Goal: Task Accomplishment & Management: Manage account settings

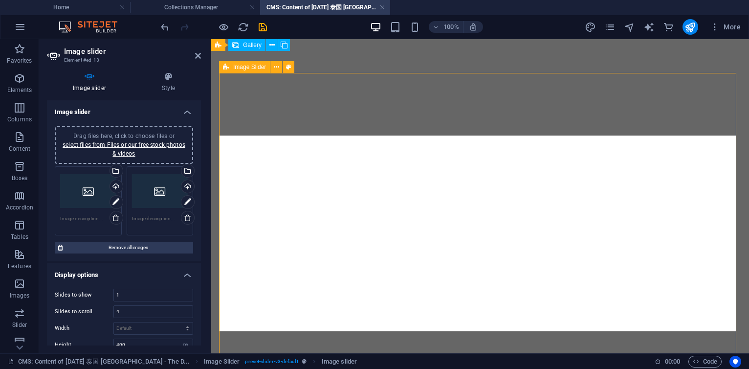
select select "px"
select select "ms"
select select "s"
select select "progressive"
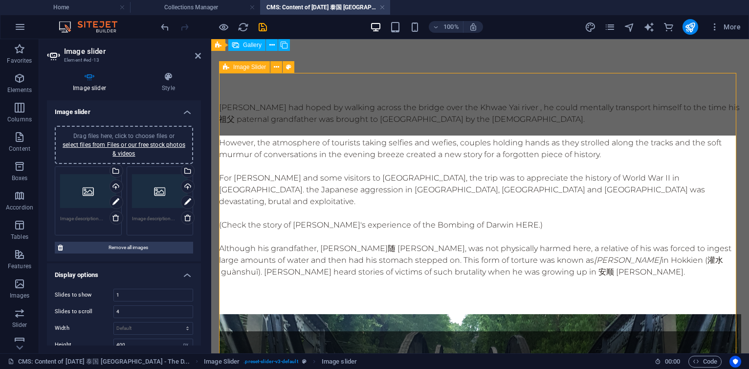
scroll to position [1648, 0]
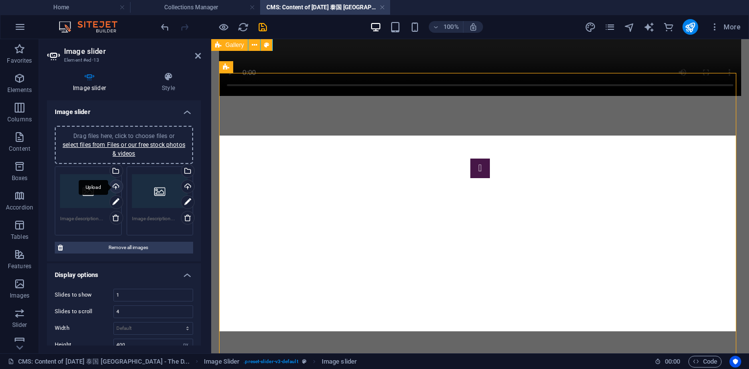
click at [116, 187] on div "Upload" at bounding box center [115, 187] width 15 height 15
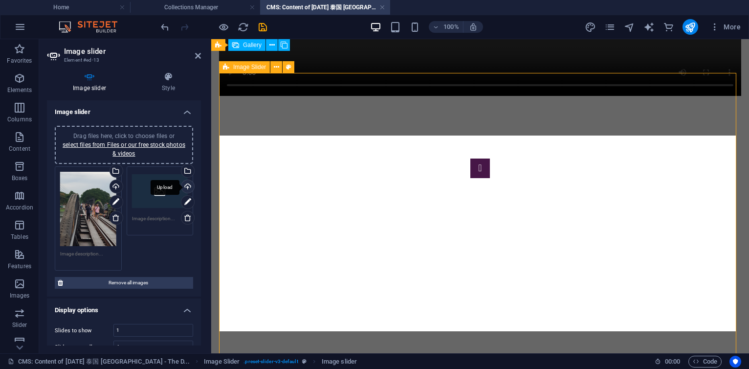
click at [187, 182] on div "Upload" at bounding box center [186, 187] width 15 height 15
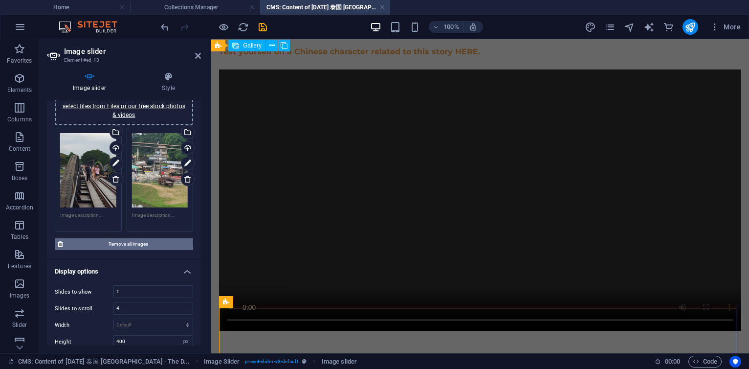
scroll to position [0, 0]
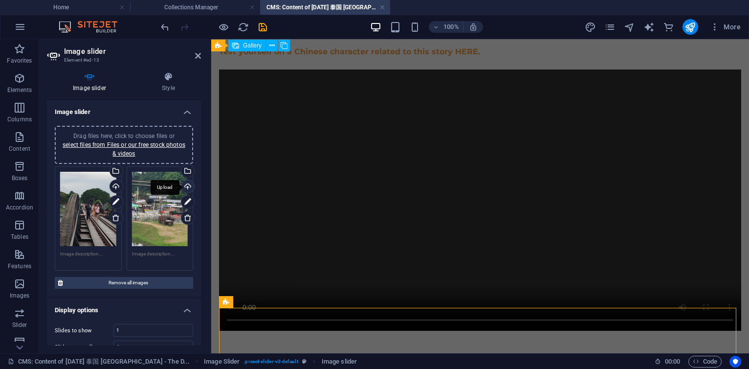
click at [187, 186] on div "Upload" at bounding box center [186, 187] width 15 height 15
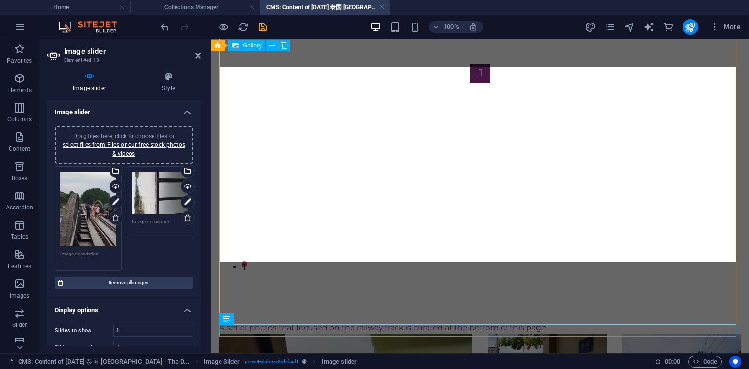
scroll to position [1743, 0]
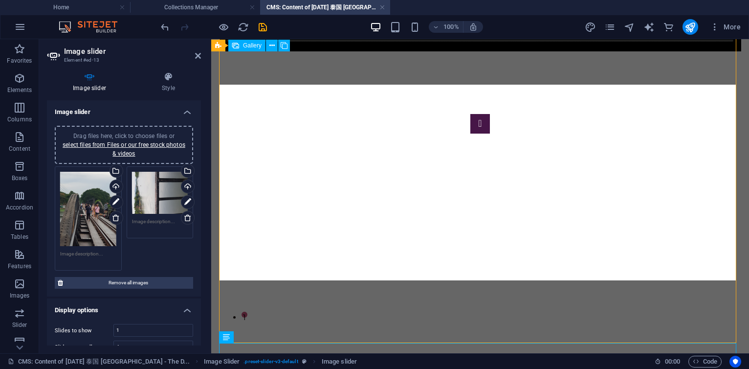
scroll to position [1685, 0]
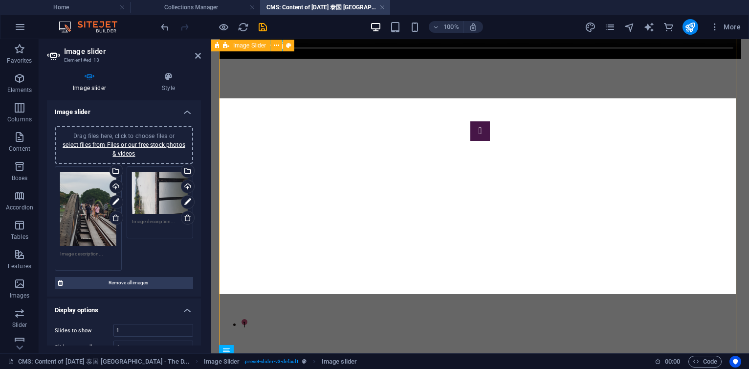
click at [184, 214] on icon at bounding box center [188, 218] width 8 height 8
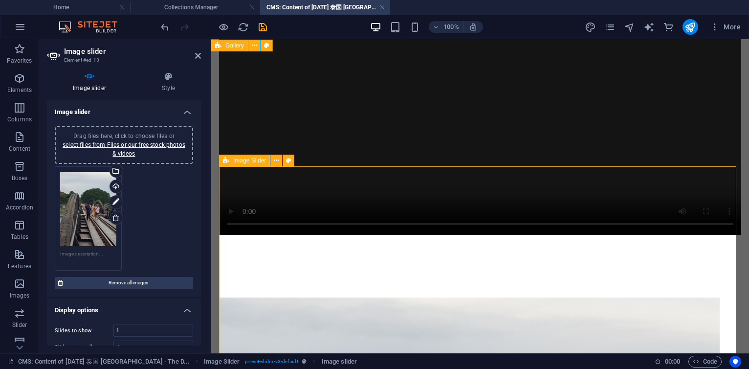
scroll to position [1567, 0]
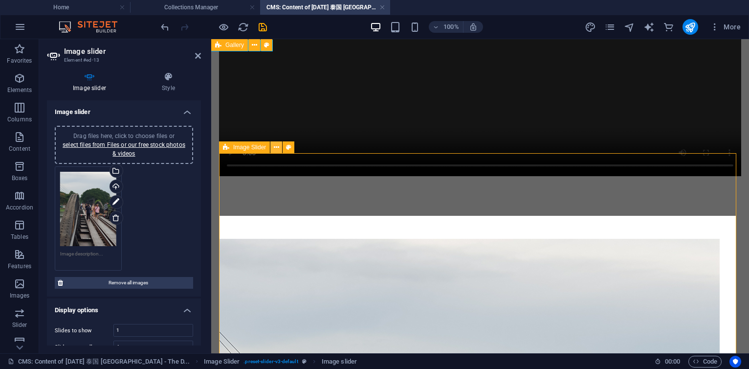
click at [277, 145] on icon at bounding box center [276, 147] width 5 height 10
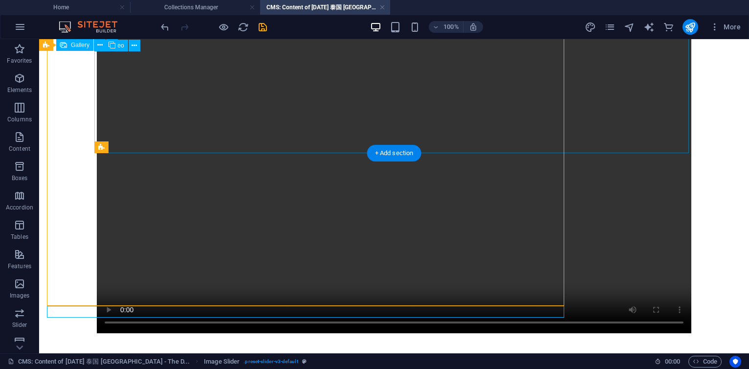
scroll to position [1736, 0]
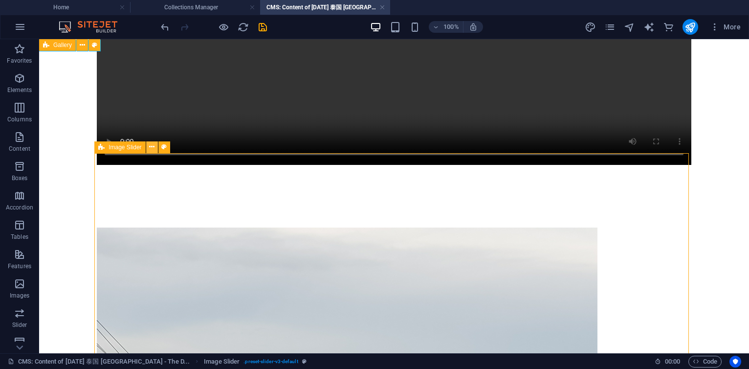
click at [152, 145] on icon at bounding box center [151, 147] width 5 height 10
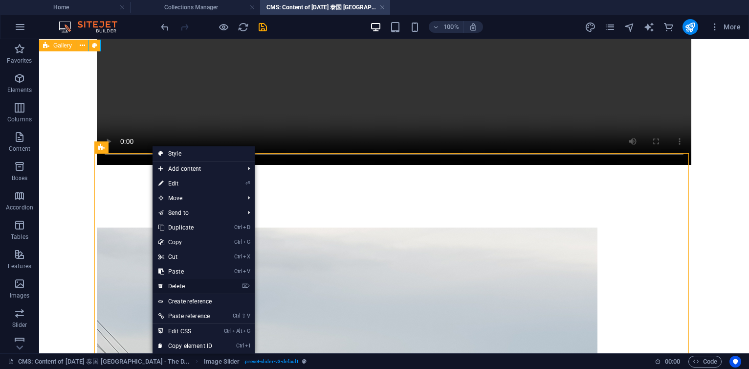
click at [179, 283] on link "⌦ Delete" at bounding box center [186, 286] width 66 height 15
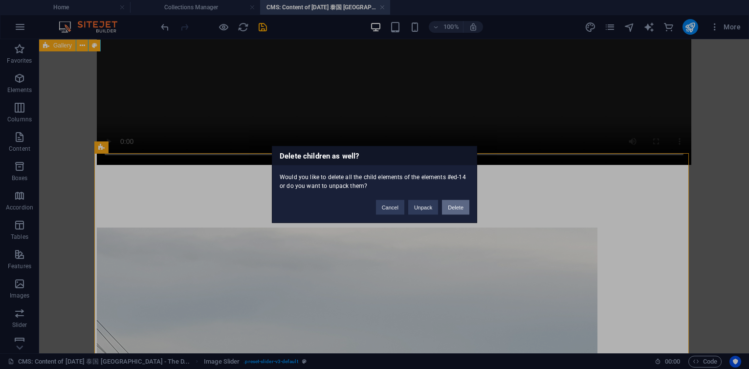
click at [445, 205] on button "Delete" at bounding box center [455, 207] width 27 height 15
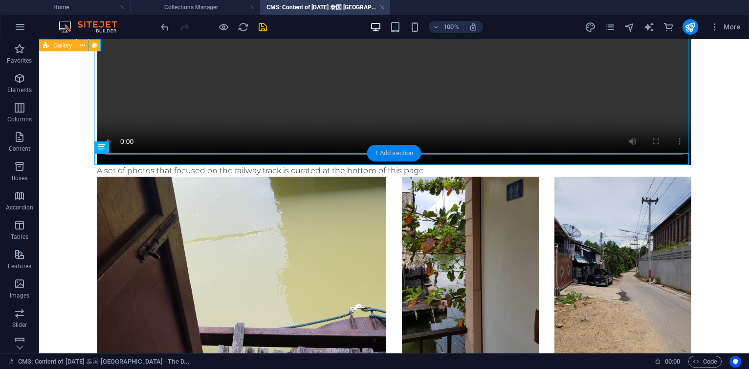
click at [394, 152] on div "+ Add section" at bounding box center [394, 153] width 54 height 17
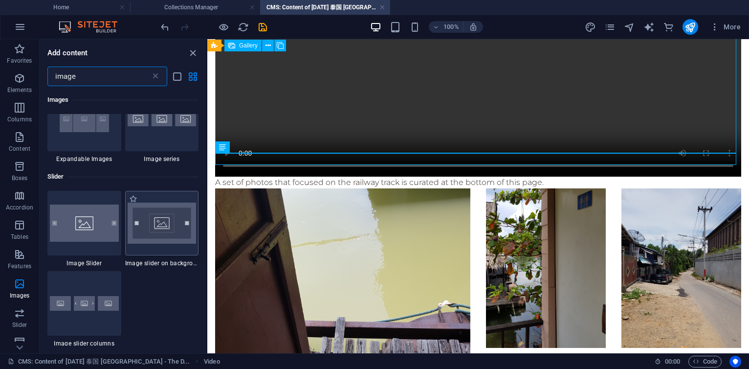
scroll to position [1013, 0]
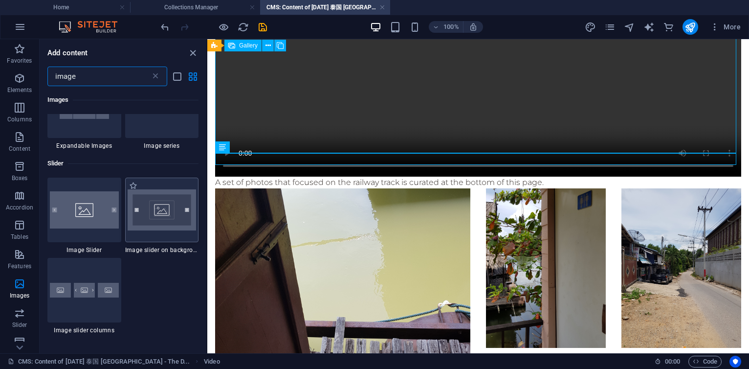
click at [155, 208] on img at bounding box center [162, 210] width 69 height 42
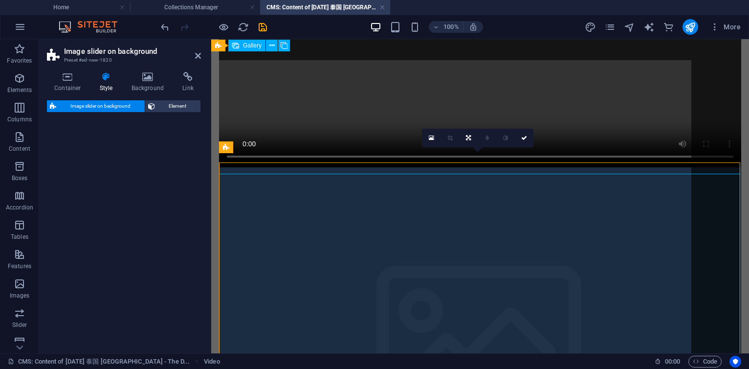
scroll to position [1567, 0]
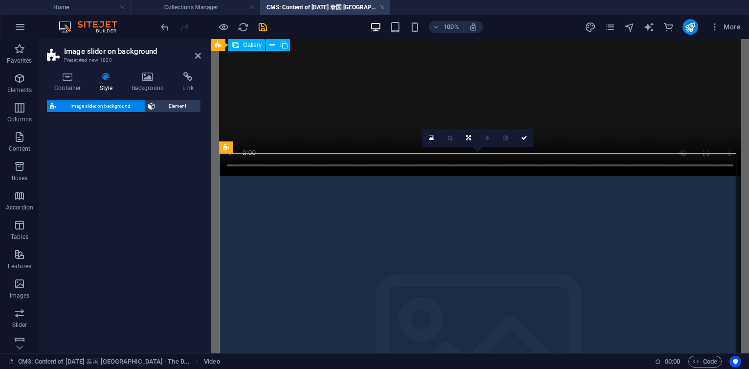
select select "rem"
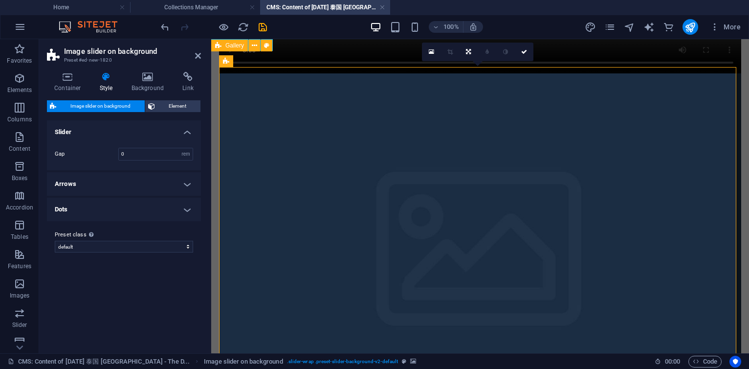
scroll to position [1685, 0]
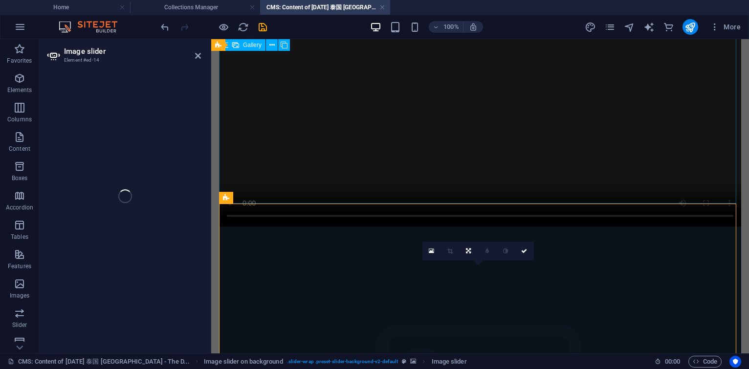
select select "px"
select select "ms"
select select "s"
select select "progressive"
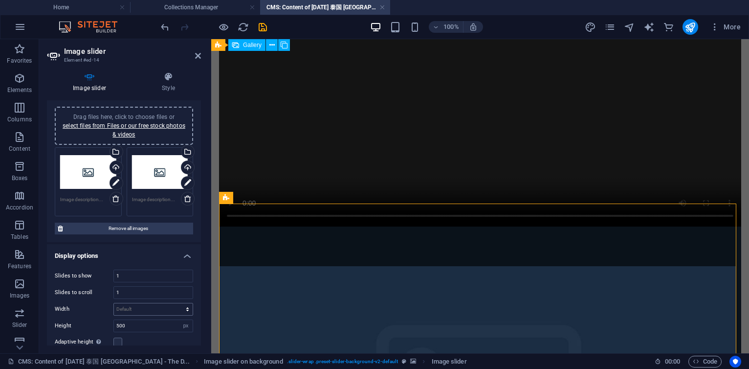
scroll to position [0, 0]
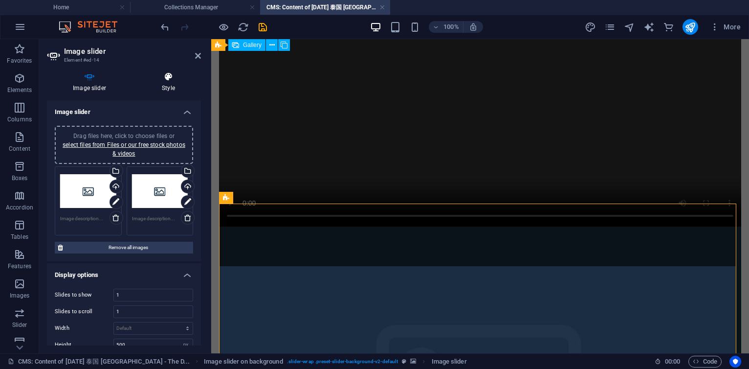
click at [163, 86] on h4 "Style" at bounding box center [168, 82] width 65 height 21
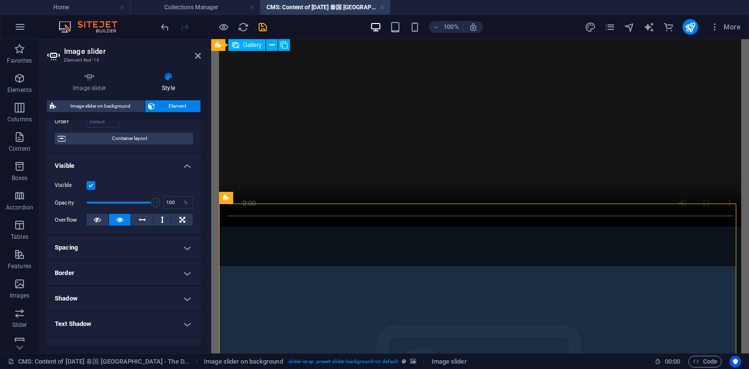
scroll to position [70, 0]
click at [99, 88] on h4 "Image slider" at bounding box center [91, 82] width 89 height 21
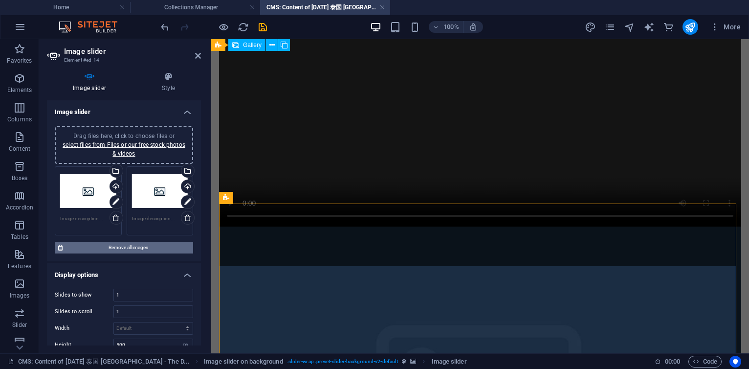
scroll to position [59, 0]
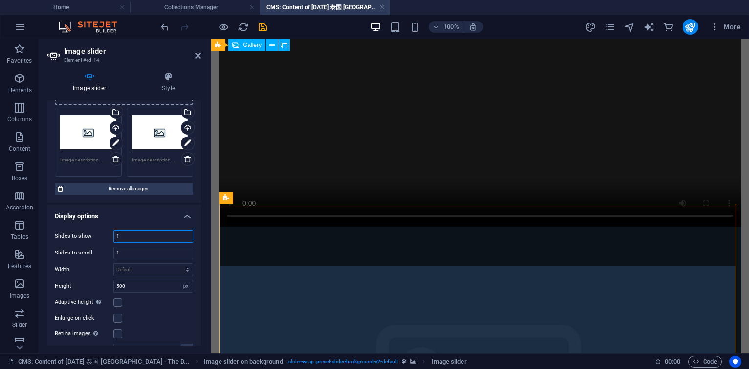
click at [147, 239] on input "1" at bounding box center [153, 236] width 79 height 12
type input "4"
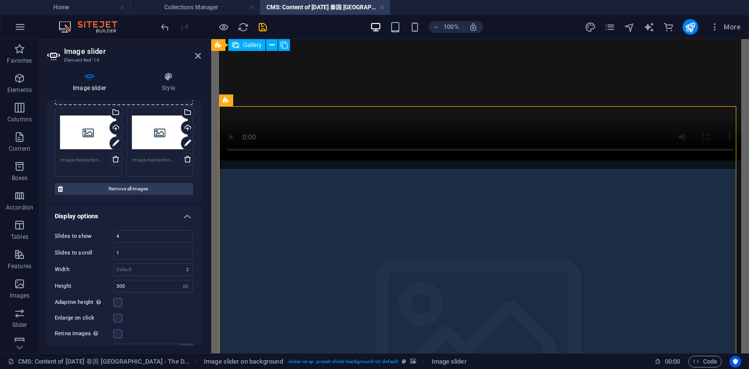
scroll to position [1576, 0]
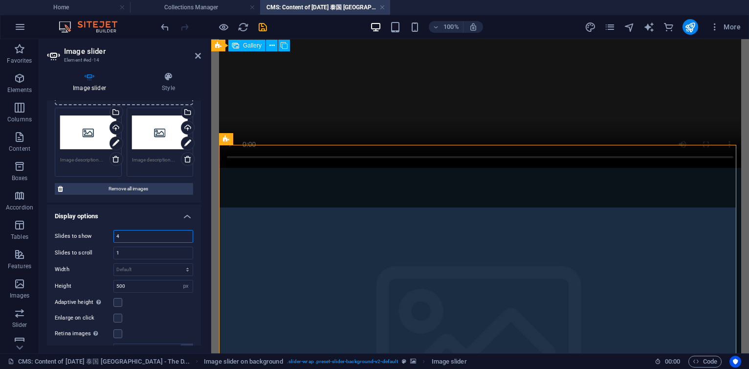
click at [136, 237] on input "4" at bounding box center [153, 236] width 79 height 12
type input "1"
click at [131, 250] on input "1" at bounding box center [153, 253] width 79 height 12
type input "4"
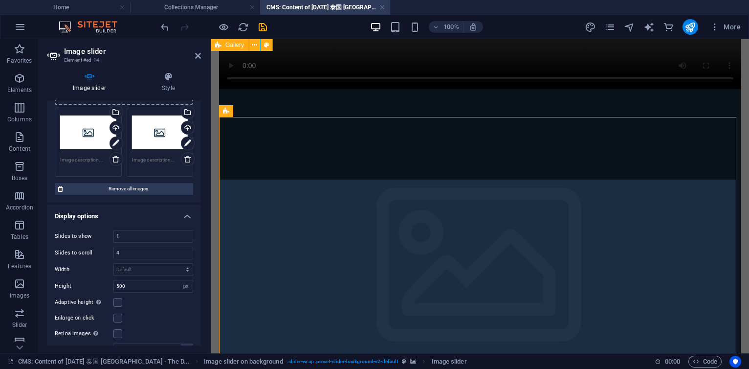
scroll to position [1693, 0]
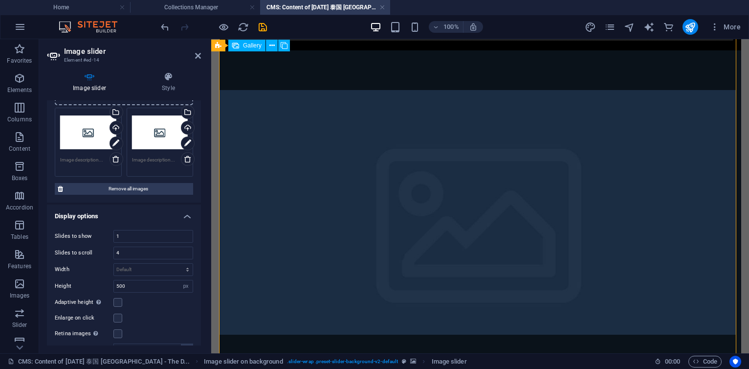
click at [120, 125] on div "Upload" at bounding box center [115, 128] width 15 height 15
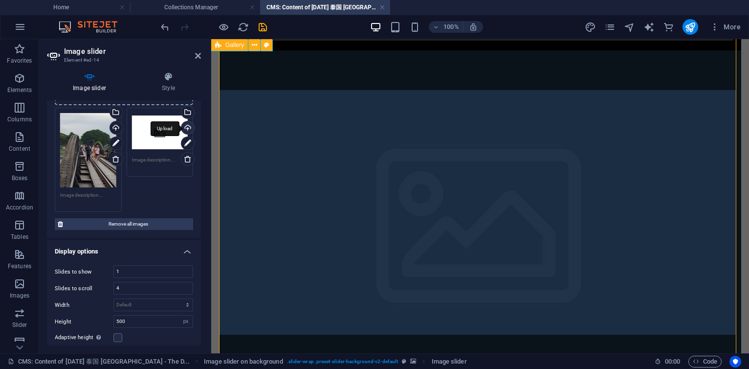
click at [185, 126] on div "Upload" at bounding box center [186, 128] width 15 height 15
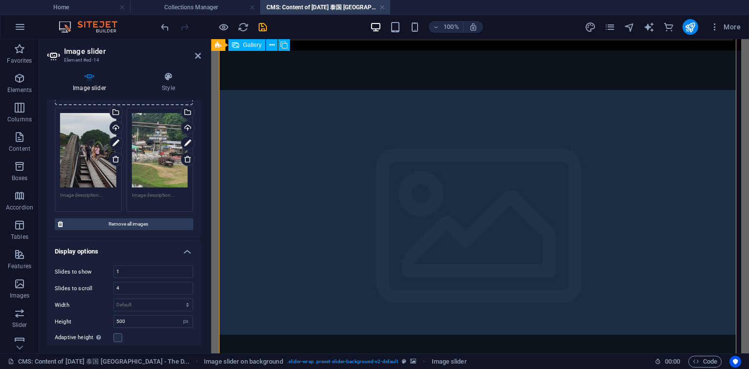
scroll to position [1752, 0]
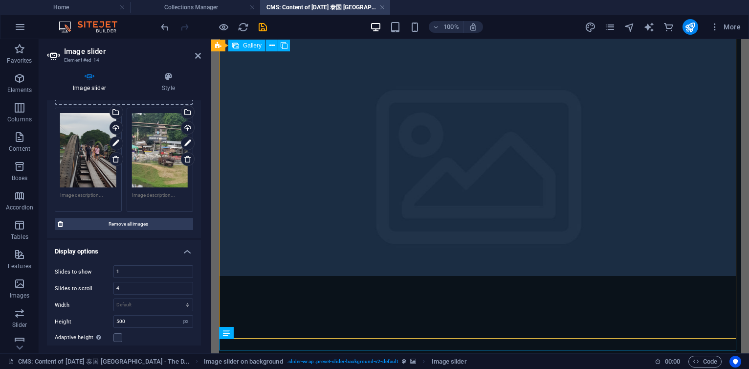
click at [272, 45] on icon at bounding box center [271, 46] width 5 height 10
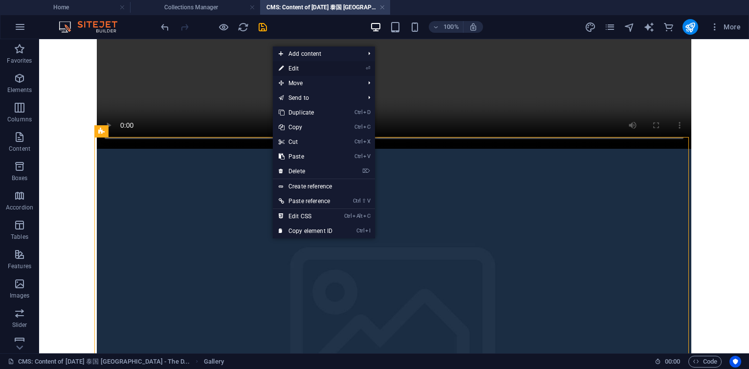
click at [292, 66] on link "⏎ Edit" at bounding box center [306, 68] width 66 height 15
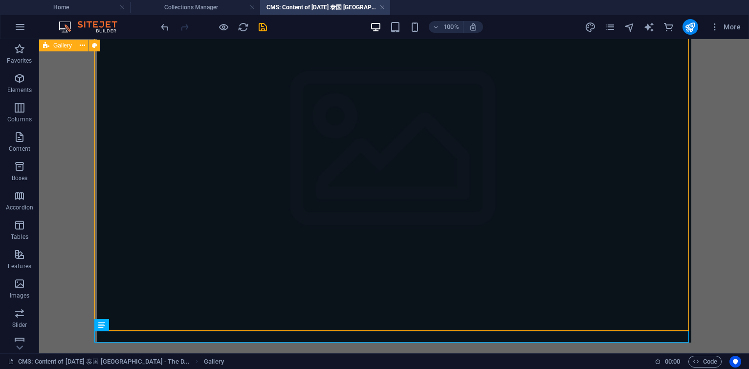
scroll to position [1869, 0]
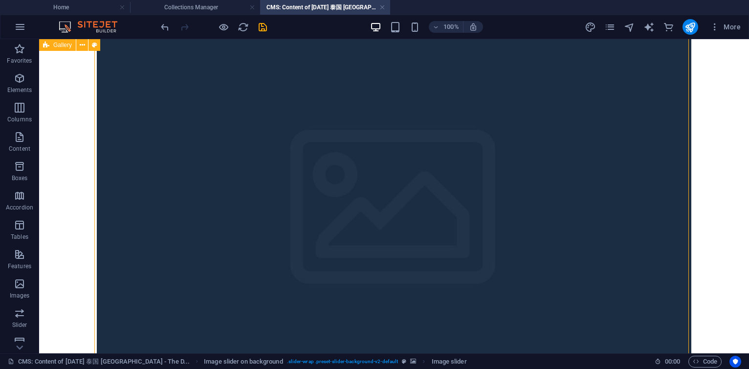
select select "px"
select select "ms"
select select "s"
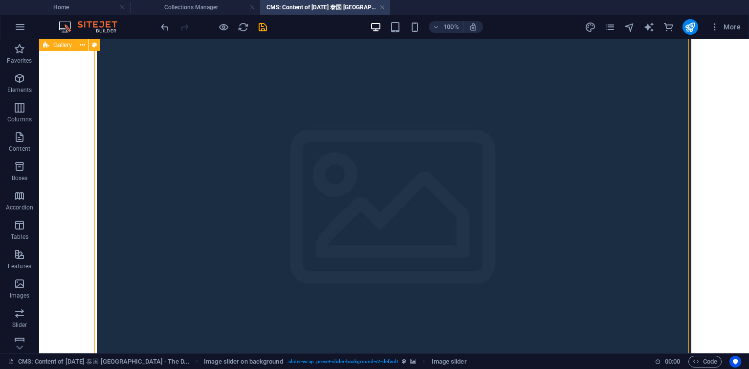
select select "progressive"
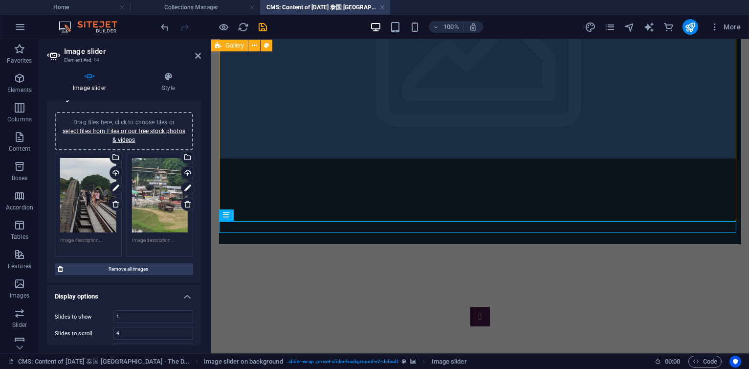
scroll to position [0, 0]
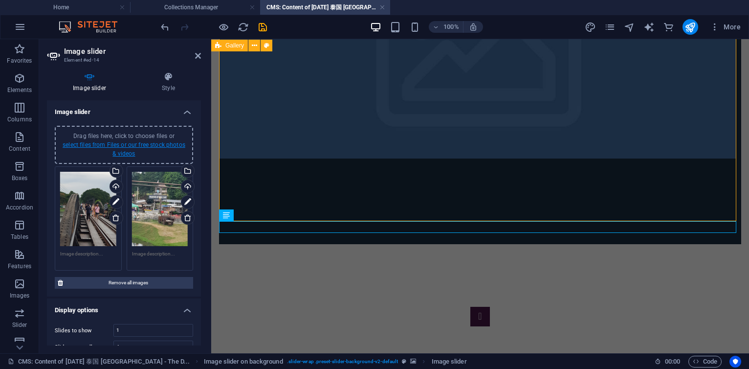
click at [138, 142] on link "select files from Files or our free stock photos & videos" at bounding box center [124, 149] width 123 height 16
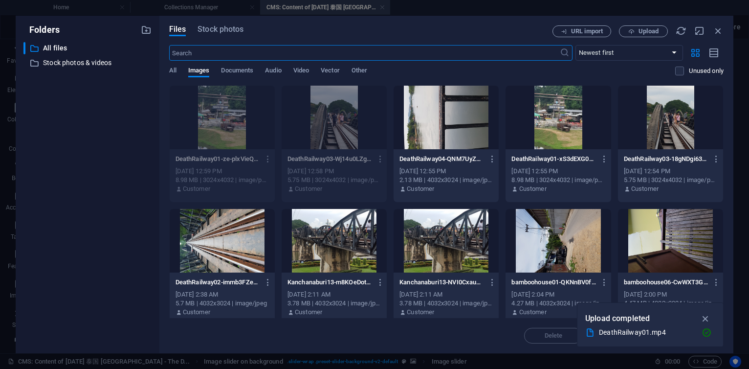
click at [715, 36] on div "URL import Upload" at bounding box center [637, 31] width 171 height 12
click at [721, 29] on icon "button" at bounding box center [718, 30] width 11 height 11
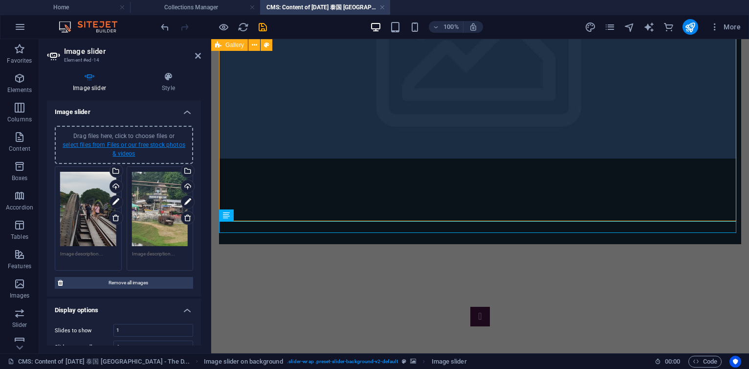
click at [150, 144] on link "select files from Files or our free stock photos & videos" at bounding box center [124, 149] width 123 height 16
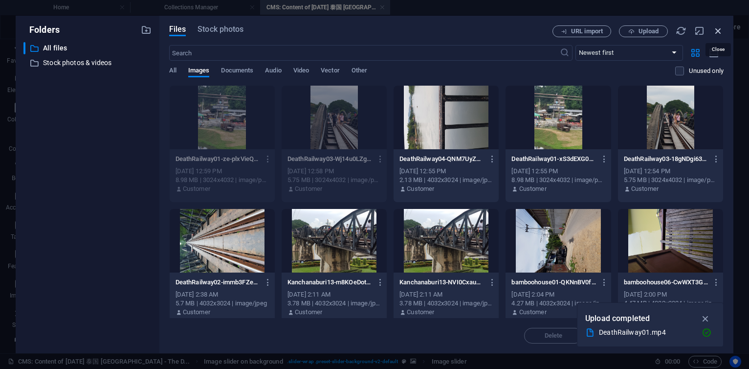
click at [719, 29] on icon "button" at bounding box center [718, 30] width 11 height 11
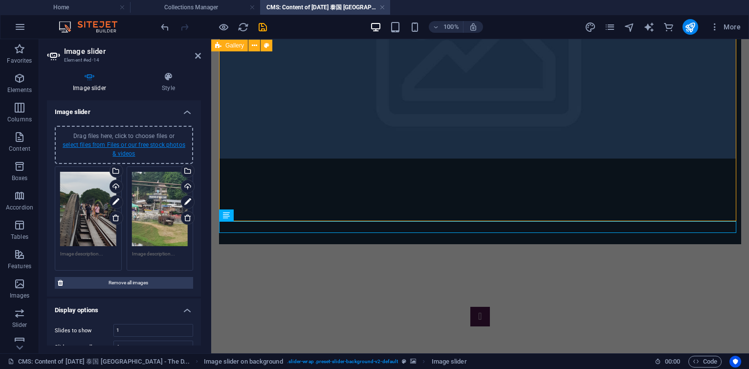
click at [167, 147] on link "select files from Files or our free stock photos & videos" at bounding box center [124, 149] width 123 height 16
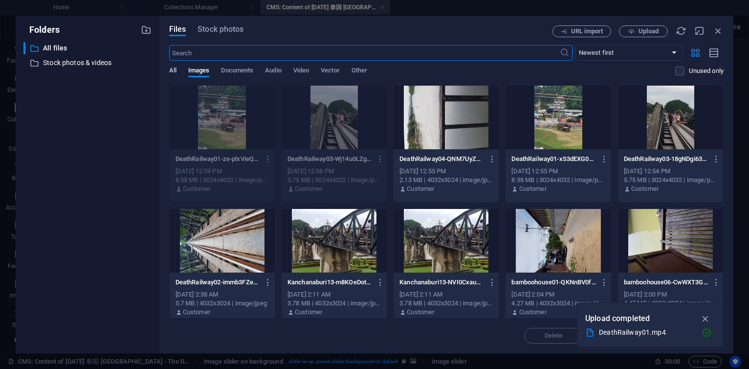
click at [169, 70] on span "All" at bounding box center [172, 72] width 7 height 14
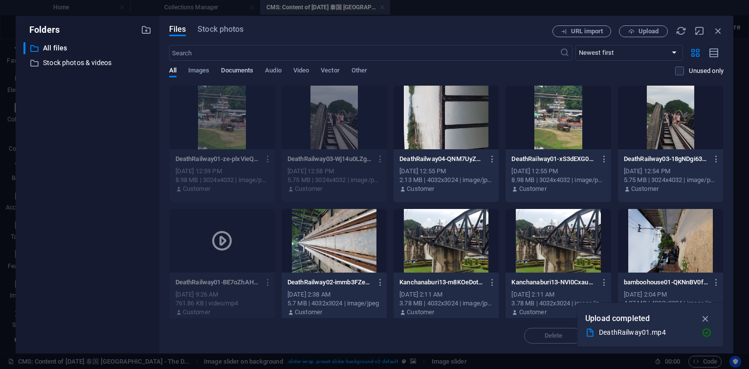
click at [224, 67] on span "Documents" at bounding box center [237, 72] width 32 height 14
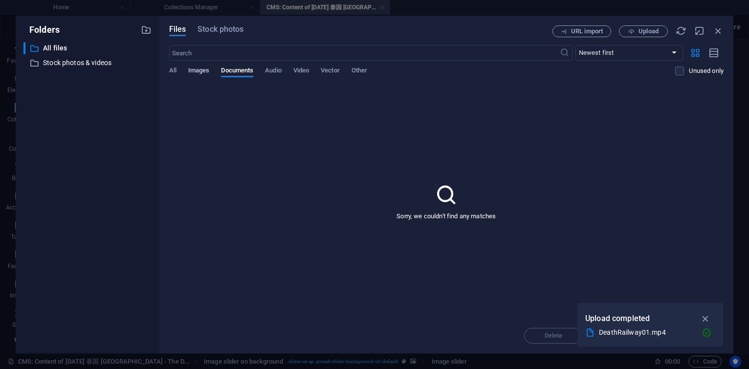
click at [205, 72] on span "Images" at bounding box center [199, 72] width 22 height 14
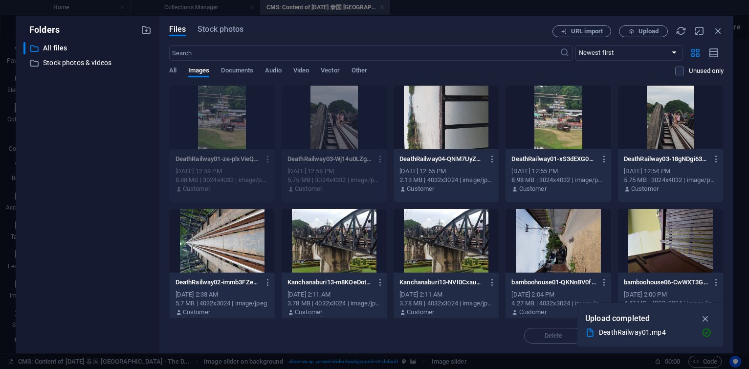
click at [445, 122] on div at bounding box center [446, 118] width 105 height 64
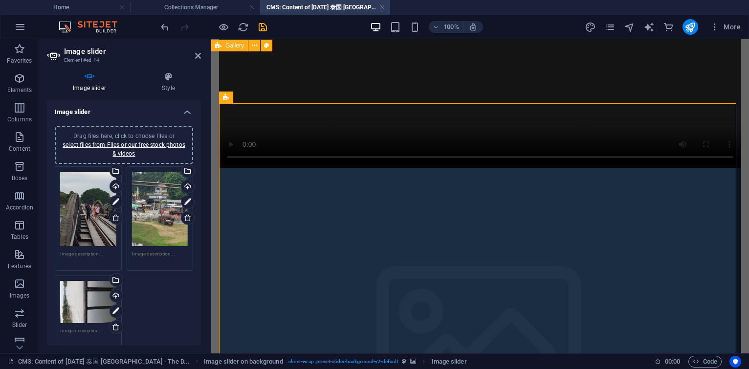
scroll to position [1693, 0]
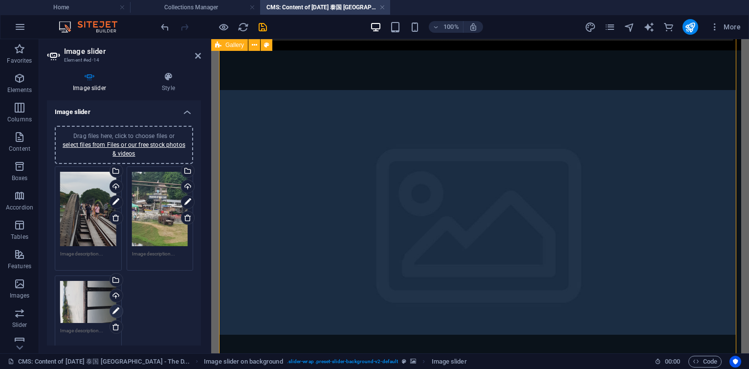
click at [112, 310] on icon at bounding box center [115, 311] width 7 height 12
click at [117, 311] on icon at bounding box center [115, 311] width 7 height 12
click at [116, 323] on icon at bounding box center [116, 327] width 8 height 8
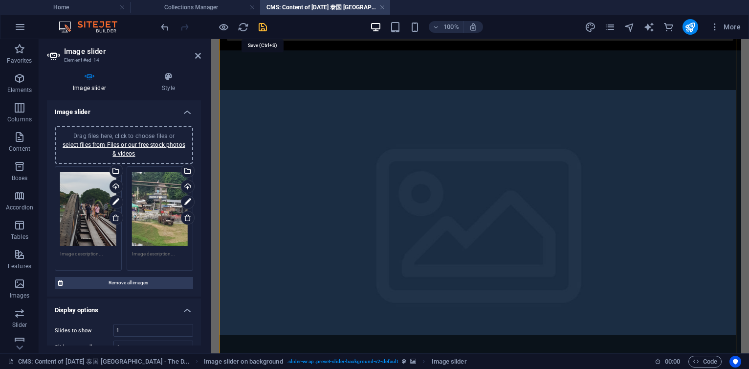
click at [263, 27] on icon "save" at bounding box center [262, 27] width 11 height 11
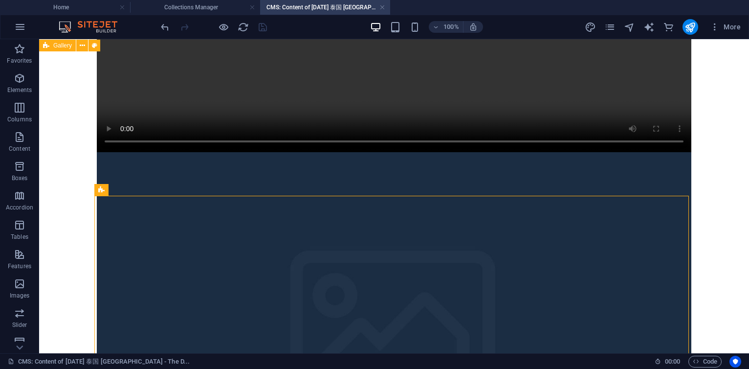
scroll to position [1752, 0]
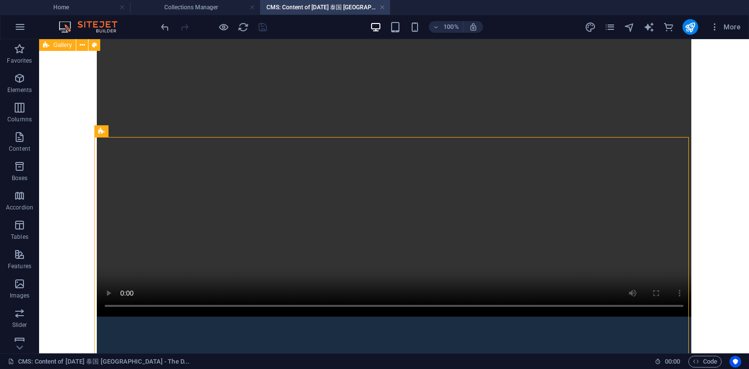
select select "px"
select select "ms"
select select "s"
select select "progressive"
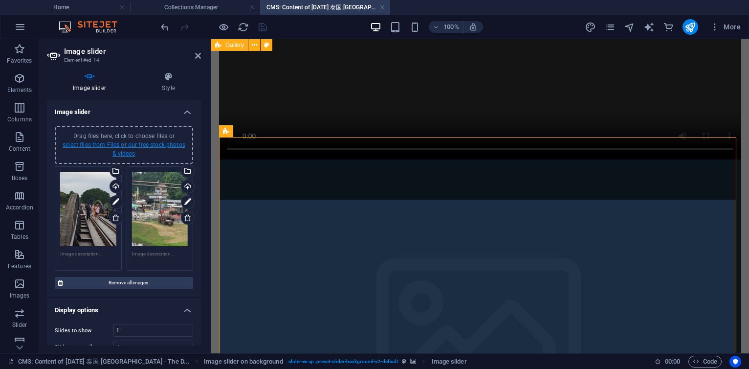
click at [155, 145] on link "select files from Files or our free stock photos & videos" at bounding box center [124, 149] width 123 height 16
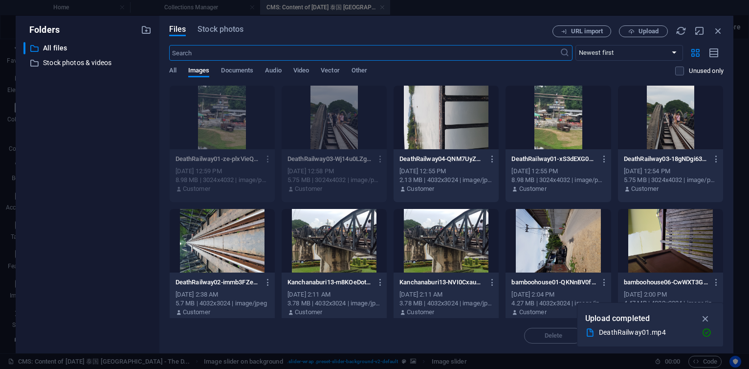
scroll to position [1500, 0]
click at [642, 33] on span "Upload" at bounding box center [648, 31] width 20 height 6
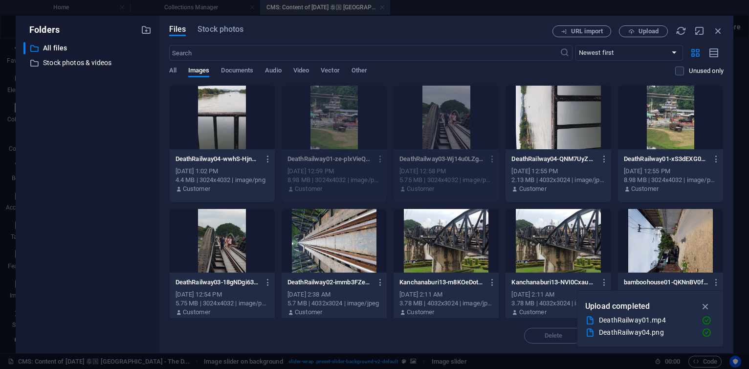
click at [218, 131] on div at bounding box center [222, 118] width 105 height 64
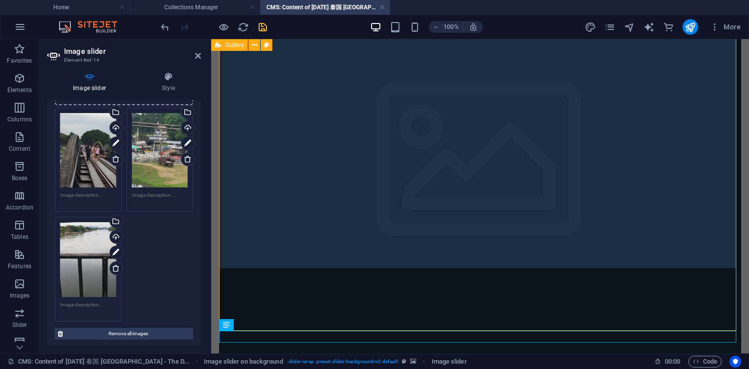
scroll to position [0, 0]
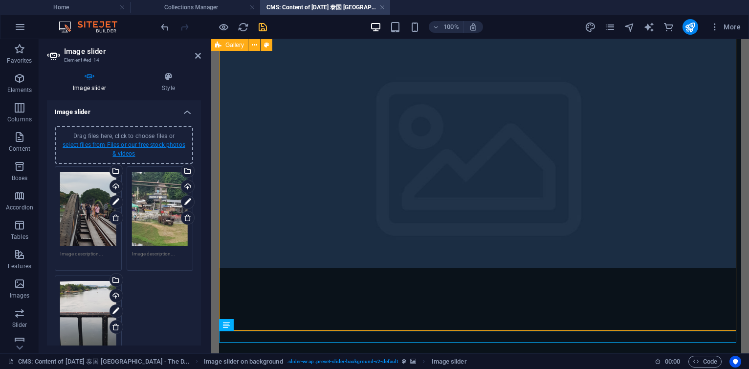
click at [142, 143] on link "select files from Files or our free stock photos & videos" at bounding box center [124, 149] width 123 height 16
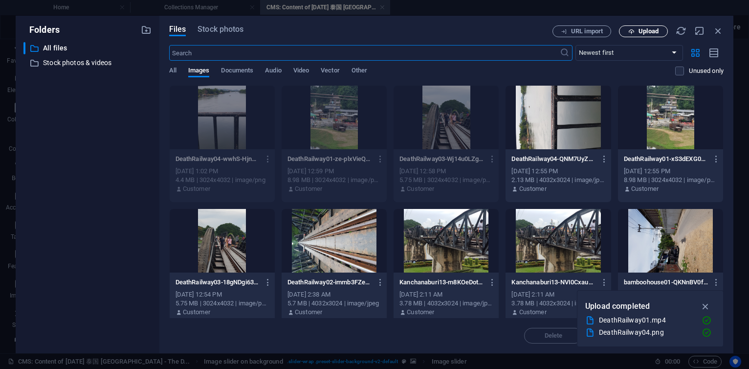
click at [650, 29] on span "Upload" at bounding box center [648, 31] width 20 height 6
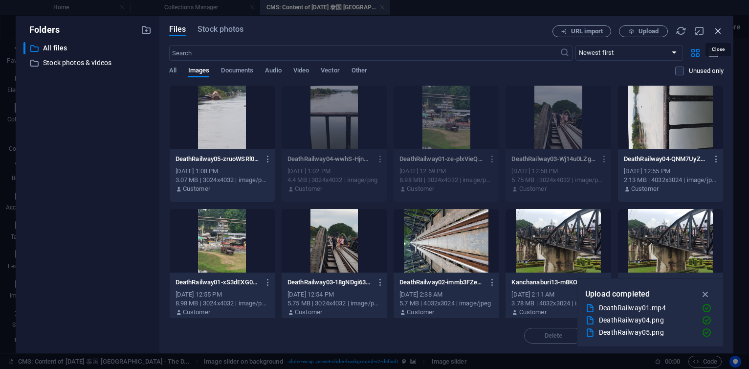
click at [715, 34] on icon "button" at bounding box center [718, 30] width 11 height 11
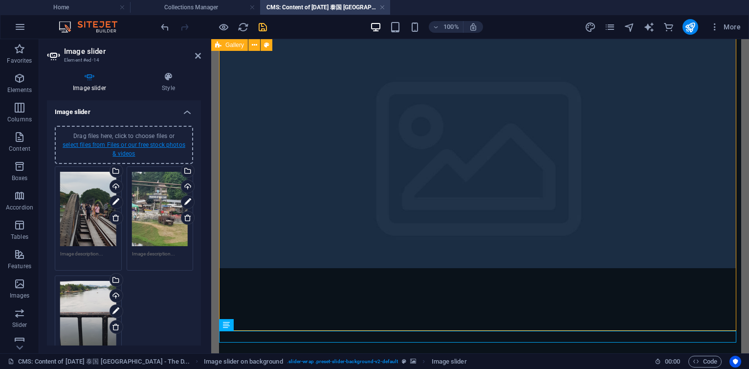
click at [152, 147] on link "select files from Files or our free stock photos & videos" at bounding box center [124, 149] width 123 height 16
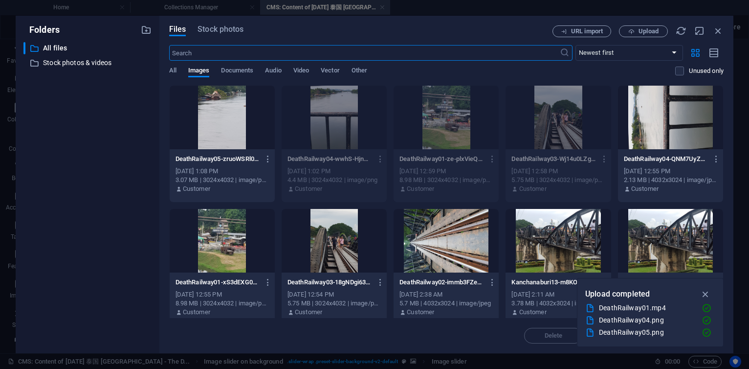
click at [244, 111] on div at bounding box center [222, 118] width 105 height 64
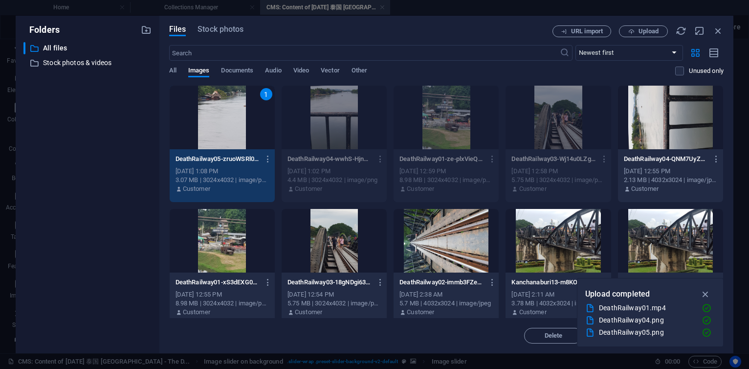
click at [244, 111] on div "1" at bounding box center [222, 118] width 105 height 64
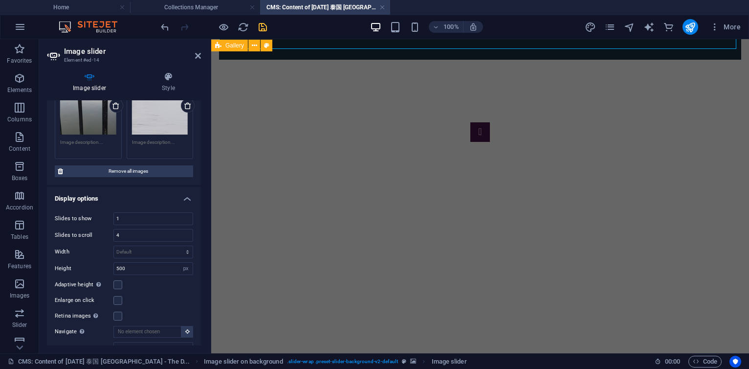
scroll to position [235, 0]
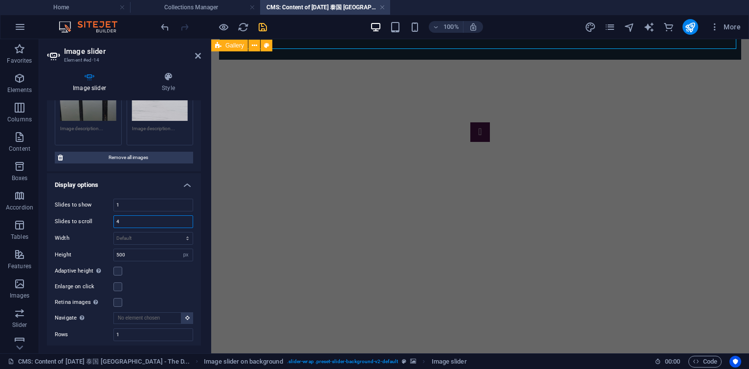
drag, startPoint x: 122, startPoint y: 214, endPoint x: 105, endPoint y: 214, distance: 17.6
click at [105, 215] on div "Slides to scroll 4" at bounding box center [124, 221] width 138 height 13
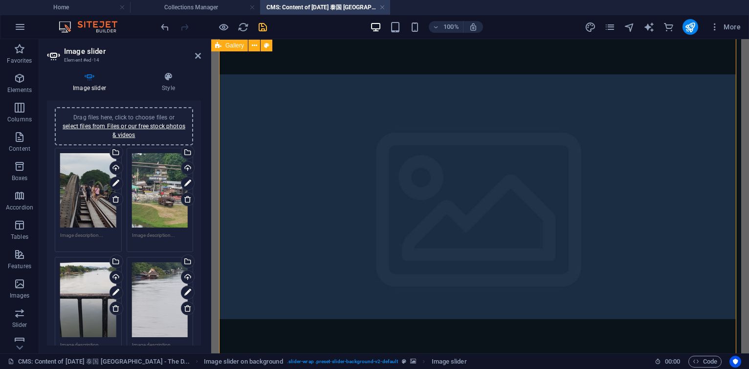
scroll to position [0, 0]
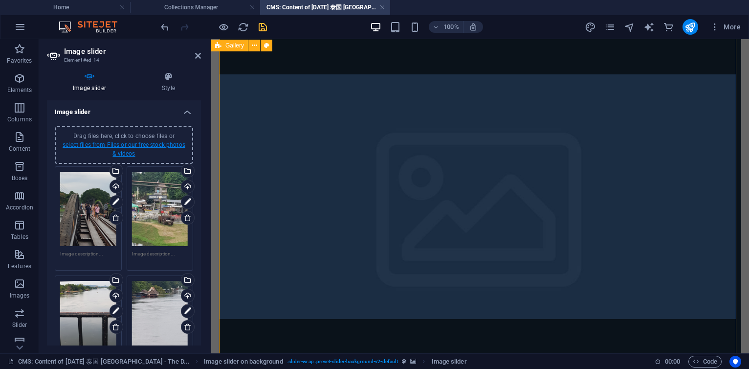
type input "5"
click at [141, 145] on link "select files from Files or our free stock photos & videos" at bounding box center [124, 149] width 123 height 16
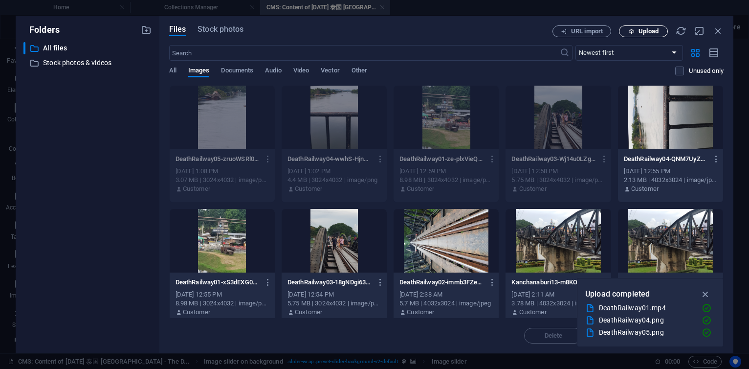
click at [642, 35] on button "Upload" at bounding box center [643, 31] width 49 height 12
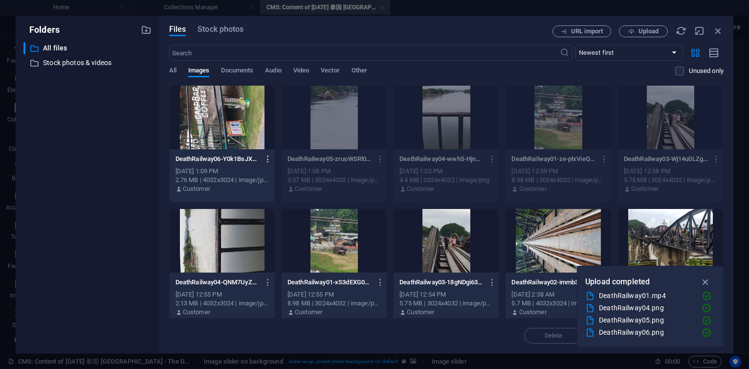
click at [270, 158] on icon "button" at bounding box center [268, 158] width 9 height 9
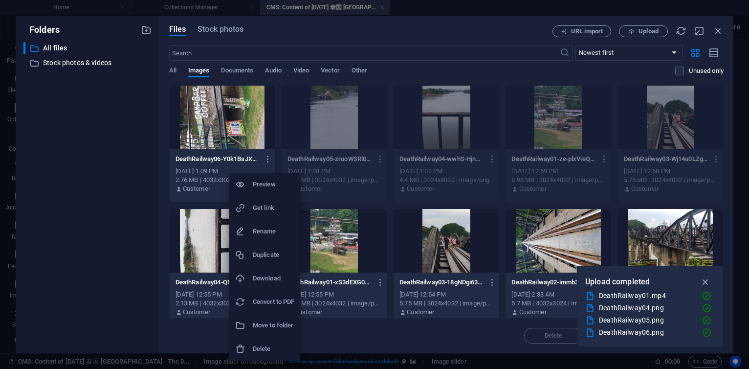
click at [265, 345] on h6 "Delete" at bounding box center [274, 349] width 42 height 12
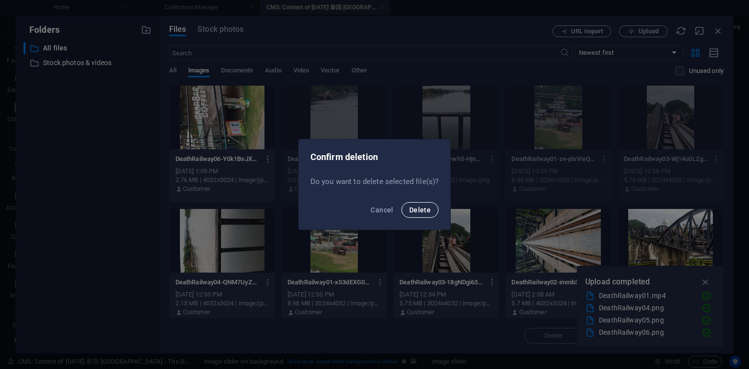
click at [426, 209] on span "Delete" at bounding box center [420, 210] width 22 height 8
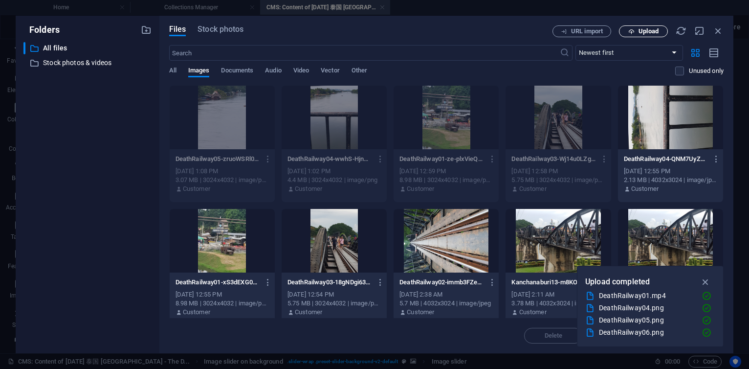
click at [644, 33] on span "Upload" at bounding box center [648, 31] width 20 height 6
click at [640, 29] on span "Upload" at bounding box center [648, 31] width 20 height 6
click at [716, 160] on icon "button" at bounding box center [716, 158] width 9 height 9
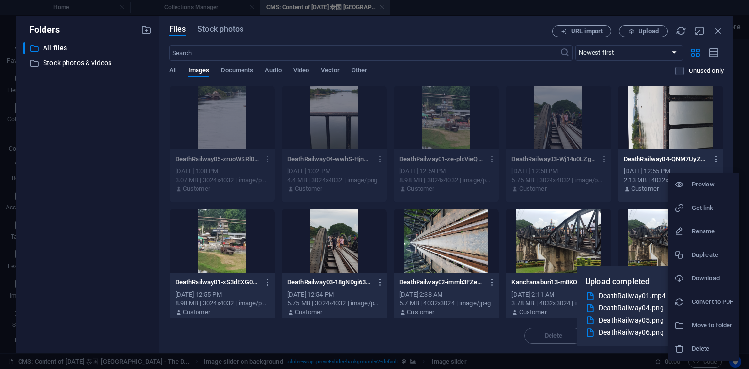
click at [698, 353] on h6 "Delete" at bounding box center [713, 349] width 42 height 12
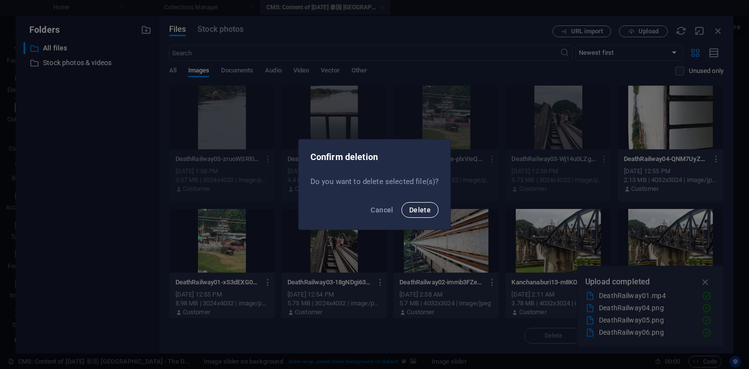
click at [422, 208] on span "Delete" at bounding box center [420, 210] width 22 height 8
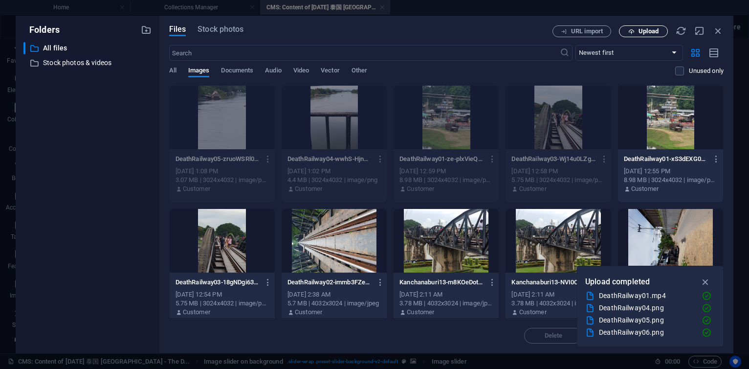
click at [640, 31] on span "Upload" at bounding box center [648, 31] width 20 height 6
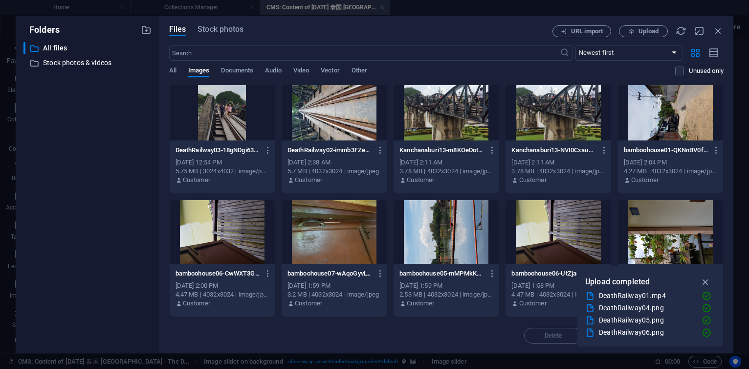
scroll to position [117, 0]
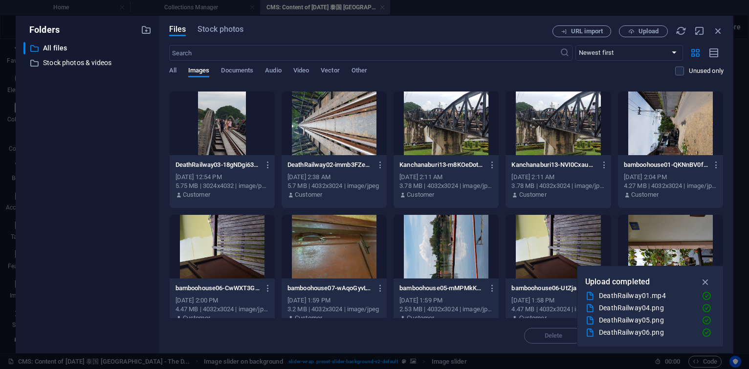
click at [664, 332] on div "DeathRailway06.png" at bounding box center [646, 332] width 95 height 11
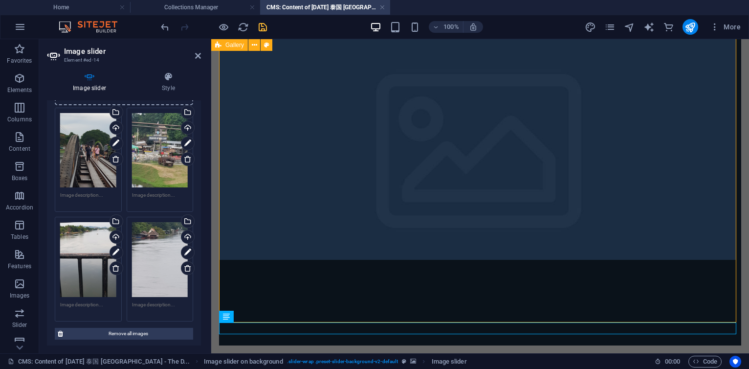
scroll to position [0, 0]
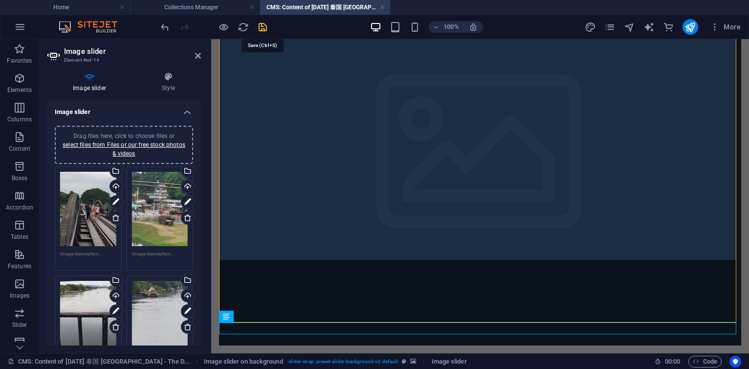
click at [265, 29] on icon "save" at bounding box center [262, 27] width 11 height 11
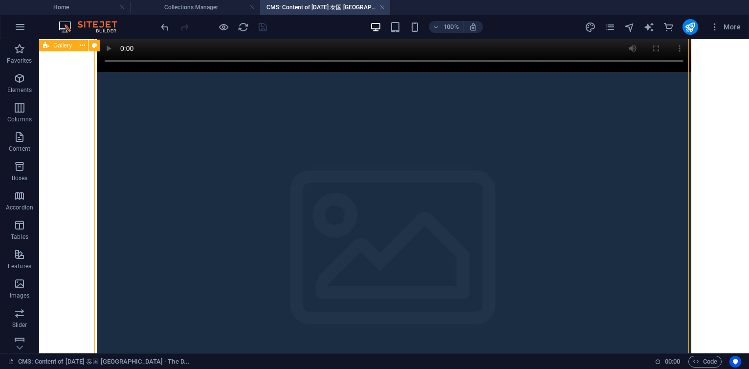
scroll to position [1826, 0]
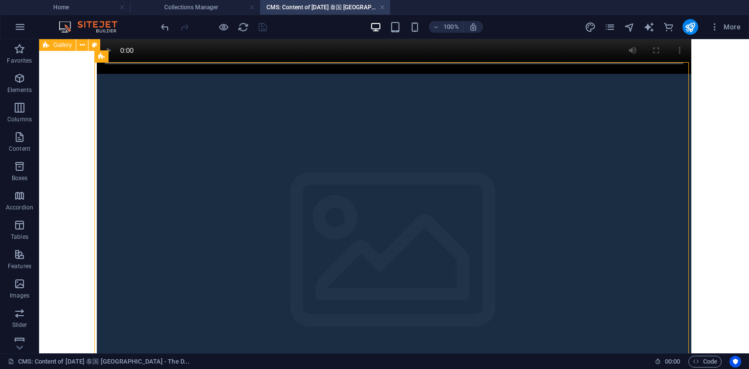
select select "px"
select select "ms"
select select "s"
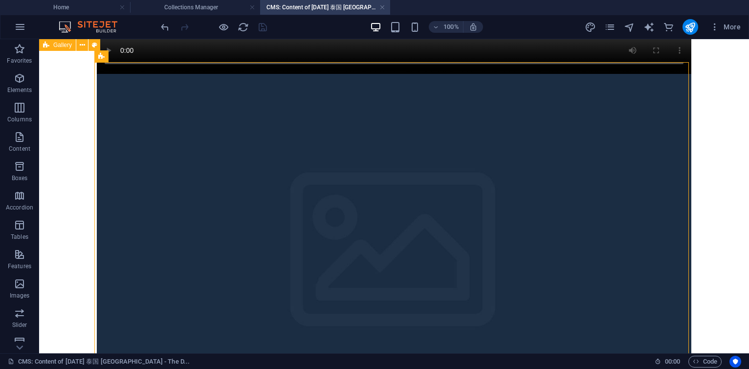
select select "progressive"
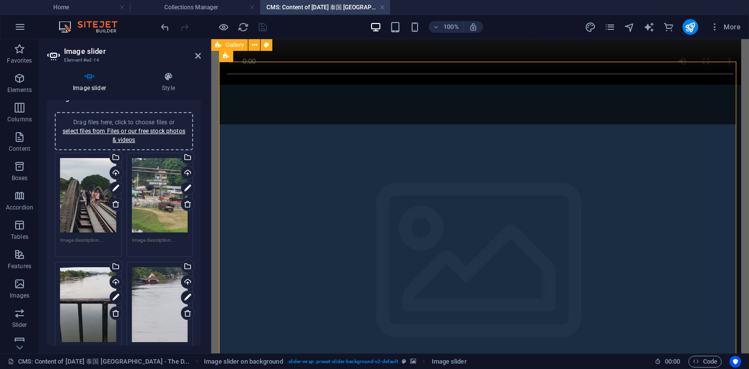
scroll to position [0, 0]
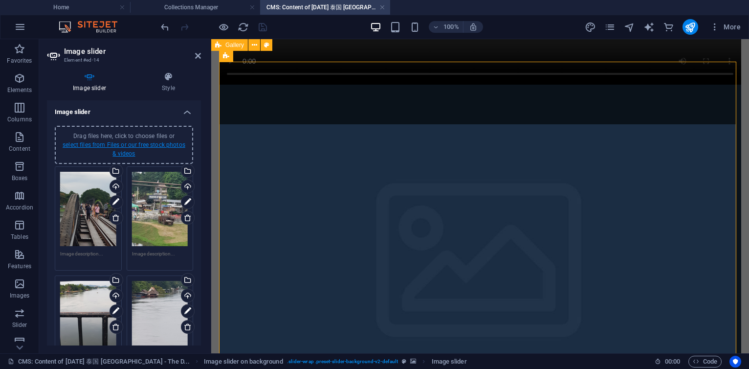
click at [139, 144] on link "select files from Files or our free stock photos & videos" at bounding box center [124, 149] width 123 height 16
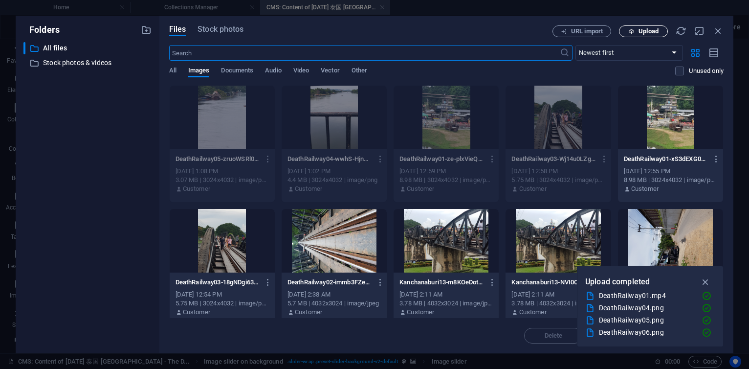
click at [652, 33] on span "Upload" at bounding box center [648, 31] width 20 height 6
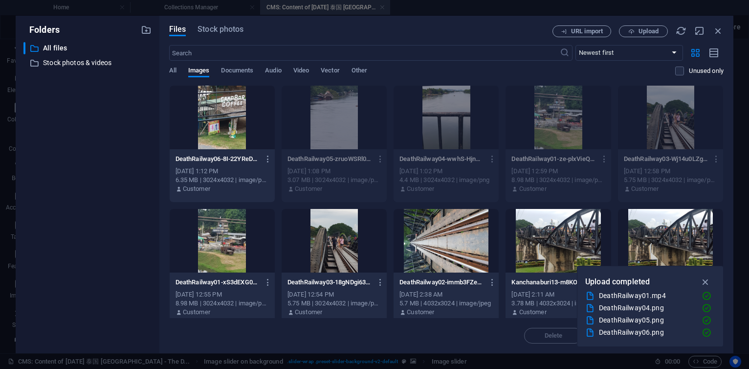
click at [617, 330] on div "DeathRailway06.png" at bounding box center [646, 332] width 95 height 11
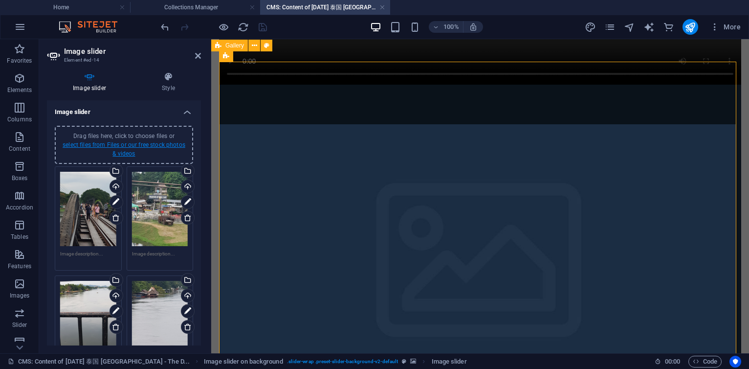
click at [139, 145] on link "select files from Files or our free stock photos & videos" at bounding box center [124, 149] width 123 height 16
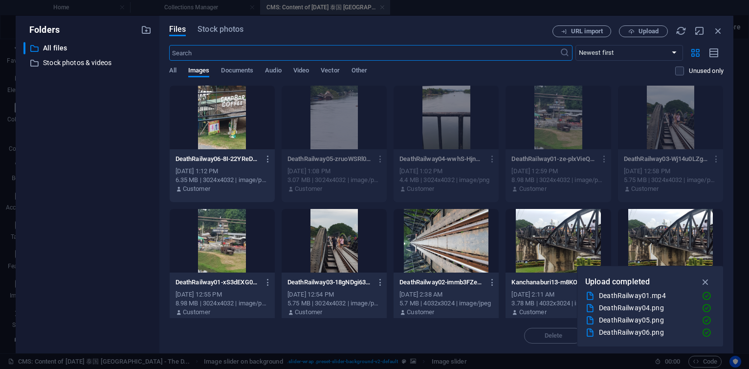
scroll to position [1576, 0]
click at [708, 281] on icon "button" at bounding box center [705, 281] width 11 height 11
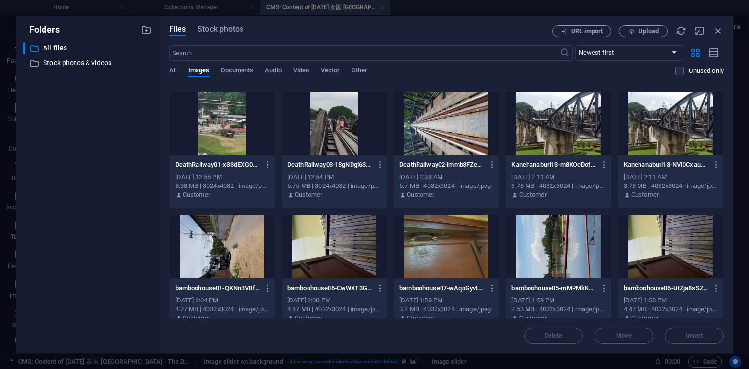
scroll to position [0, 0]
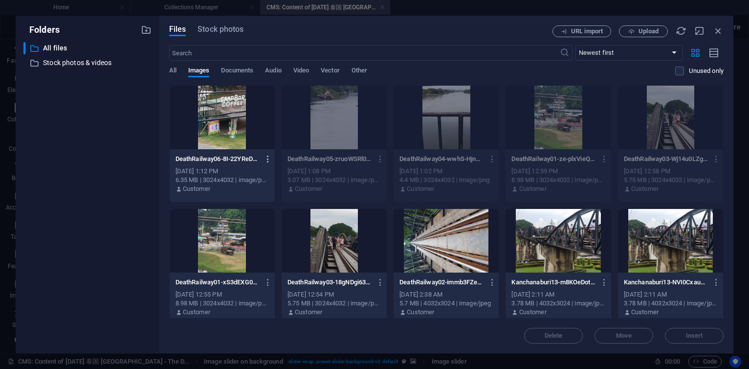
click at [270, 158] on icon "button" at bounding box center [268, 158] width 9 height 9
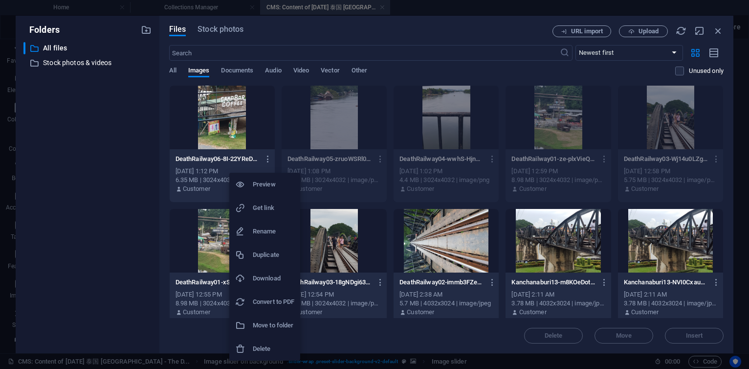
click at [261, 342] on li "Delete" at bounding box center [264, 348] width 71 height 23
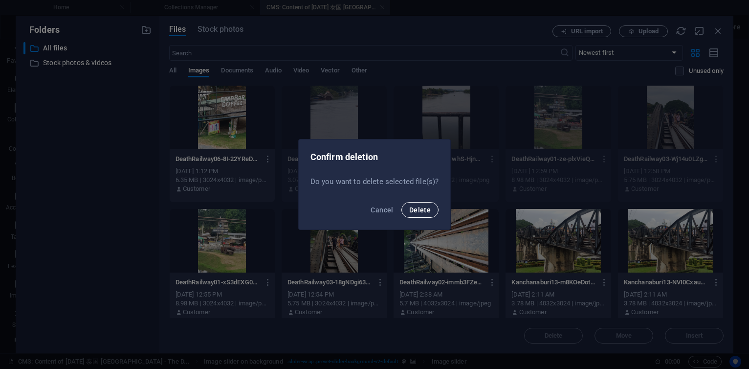
click at [419, 209] on span "Delete" at bounding box center [420, 210] width 22 height 8
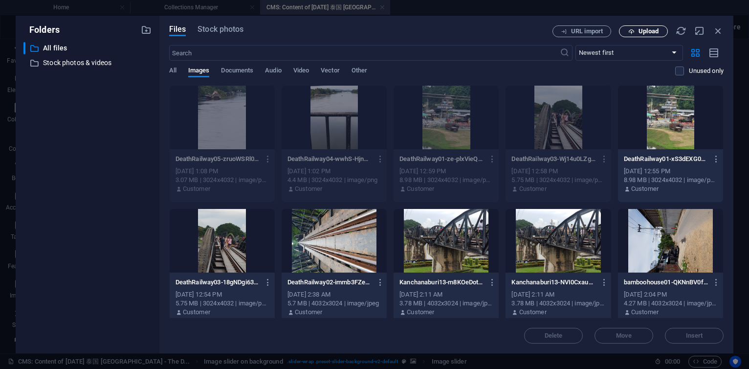
click at [647, 35] on button "Upload" at bounding box center [643, 31] width 49 height 12
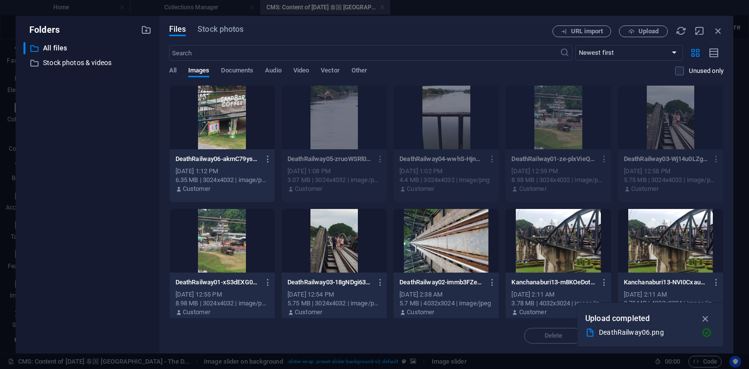
click at [245, 127] on div at bounding box center [222, 118] width 105 height 64
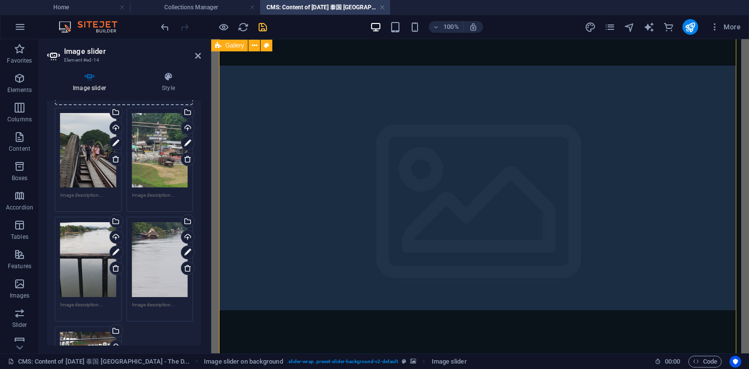
scroll to position [176, 0]
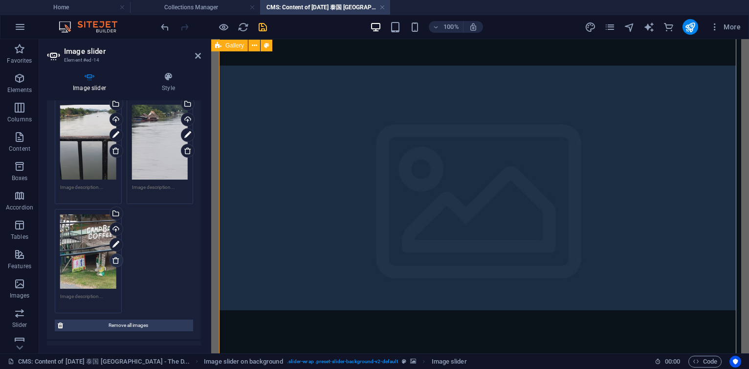
click at [113, 256] on icon at bounding box center [116, 260] width 8 height 8
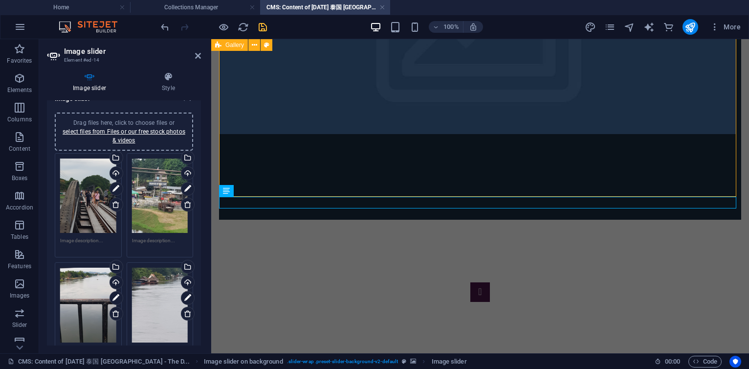
scroll to position [0, 0]
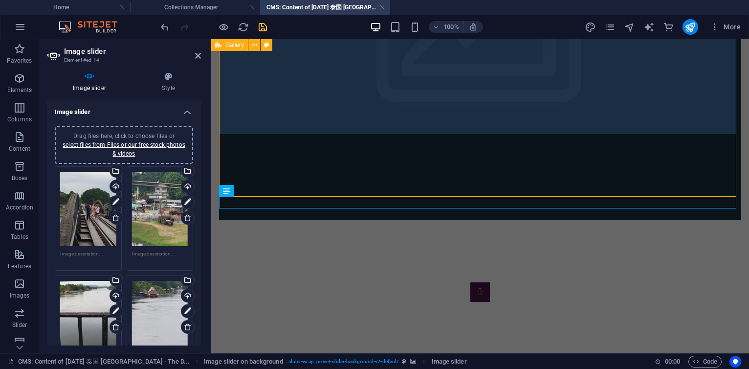
click at [130, 148] on div "Drag files here, click to choose files or select files from Files or our free s…" at bounding box center [124, 145] width 127 height 26
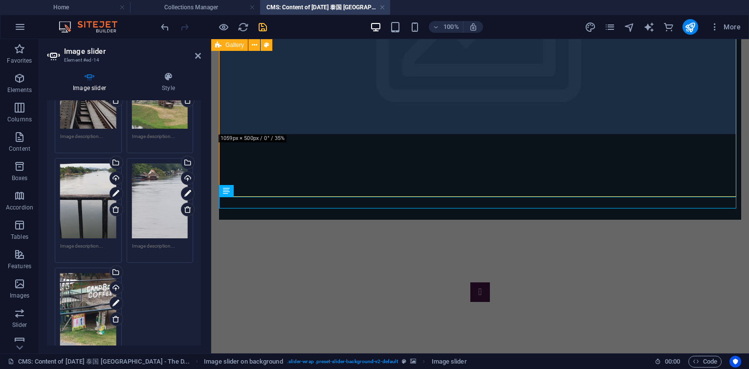
scroll to position [235, 0]
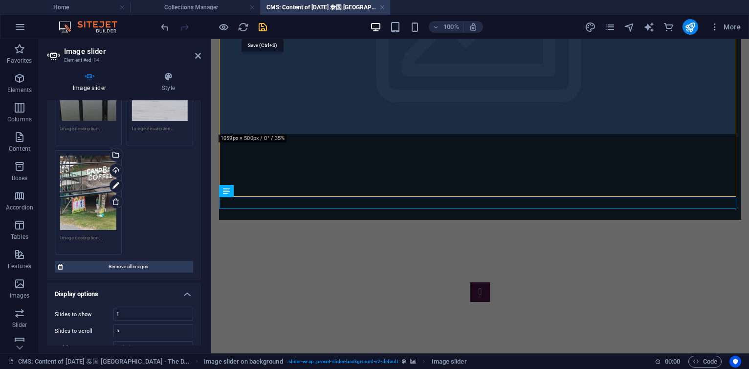
click at [265, 28] on icon "save" at bounding box center [262, 27] width 11 height 11
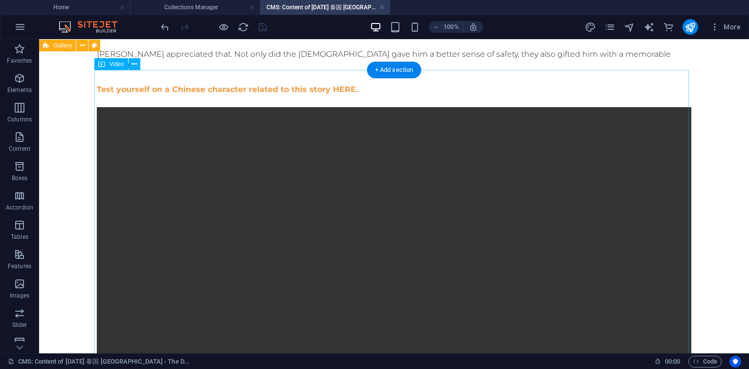
scroll to position [1483, 0]
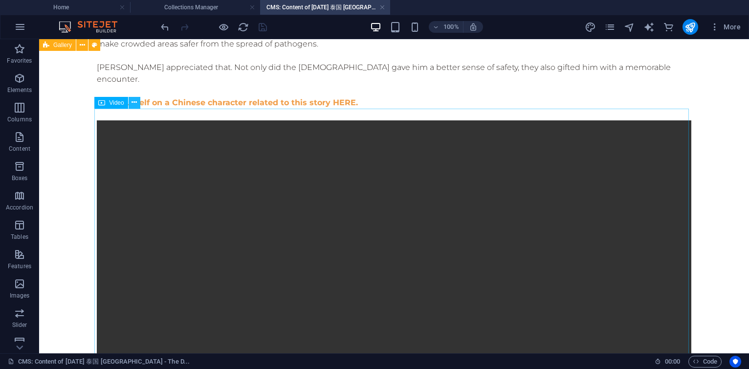
click at [133, 105] on icon at bounding box center [134, 102] width 5 height 10
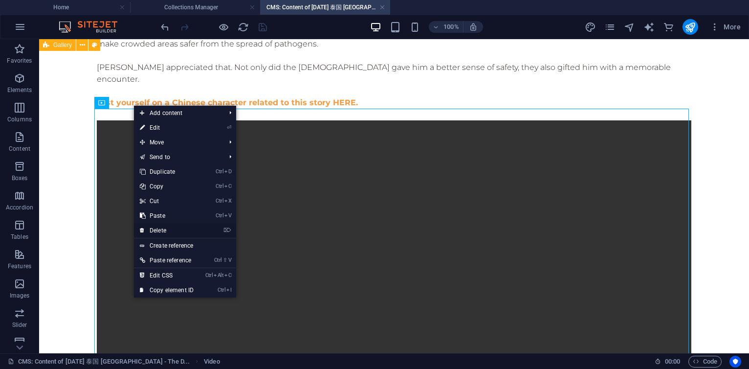
click at [161, 230] on link "⌦ Delete" at bounding box center [167, 230] width 66 height 15
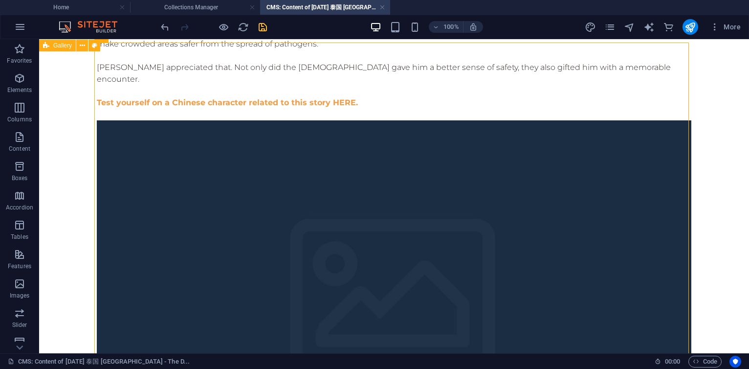
scroll to position [1600, 0]
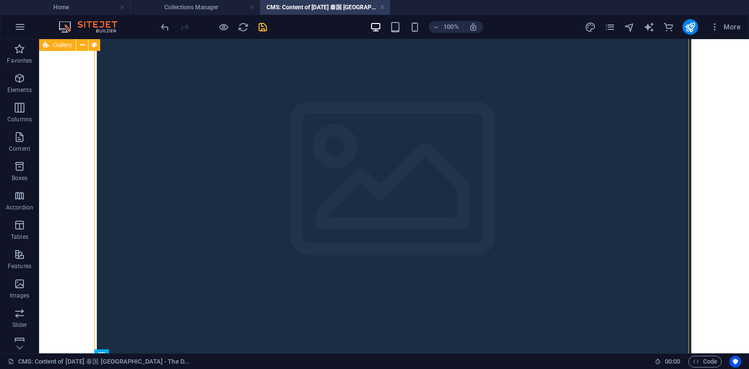
select select "px"
select select "ms"
select select "s"
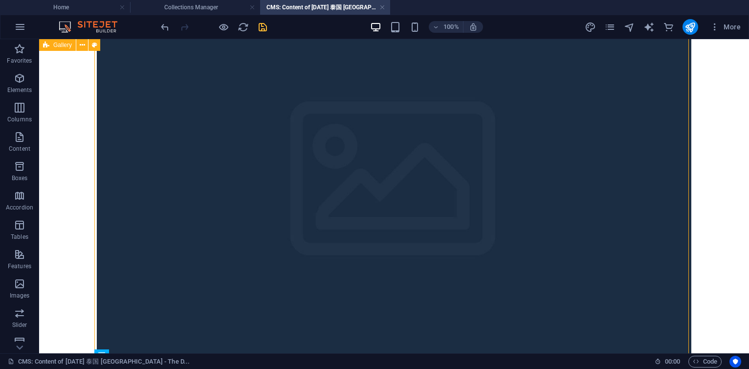
select select "progressive"
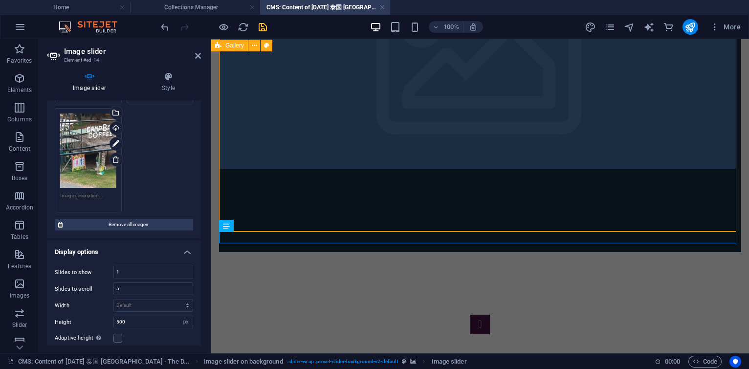
scroll to position [293, 0]
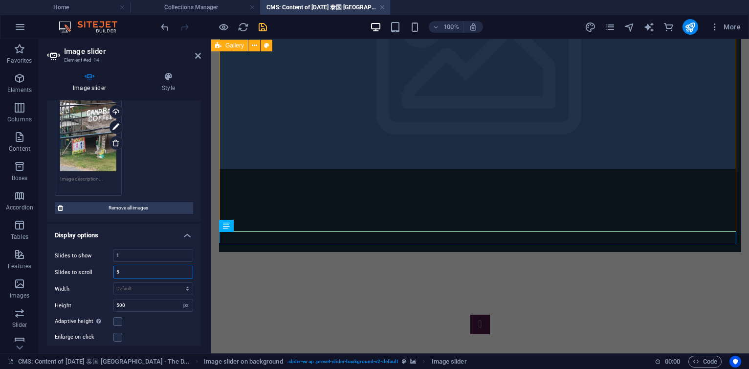
drag, startPoint x: 122, startPoint y: 264, endPoint x: 105, endPoint y: 262, distance: 17.7
click at [105, 265] on div "Slides to scroll 5" at bounding box center [124, 271] width 138 height 13
type input "1"
click at [262, 24] on icon "save" at bounding box center [262, 27] width 11 height 11
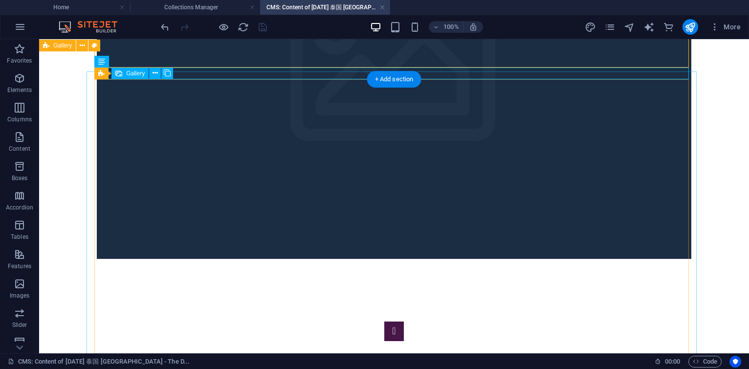
scroll to position [1893, 0]
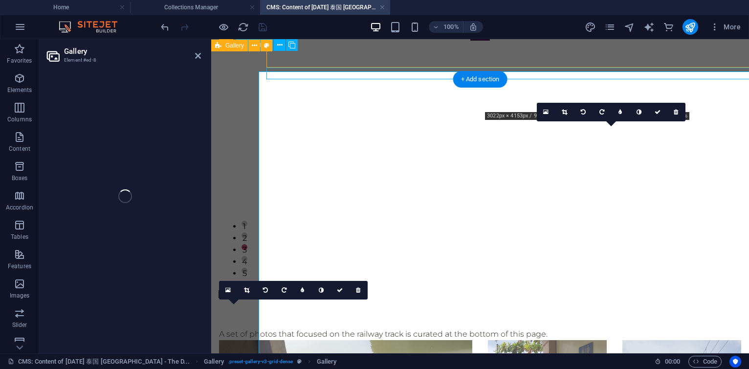
select select "4"
select select "px"
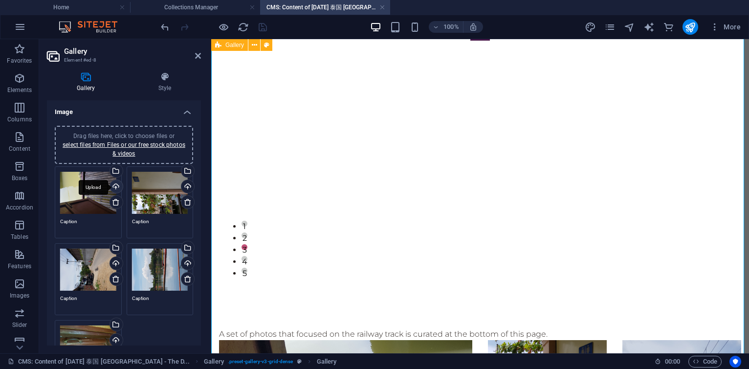
click at [117, 188] on div "Upload" at bounding box center [115, 187] width 15 height 15
click at [114, 185] on div "Upload" at bounding box center [115, 187] width 15 height 15
click at [187, 190] on div "Upload" at bounding box center [186, 187] width 15 height 15
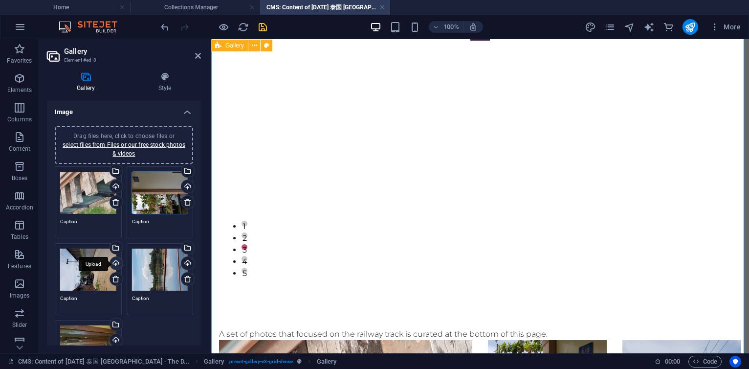
click at [115, 262] on div "Upload" at bounding box center [115, 264] width 15 height 15
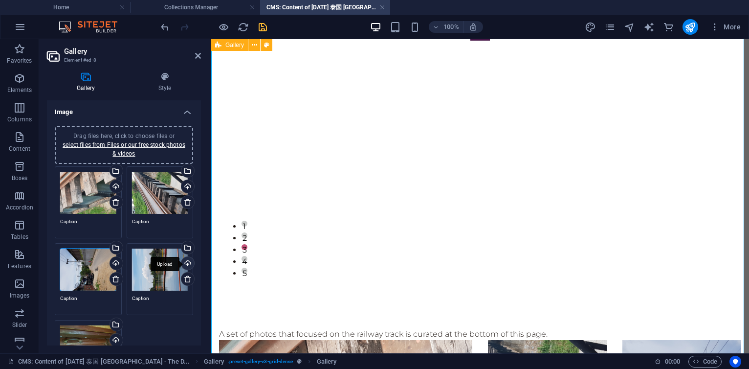
click at [185, 261] on div "Upload" at bounding box center [186, 264] width 15 height 15
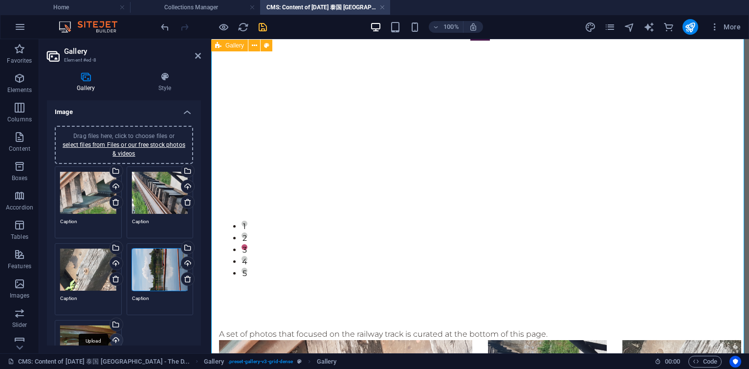
click at [114, 333] on div "Upload" at bounding box center [115, 340] width 15 height 15
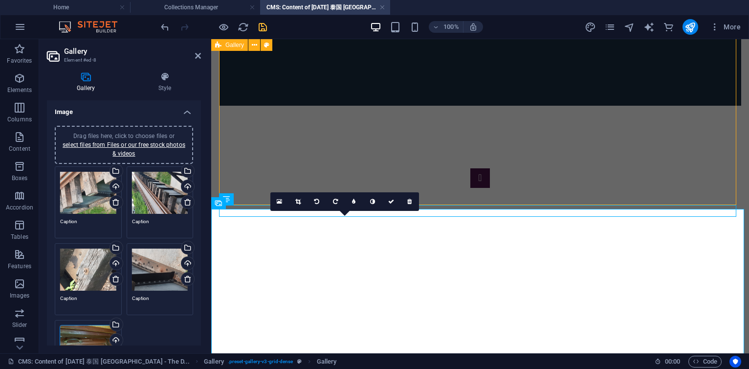
scroll to position [1512, 0]
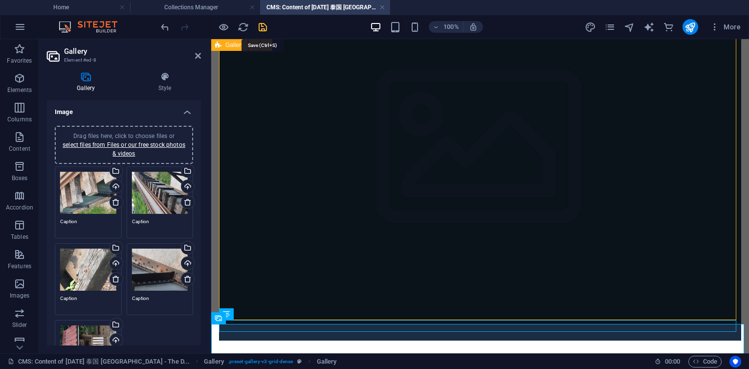
click at [260, 27] on icon "save" at bounding box center [262, 27] width 11 height 11
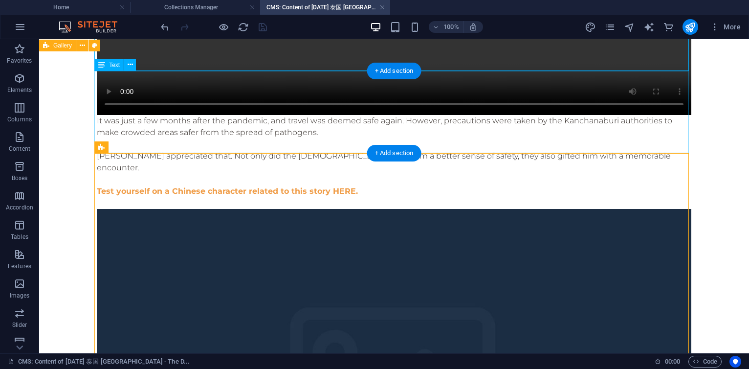
scroll to position [1394, 0]
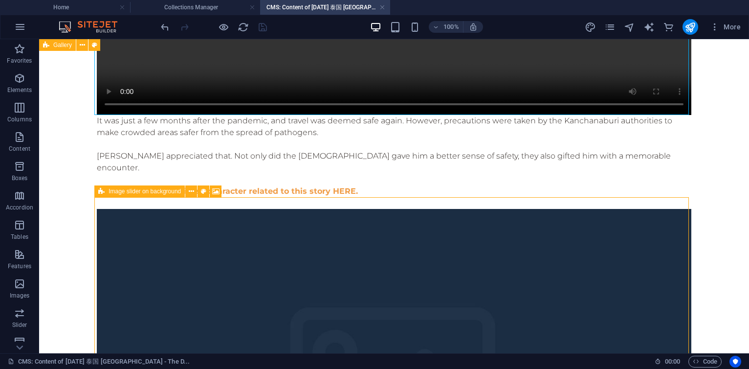
click at [101, 193] on icon at bounding box center [101, 191] width 6 height 12
click at [195, 190] on button at bounding box center [191, 191] width 12 height 12
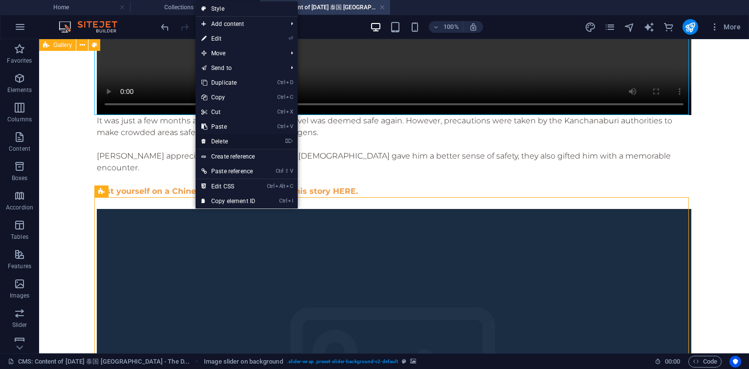
click at [221, 143] on link "⌦ Delete" at bounding box center [229, 141] width 66 height 15
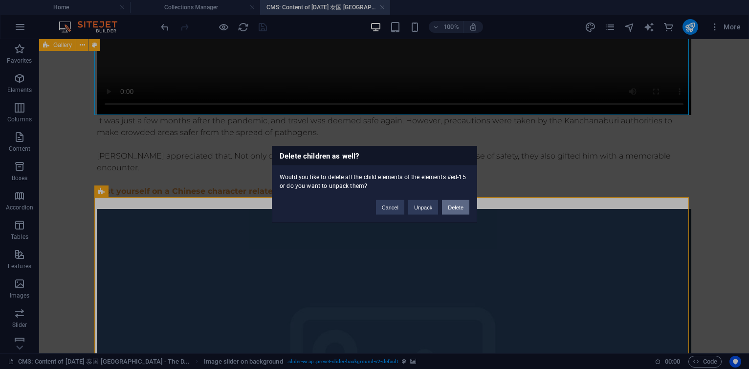
click at [453, 206] on button "Delete" at bounding box center [455, 207] width 27 height 15
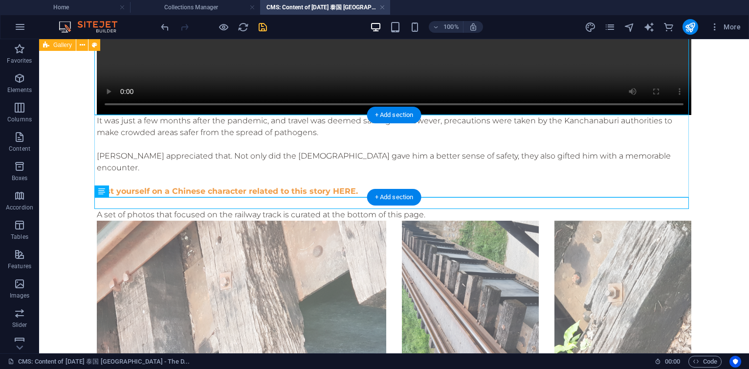
click at [351, 180] on div "It was just a few months after the pandemic, and travel was deemed safe again. …" at bounding box center [394, 162] width 594 height 94
click at [384, 197] on div "+ Add section" at bounding box center [394, 197] width 54 height 17
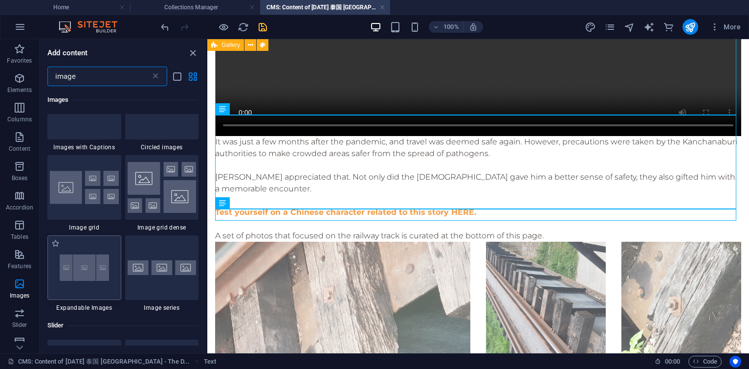
scroll to position [837, 0]
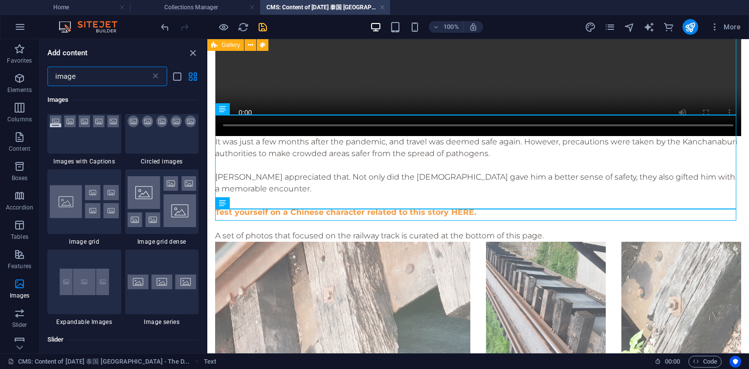
click at [152, 194] on img at bounding box center [162, 201] width 69 height 51
click at [207, 194] on div "Drag here to replace the existing content. Press “Ctrl” if you want to create a…" at bounding box center [478, 196] width 542 height 314
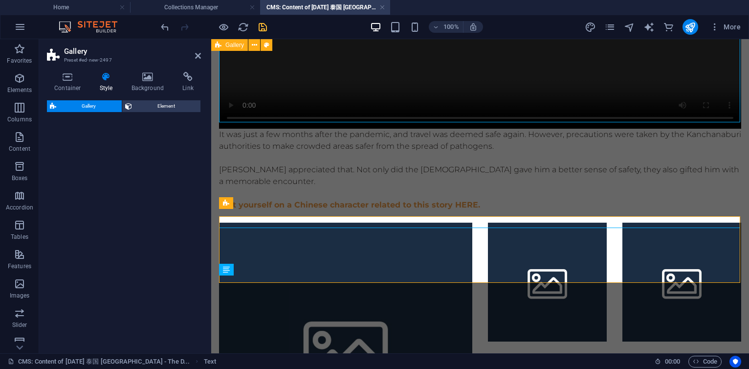
scroll to position [1253, 0]
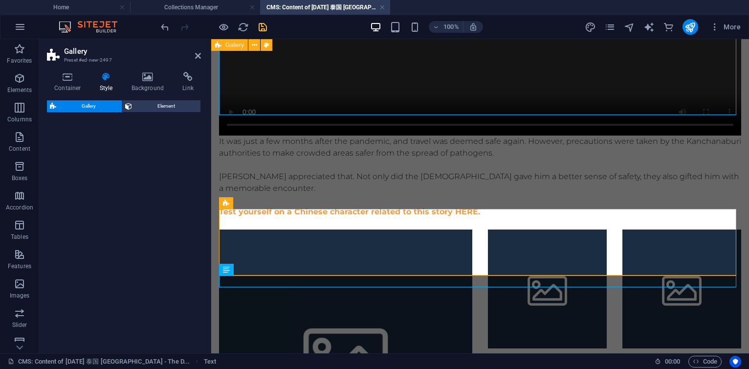
select select "rem"
select select "preset-gallery-v3-grid-dense"
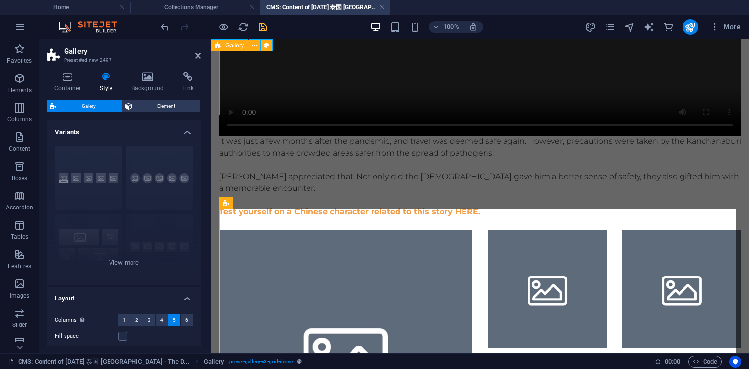
click at [312, 242] on li at bounding box center [345, 355] width 253 height 253
click at [307, 241] on li at bounding box center [345, 355] width 253 height 253
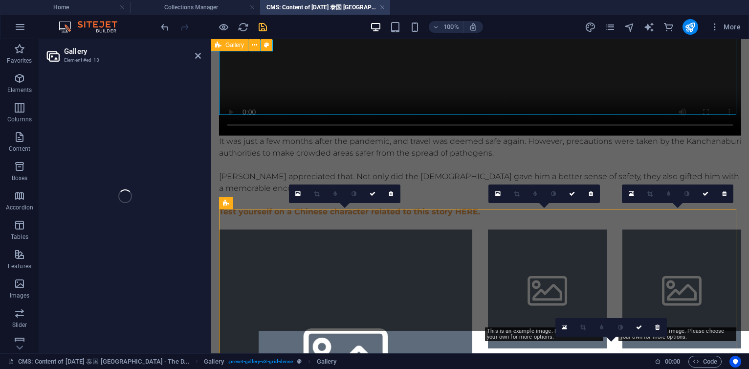
select select "4"
select select "px"
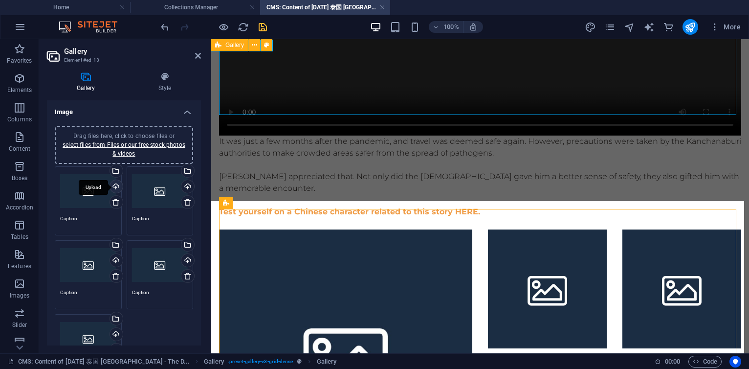
click at [117, 182] on div "Upload" at bounding box center [115, 187] width 15 height 15
click at [185, 184] on div "Upload" at bounding box center [186, 187] width 15 height 15
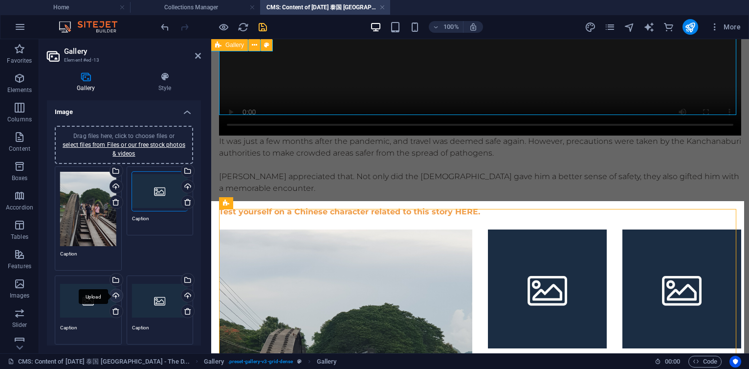
click at [119, 289] on div "Upload" at bounding box center [115, 296] width 15 height 15
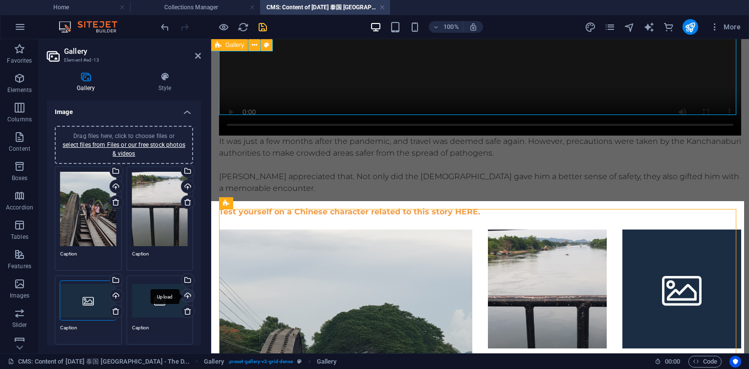
click at [185, 290] on div "Upload" at bounding box center [186, 296] width 15 height 15
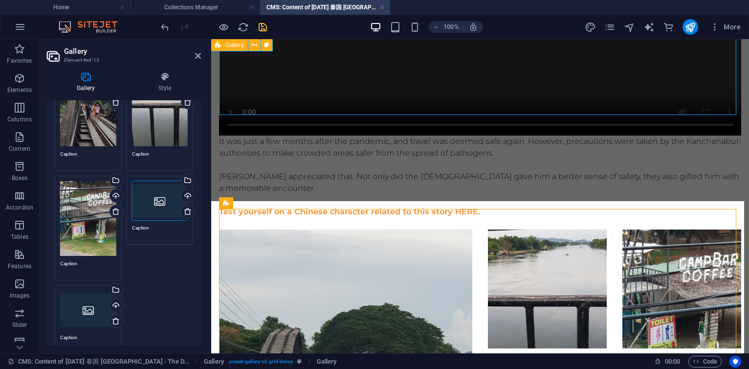
scroll to position [117, 0]
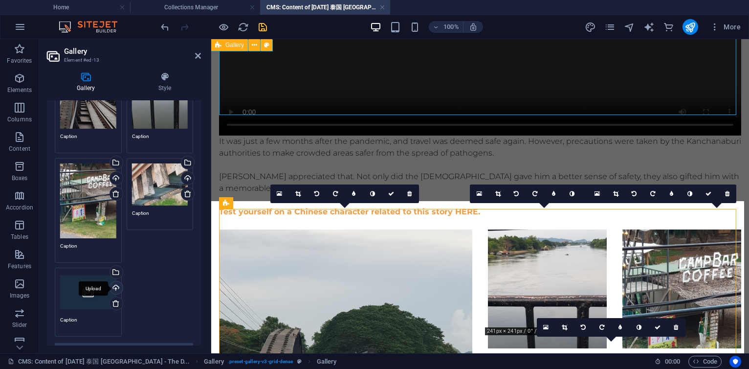
click at [116, 281] on div "Upload" at bounding box center [115, 288] width 15 height 15
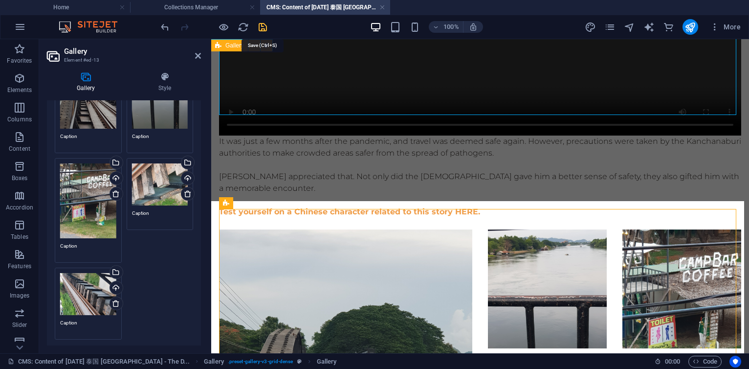
click at [263, 25] on icon "save" at bounding box center [262, 27] width 11 height 11
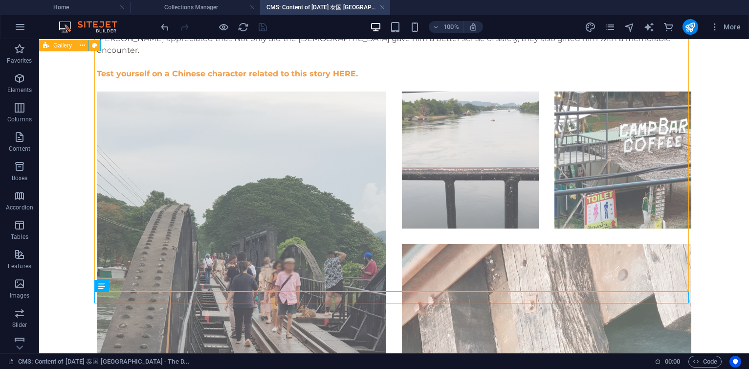
scroll to position [1629, 0]
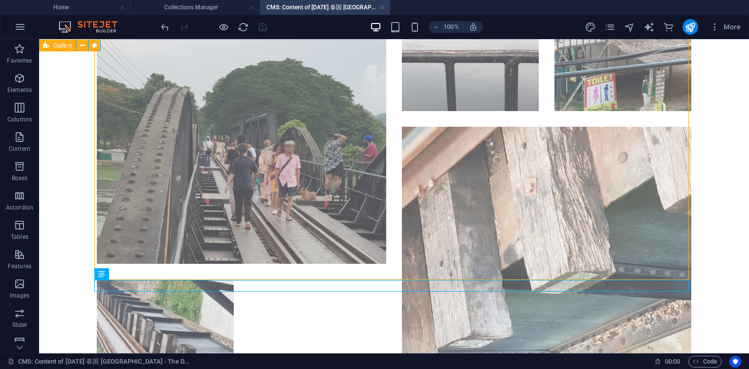
click at [303, 164] on li at bounding box center [241, 118] width 289 height 289
click at [428, 159] on li at bounding box center [546, 271] width 289 height 289
select select "4"
select select "px"
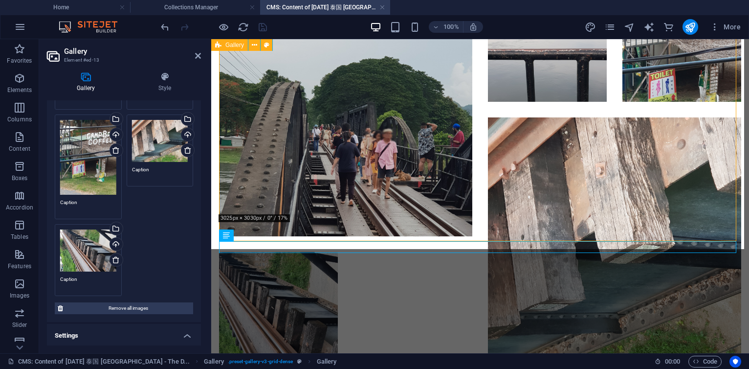
scroll to position [176, 0]
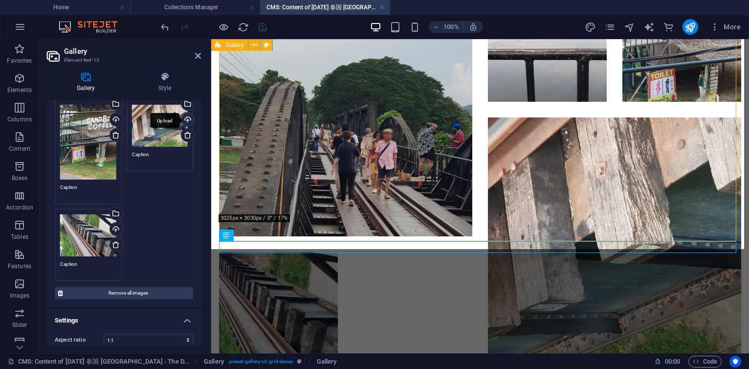
click at [179, 128] on div "Upload" at bounding box center [186, 120] width 15 height 15
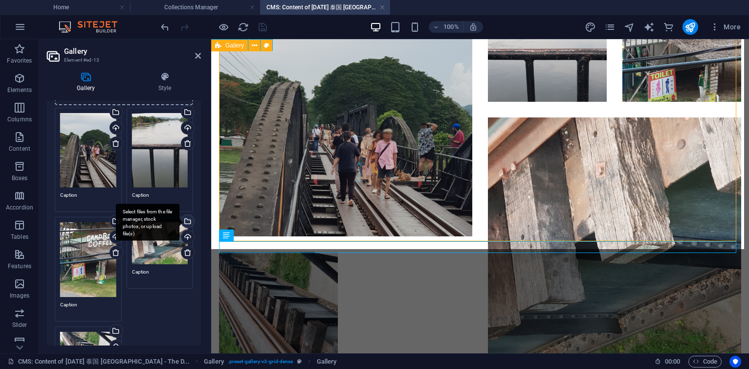
scroll to position [117, 0]
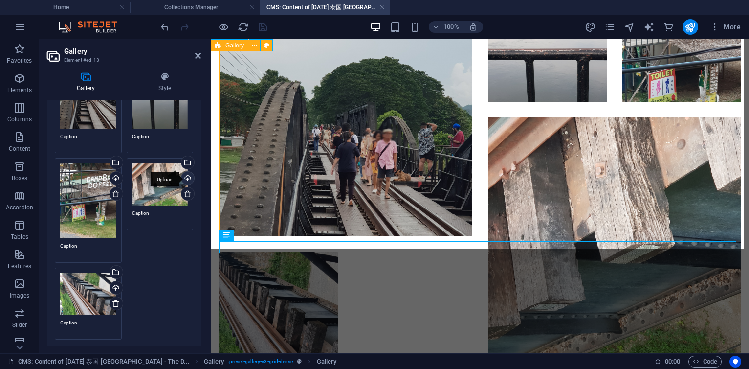
click at [179, 186] on div "Upload" at bounding box center [186, 179] width 15 height 15
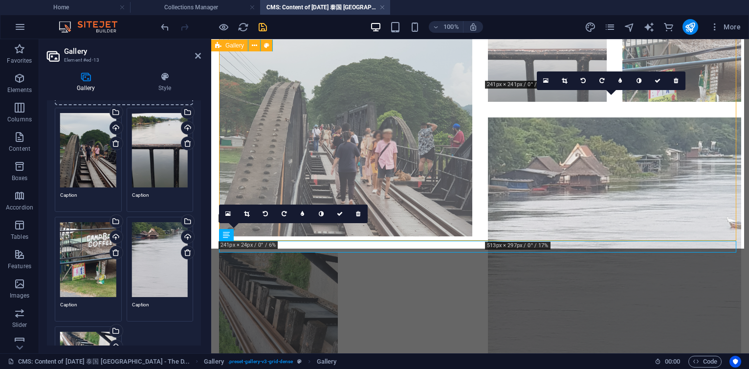
scroll to position [176, 0]
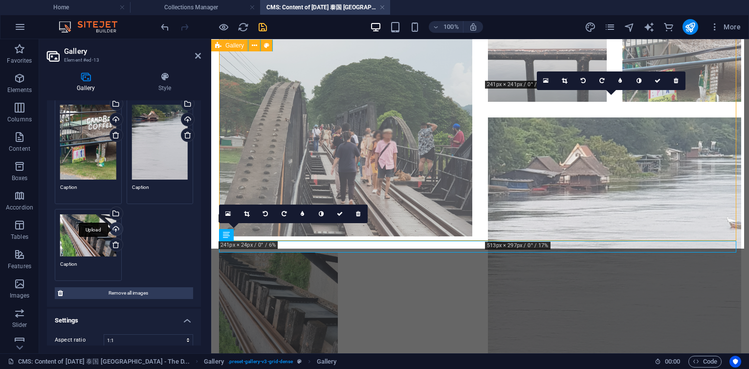
click at [116, 227] on div "Upload" at bounding box center [115, 229] width 15 height 15
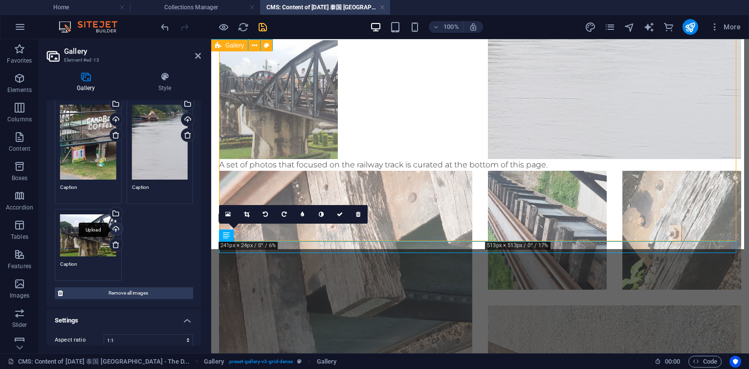
click at [117, 224] on div "Upload" at bounding box center [115, 229] width 15 height 15
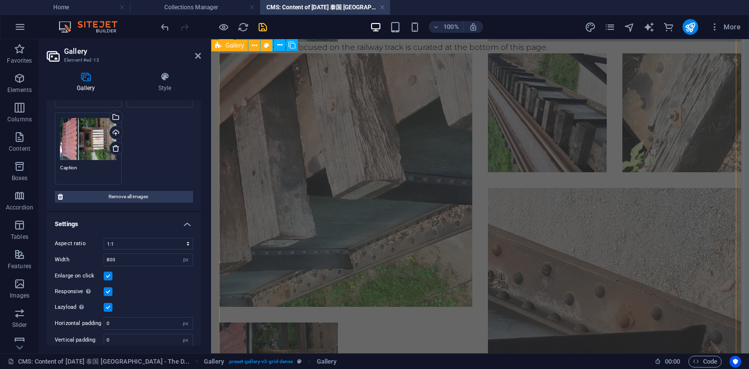
scroll to position [1770, 0]
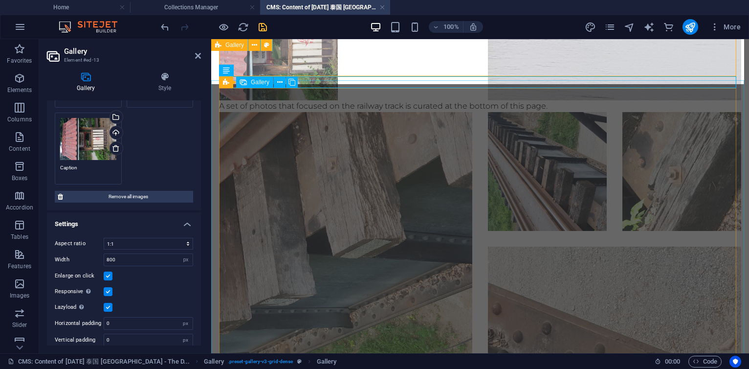
click at [347, 205] on li at bounding box center [345, 238] width 253 height 253
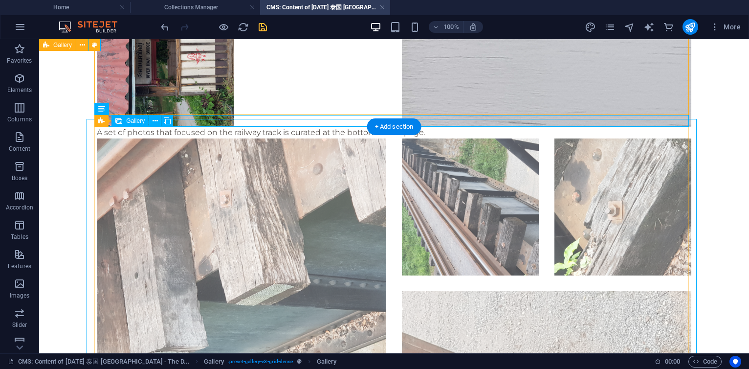
click at [140, 147] on li at bounding box center [241, 282] width 289 height 289
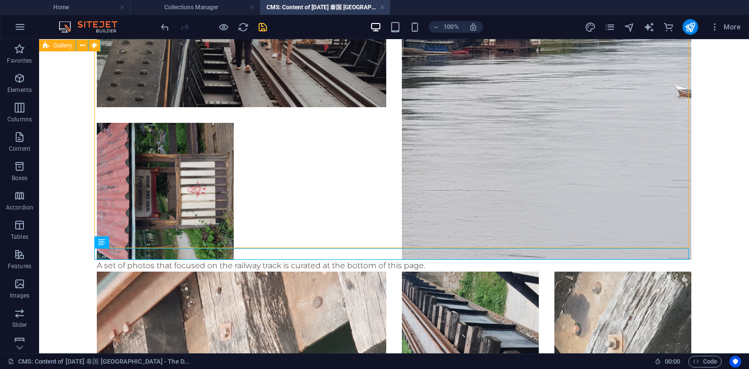
scroll to position [1903, 0]
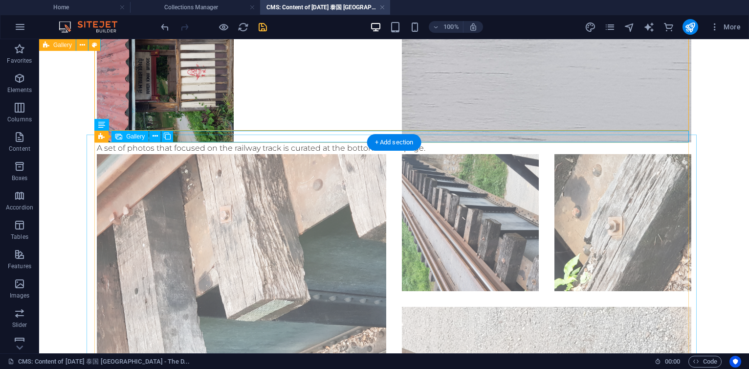
click at [264, 207] on li at bounding box center [241, 298] width 289 height 289
select select "4"
select select "px"
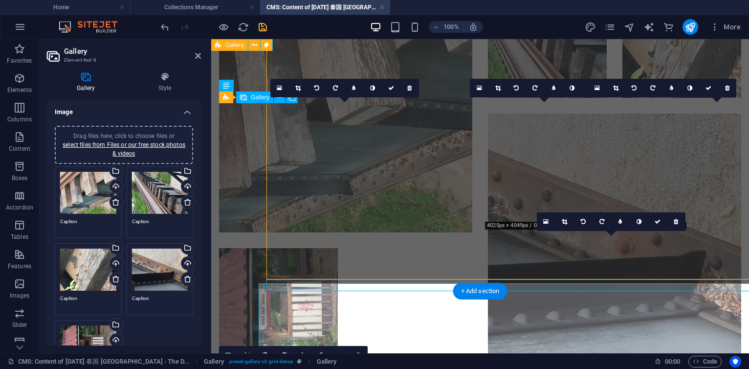
scroll to position [1754, 0]
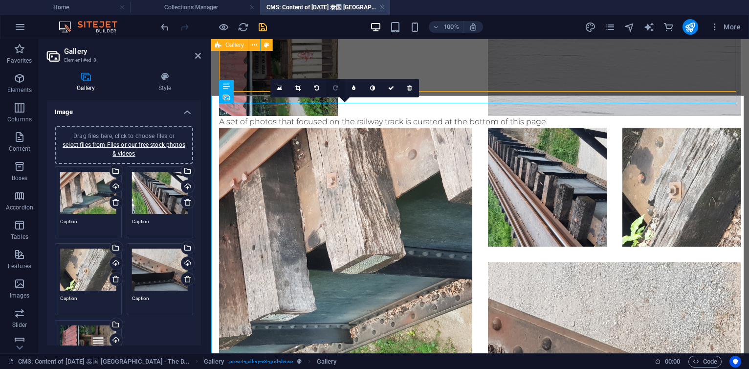
click at [337, 88] on icon at bounding box center [335, 88] width 5 height 6
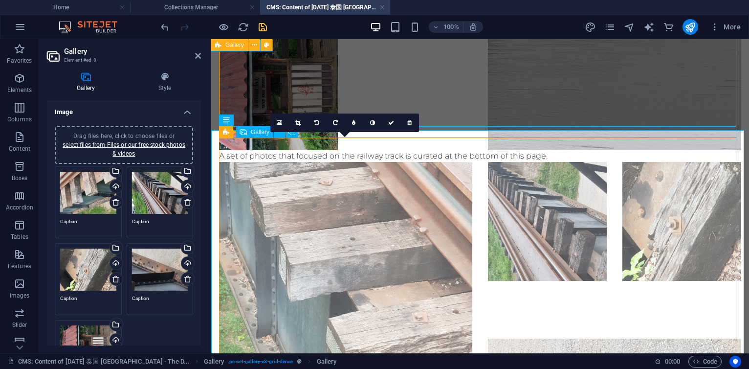
scroll to position [1637, 0]
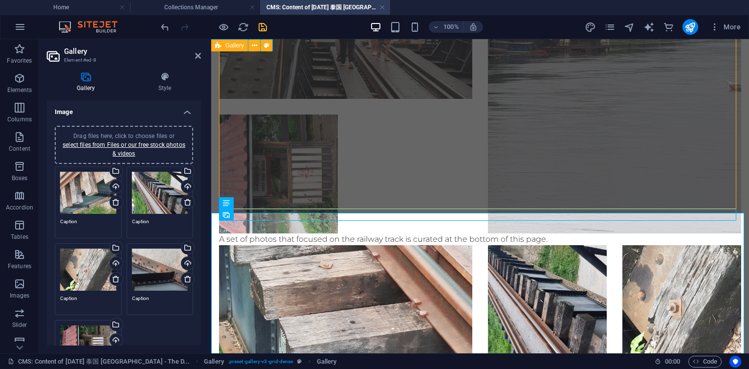
click at [310, 150] on li at bounding box center [278, 173] width 119 height 119
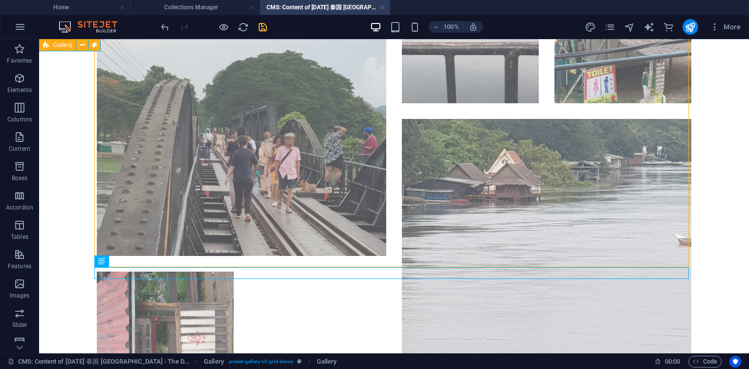
scroll to position [1766, 0]
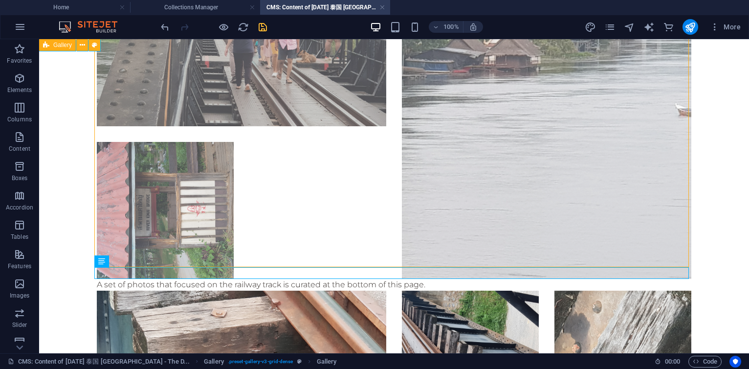
click at [191, 176] on li at bounding box center [165, 210] width 137 height 137
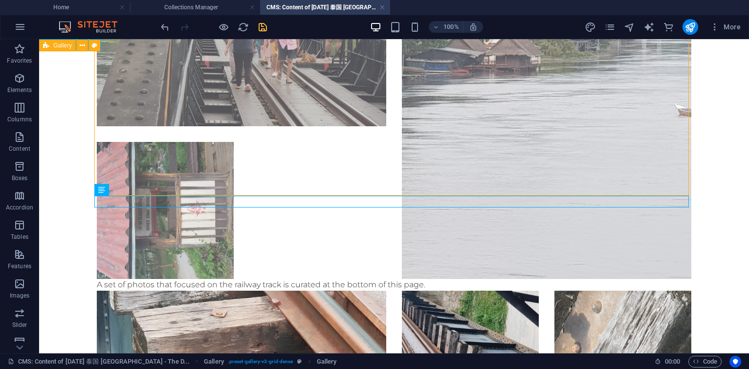
scroll to position [1884, 0]
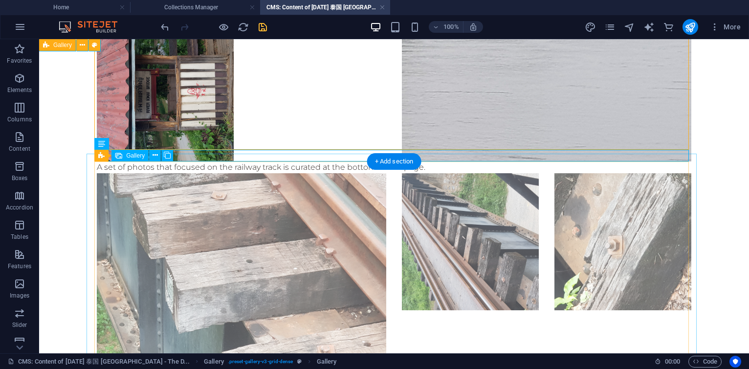
click at [465, 236] on li at bounding box center [470, 265] width 137 height 185
click at [464, 236] on li at bounding box center [470, 265] width 137 height 185
select select "4"
select select "px"
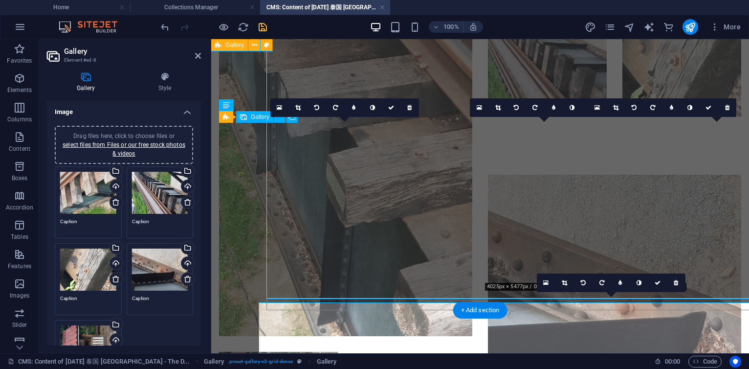
scroll to position [1735, 0]
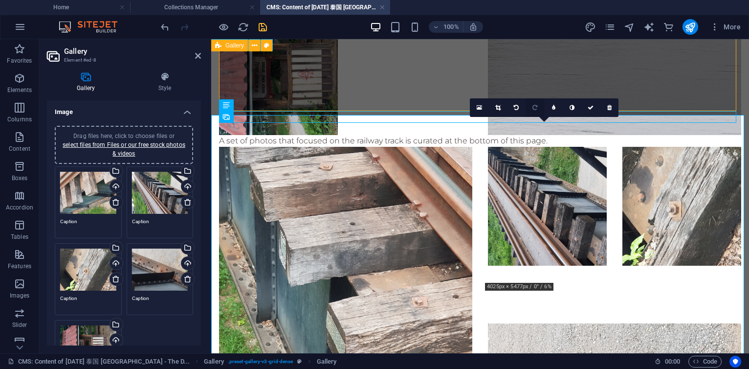
click at [541, 109] on link at bounding box center [535, 107] width 19 height 19
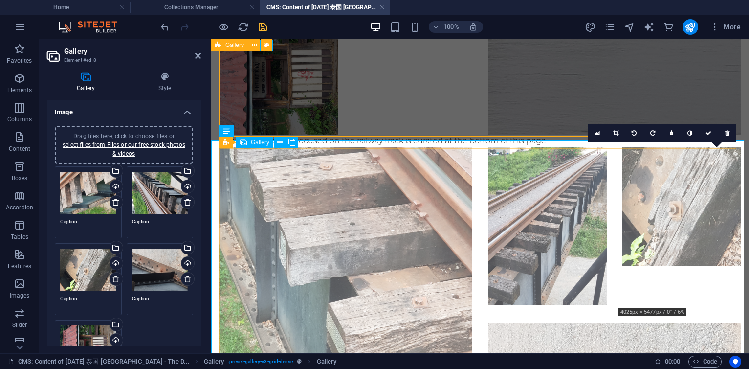
scroll to position [1676, 0]
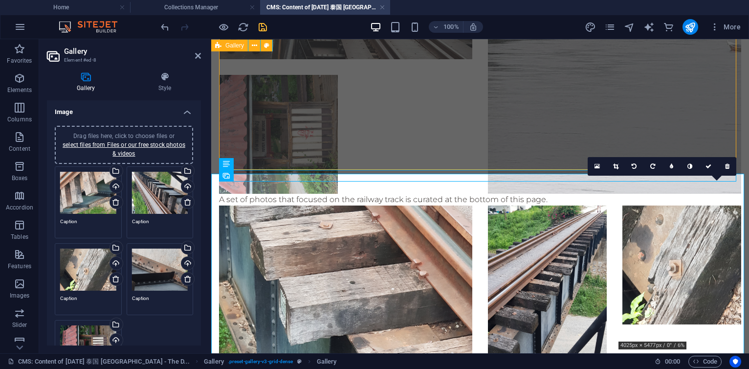
click at [290, 118] on li at bounding box center [278, 134] width 119 height 119
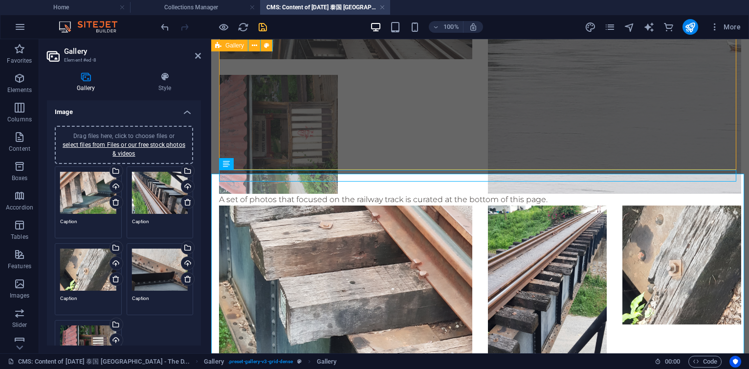
scroll to position [1825, 0]
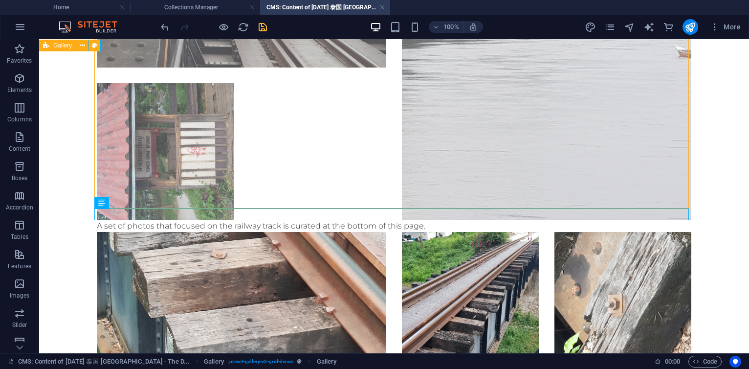
click at [207, 131] on li at bounding box center [165, 151] width 137 height 137
select select "4"
select select "px"
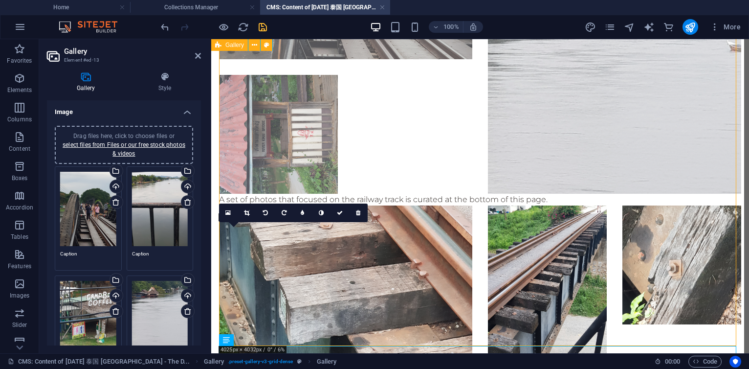
scroll to position [1500, 0]
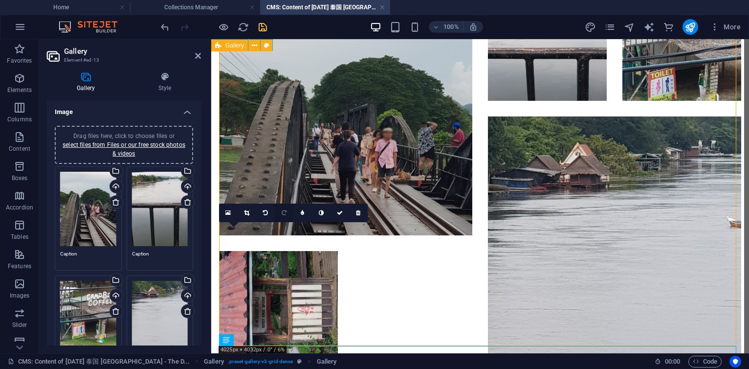
click at [286, 214] on icon at bounding box center [284, 213] width 5 height 6
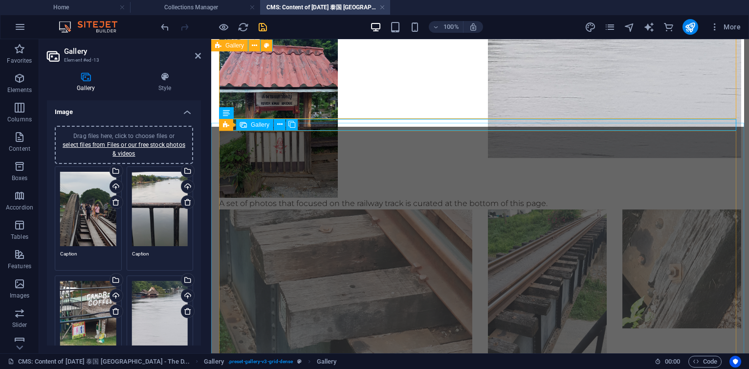
scroll to position [1829, 0]
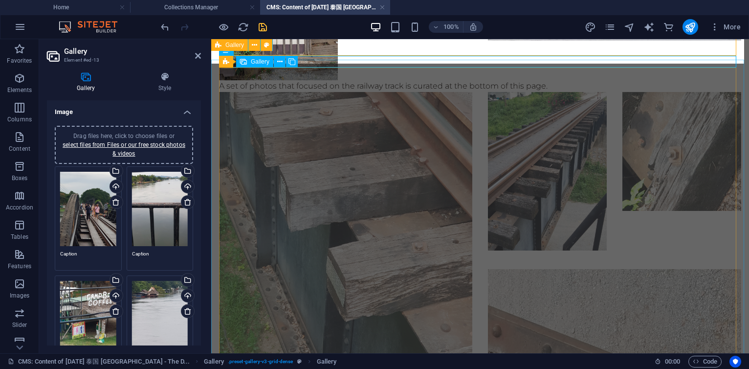
click at [675, 156] on li at bounding box center [681, 172] width 119 height 161
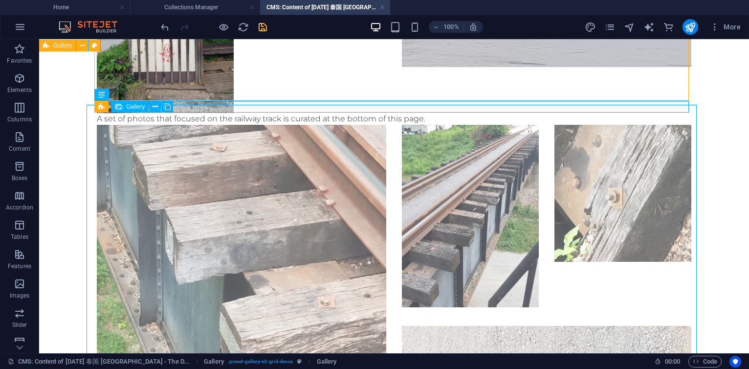
click at [628, 180] on li at bounding box center [622, 217] width 137 height 185
select select "4"
select select "px"
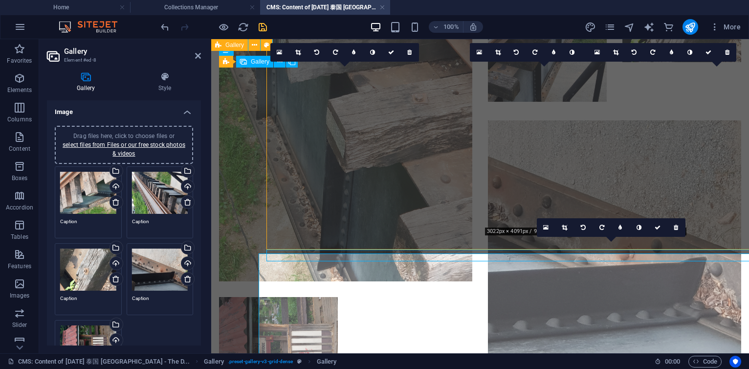
scroll to position [1829, 0]
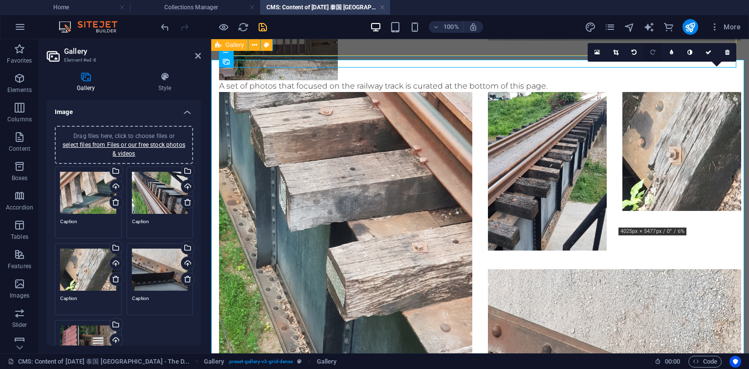
click at [654, 52] on icon at bounding box center [652, 52] width 5 height 6
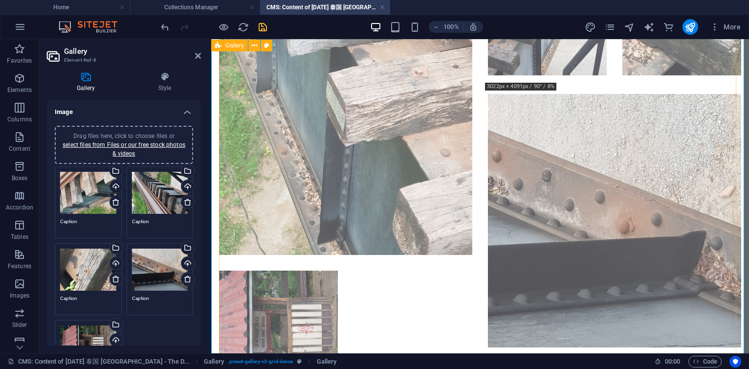
scroll to position [2005, 0]
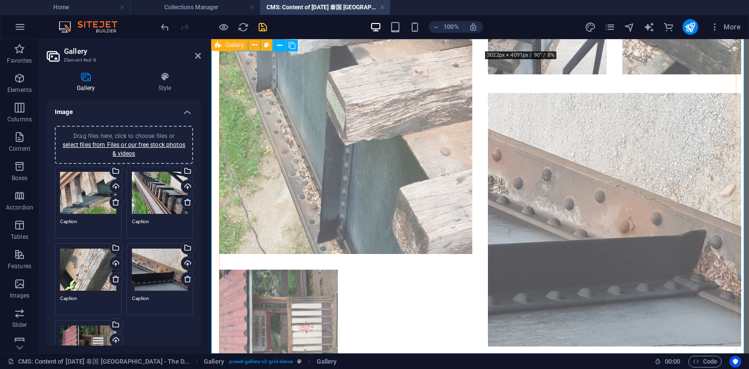
click at [589, 173] on li at bounding box center [614, 240] width 253 height 295
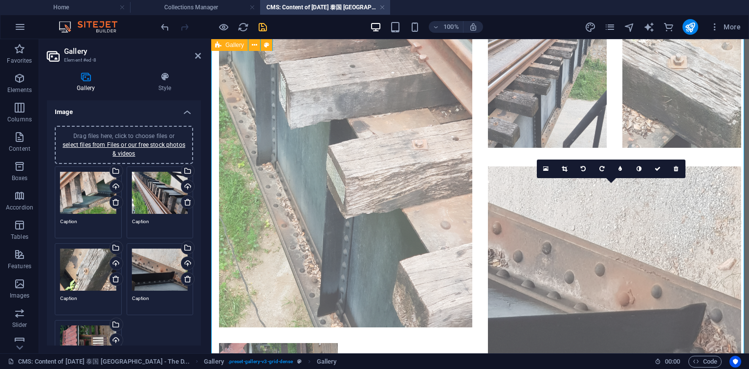
scroll to position [1888, 0]
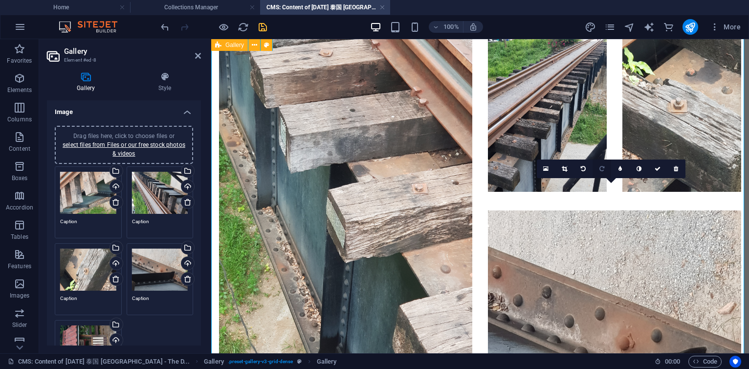
click at [601, 174] on link at bounding box center [602, 168] width 19 height 19
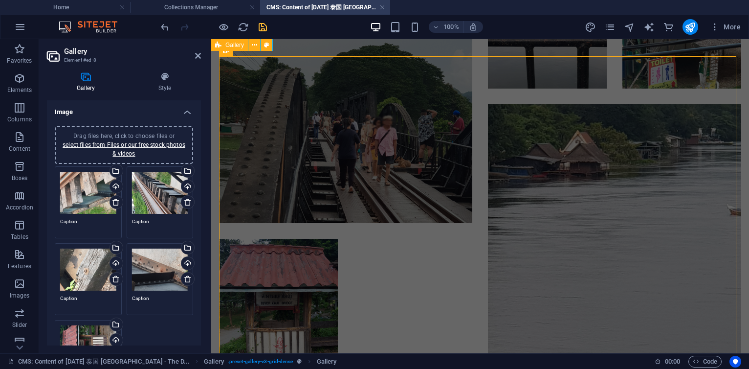
scroll to position [1395, 0]
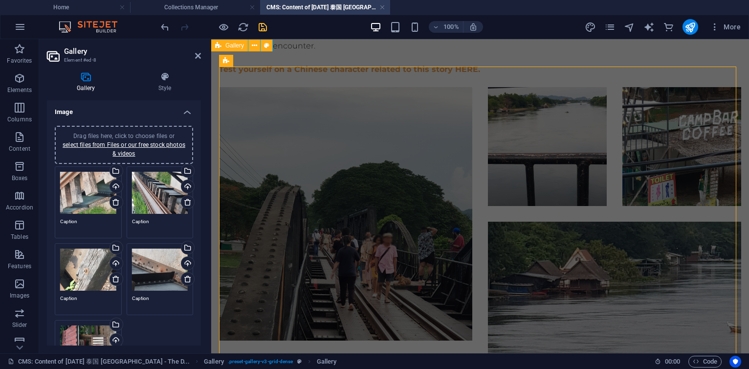
click at [158, 322] on div "Drag files here, click to choose files or select files from Files or our free s…" at bounding box center [123, 279] width 143 height 230
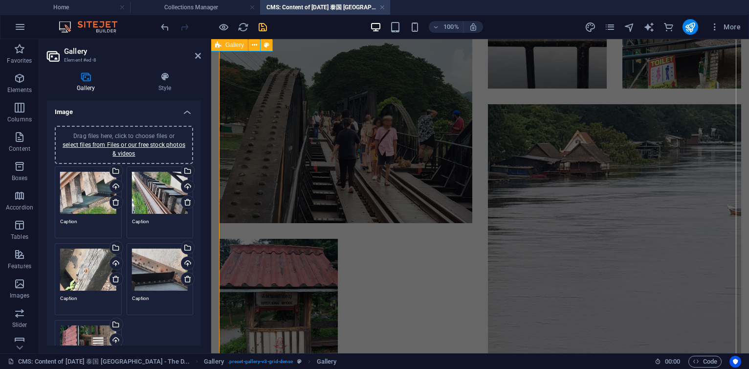
click at [374, 260] on div at bounding box center [480, 183] width 538 height 443
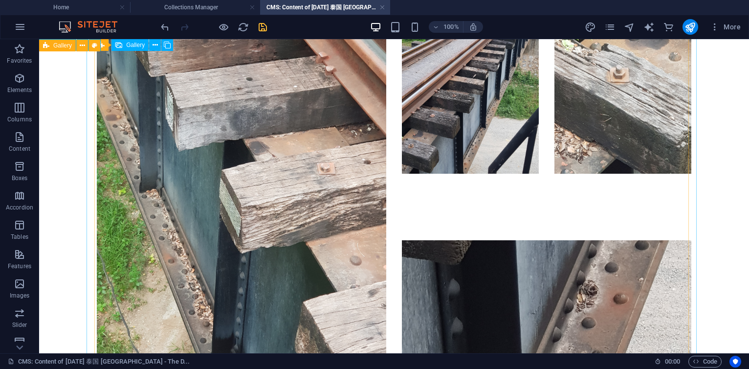
scroll to position [2346, 0]
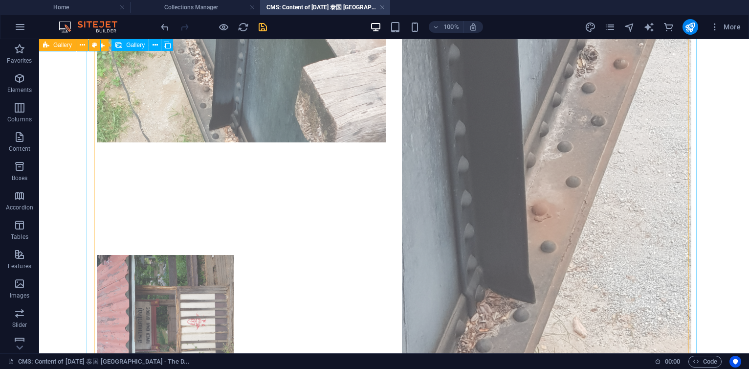
click at [171, 273] on li at bounding box center [165, 323] width 137 height 137
select select "4"
select select "px"
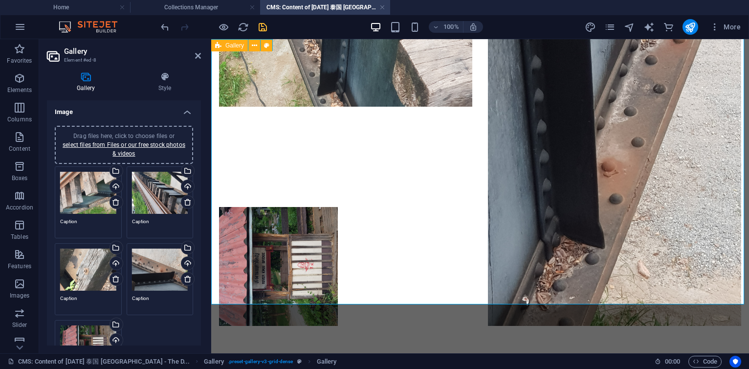
scroll to position [59, 0]
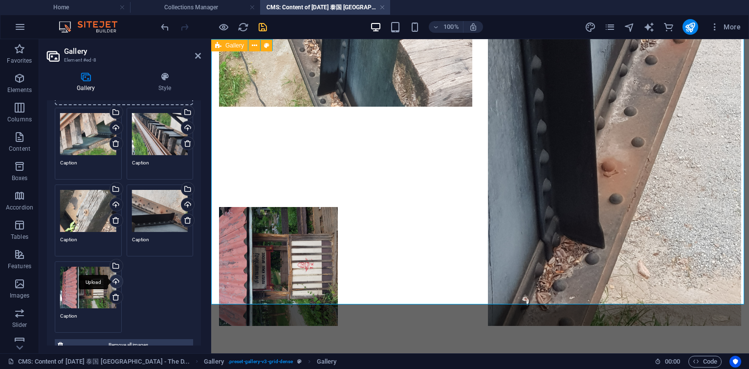
click at [114, 280] on div "Upload" at bounding box center [115, 282] width 15 height 15
click at [186, 203] on div "Upload" at bounding box center [186, 205] width 15 height 15
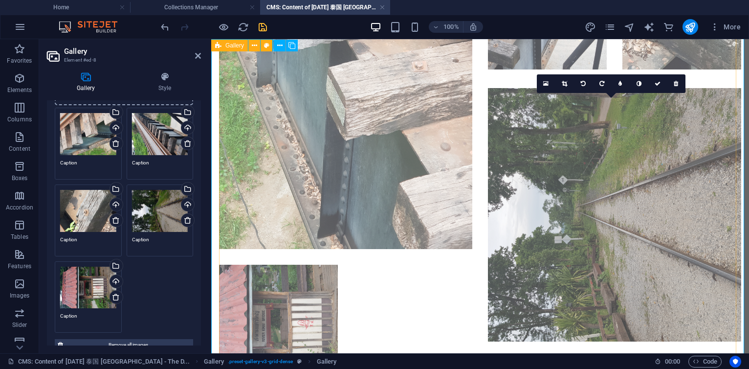
scroll to position [1952, 0]
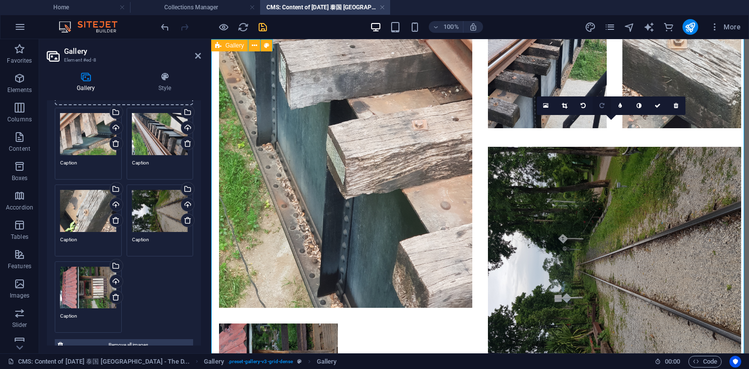
click at [603, 108] on icon at bounding box center [601, 106] width 5 height 6
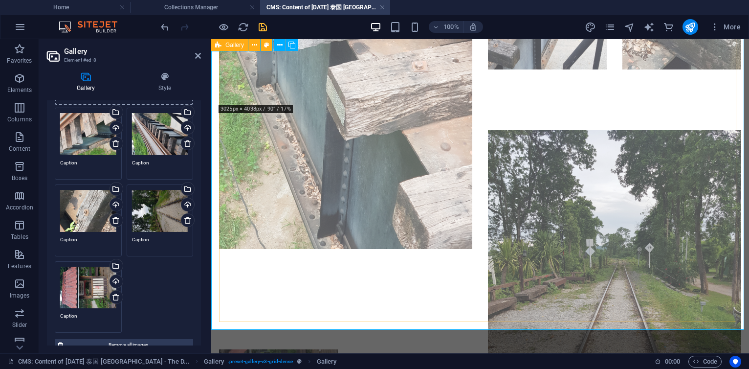
scroll to position [2128, 0]
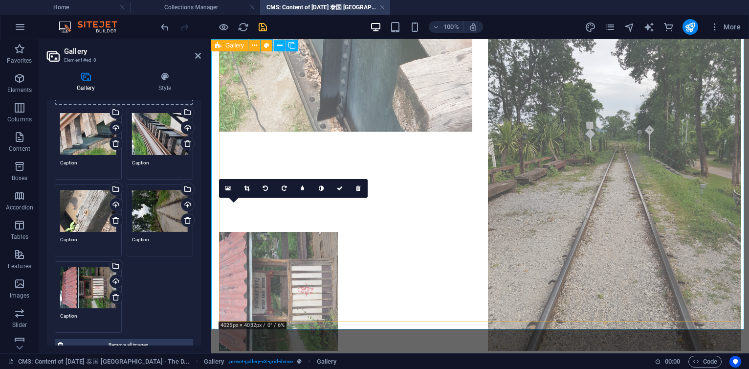
click at [279, 232] on li at bounding box center [278, 291] width 119 height 119
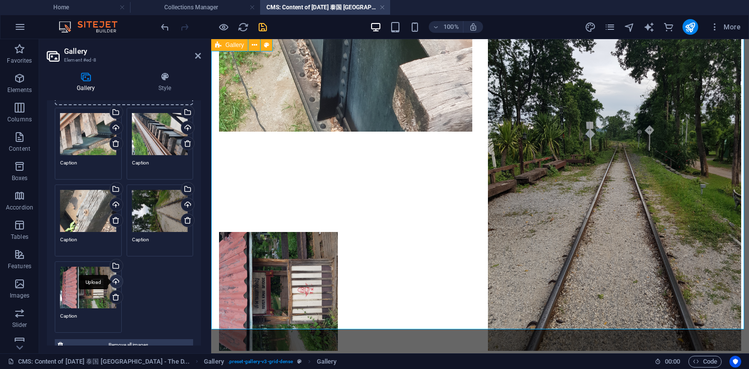
click at [113, 277] on div "Upload" at bounding box center [115, 282] width 15 height 15
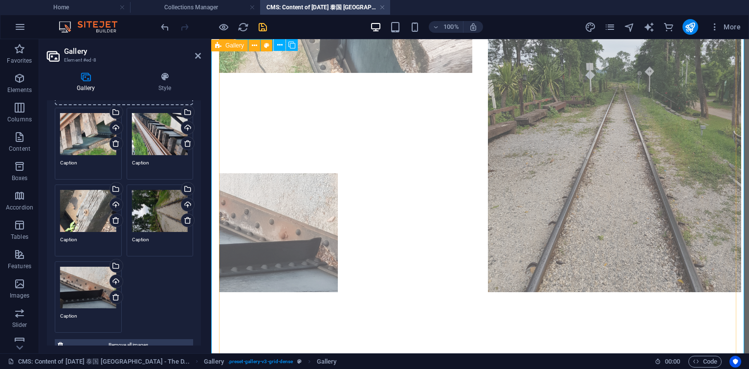
scroll to position [2158, 0]
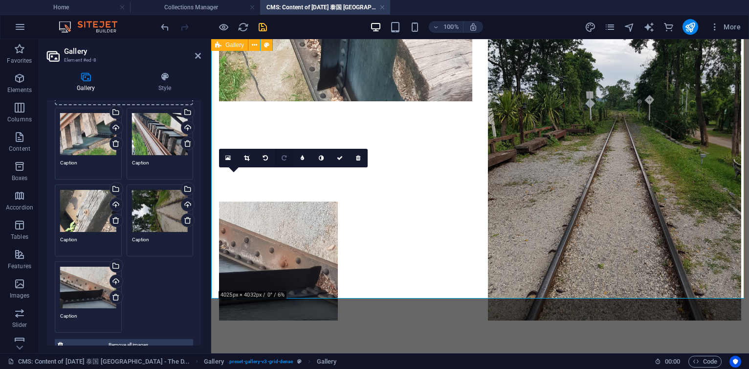
click at [285, 159] on icon at bounding box center [284, 158] width 5 height 6
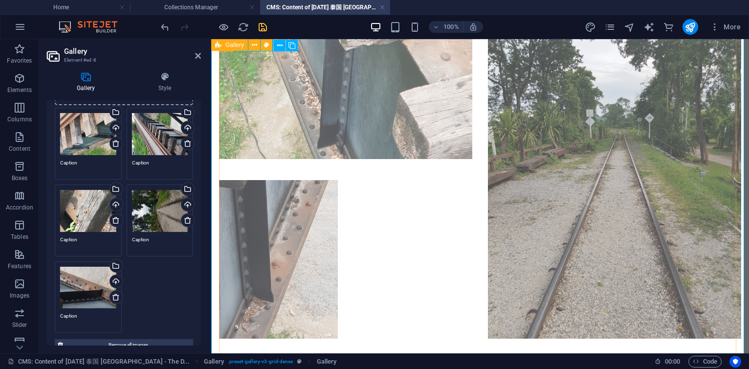
scroll to position [2060, 0]
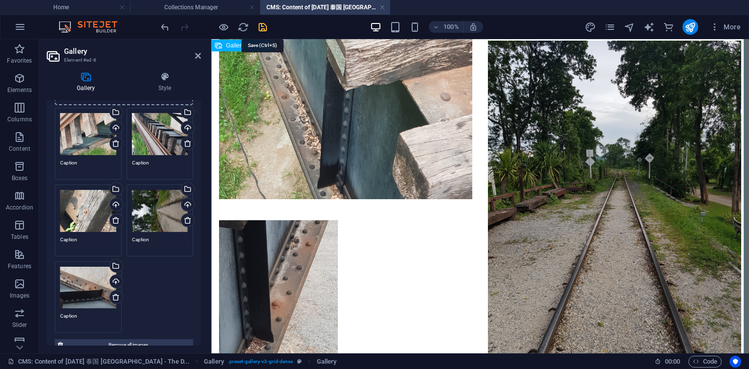
click at [263, 26] on icon "save" at bounding box center [262, 27] width 11 height 11
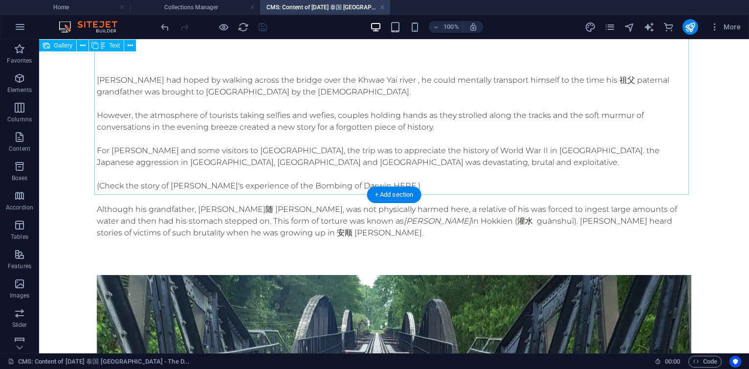
scroll to position [24, 0]
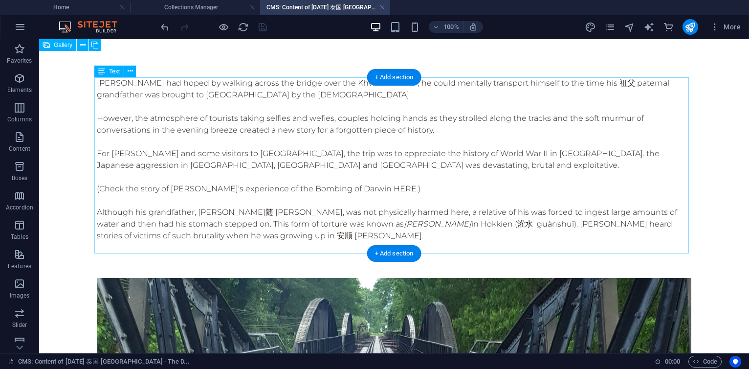
click at [553, 152] on div "[PERSON_NAME] had hoped by walking across the bridge over the Khwae Yai river ,…" at bounding box center [394, 165] width 594 height 176
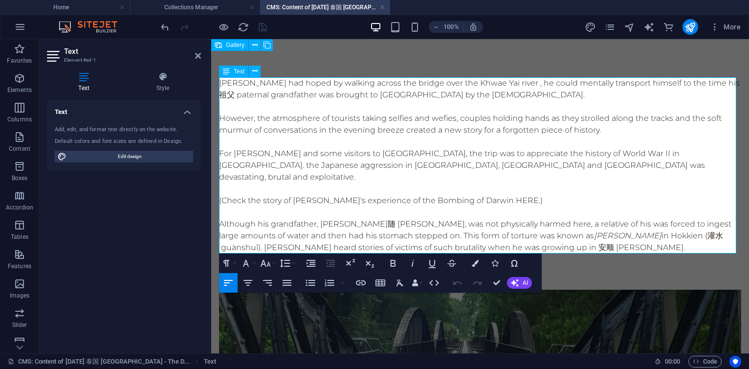
click at [683, 152] on p "For [PERSON_NAME] and some visitors to [GEOGRAPHIC_DATA], the trip was to appre…" at bounding box center [480, 165] width 522 height 35
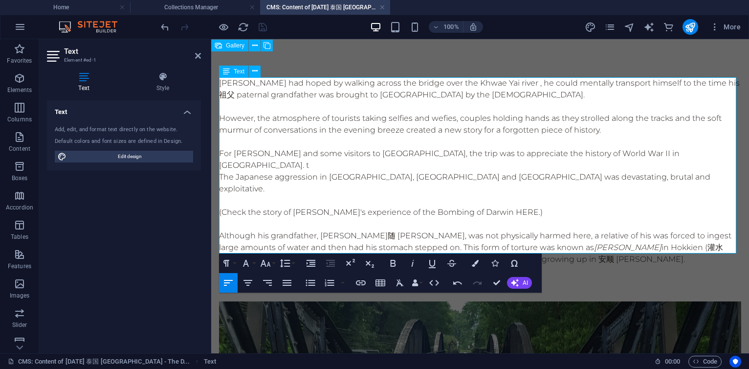
click at [689, 154] on p "For [PERSON_NAME] and some visitors to [GEOGRAPHIC_DATA], the trip was to appre…" at bounding box center [480, 159] width 522 height 23
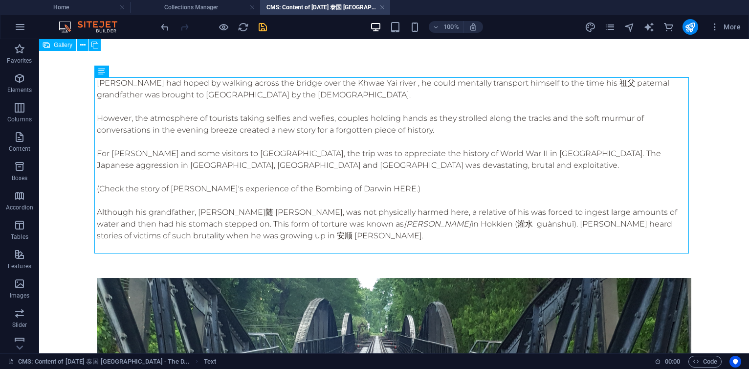
click at [259, 25] on icon "save" at bounding box center [262, 27] width 11 height 11
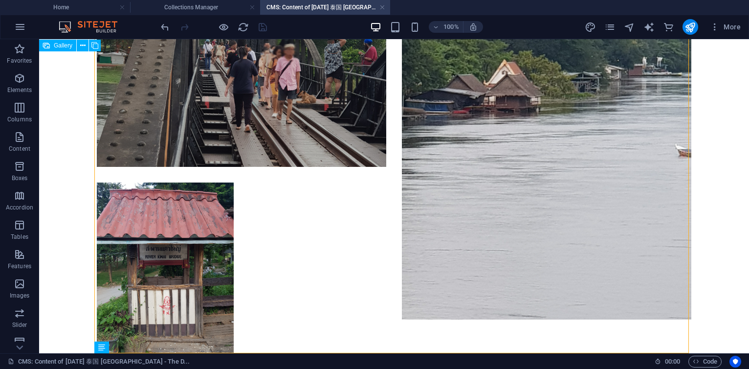
scroll to position [1784, 0]
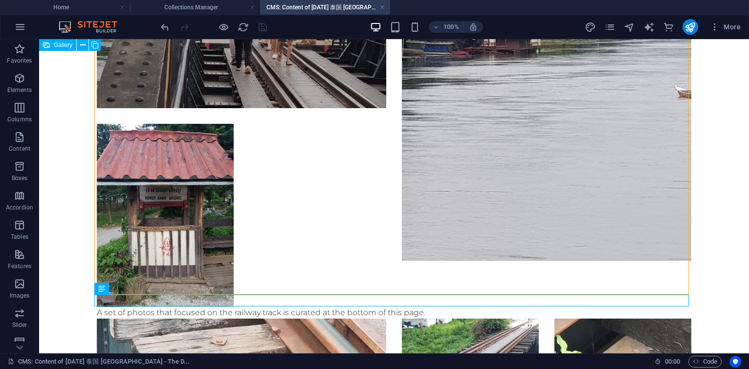
click at [301, 155] on div at bounding box center [394, 62] width 610 height 503
select select "4"
select select "px"
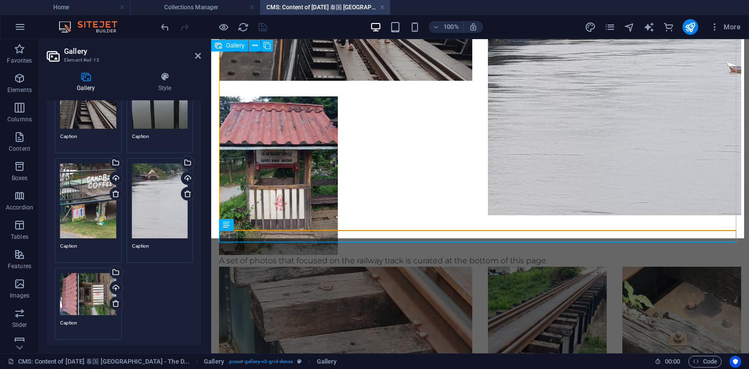
scroll to position [0, 0]
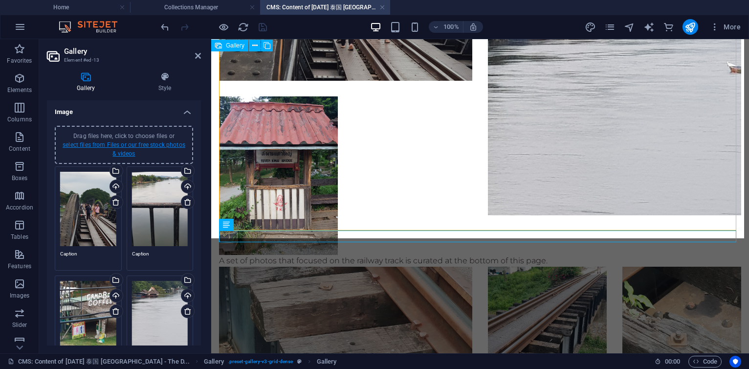
click at [151, 143] on link "select files from Files or our free stock photos & videos" at bounding box center [124, 149] width 123 height 16
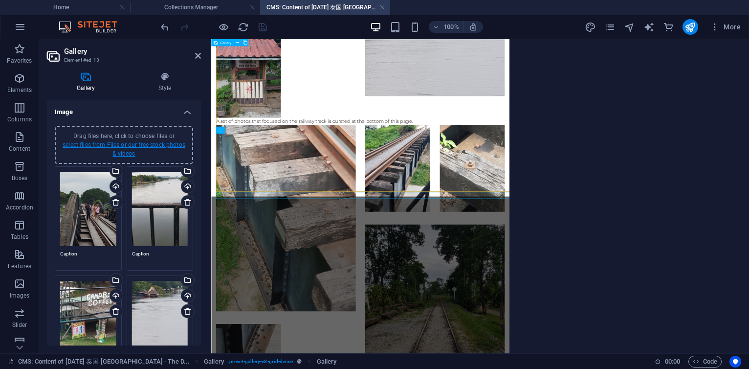
scroll to position [1592, 0]
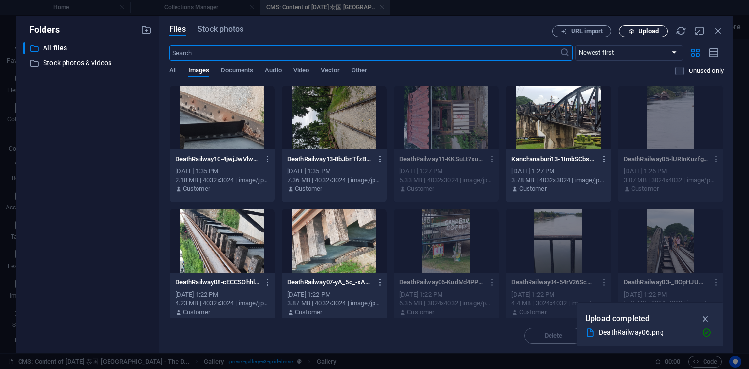
click at [646, 34] on span "Upload" at bounding box center [648, 31] width 20 height 6
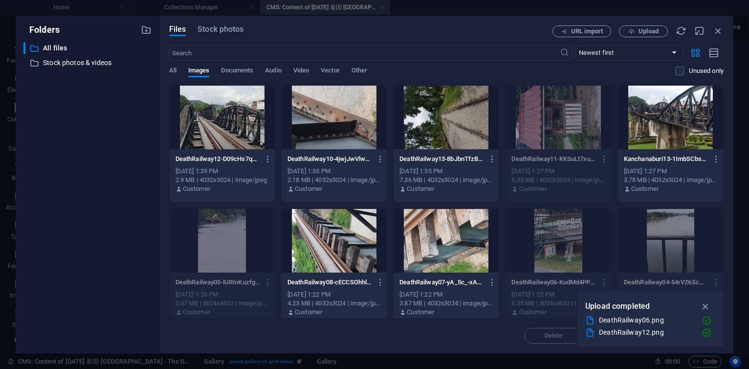
click at [223, 130] on div at bounding box center [222, 118] width 105 height 64
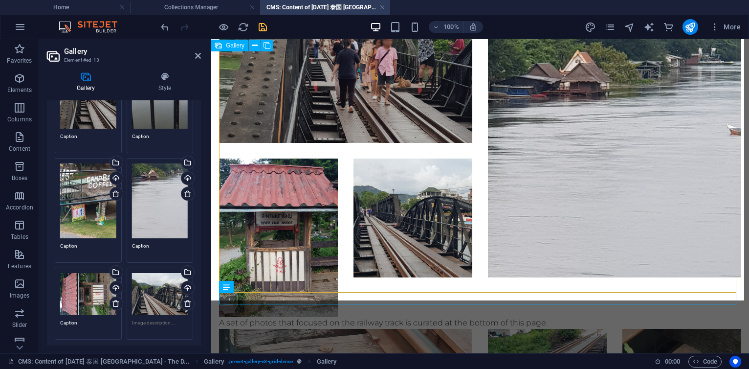
scroll to position [0, 0]
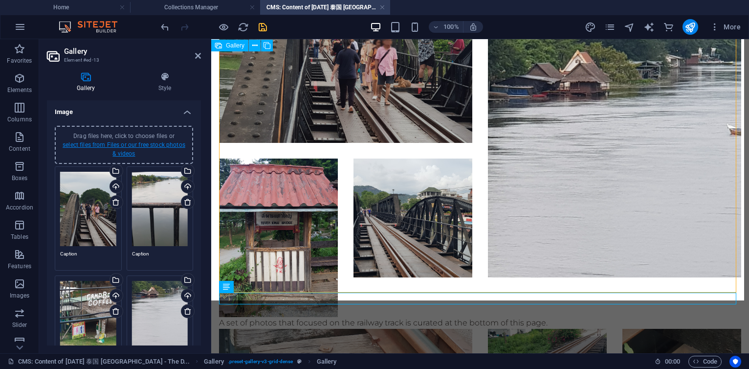
click at [168, 146] on link "select files from Files or our free stock photos & videos" at bounding box center [124, 149] width 123 height 16
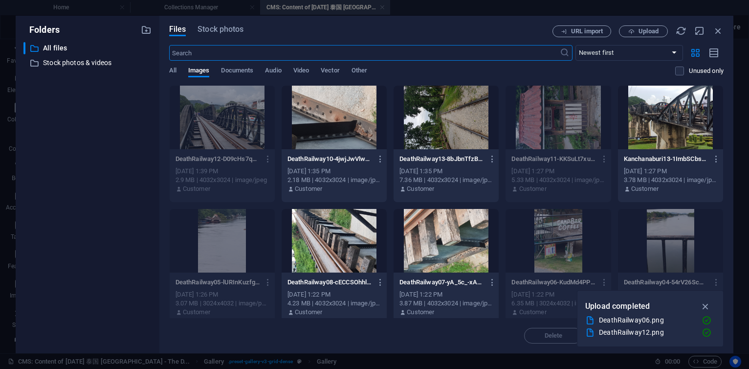
scroll to position [1530, 0]
click at [642, 30] on span "Upload" at bounding box center [648, 31] width 20 height 6
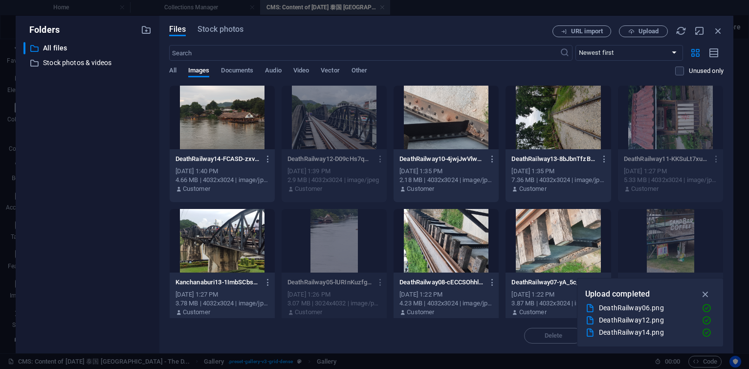
click at [242, 120] on div at bounding box center [222, 118] width 105 height 64
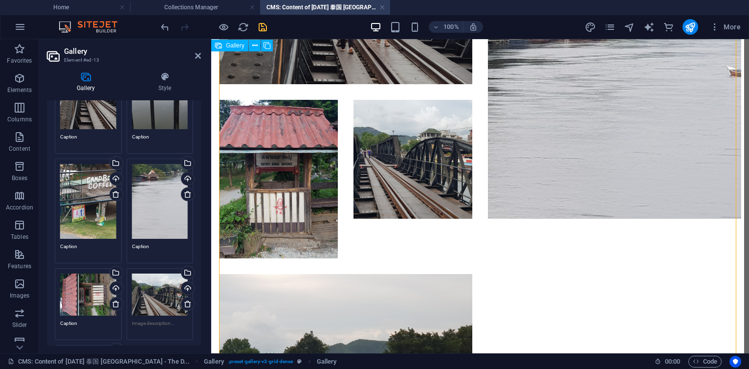
scroll to position [0, 0]
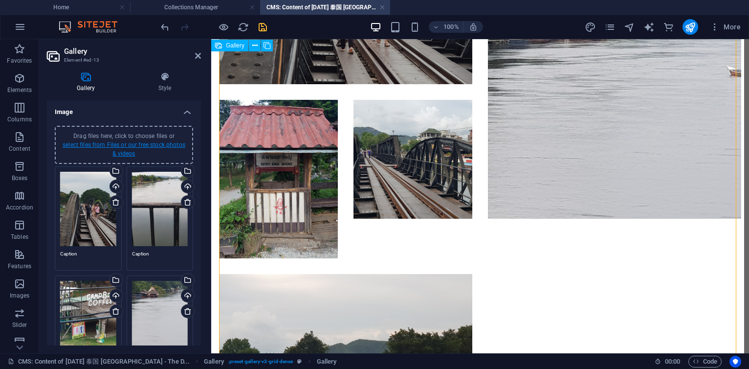
click at [167, 147] on link "select files from Files or our free stock photos & videos" at bounding box center [124, 149] width 123 height 16
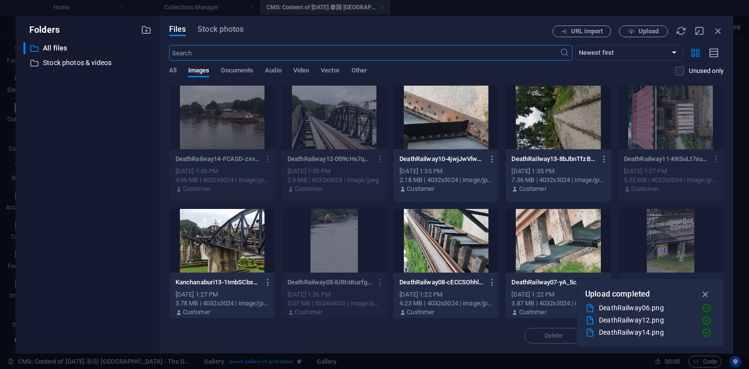
scroll to position [1588, 0]
click at [638, 33] on span "Upload" at bounding box center [643, 31] width 40 height 6
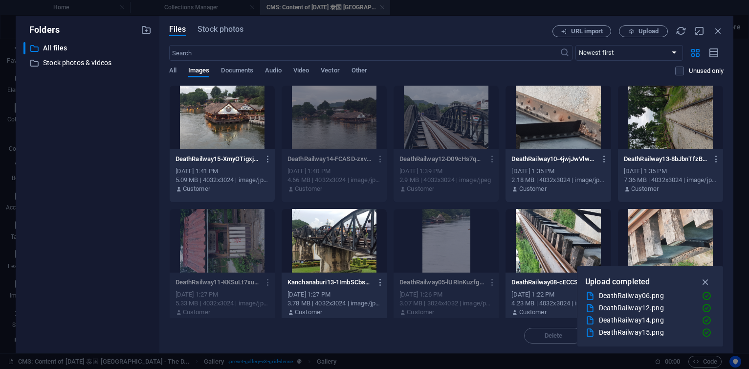
click at [245, 102] on div at bounding box center [222, 118] width 105 height 64
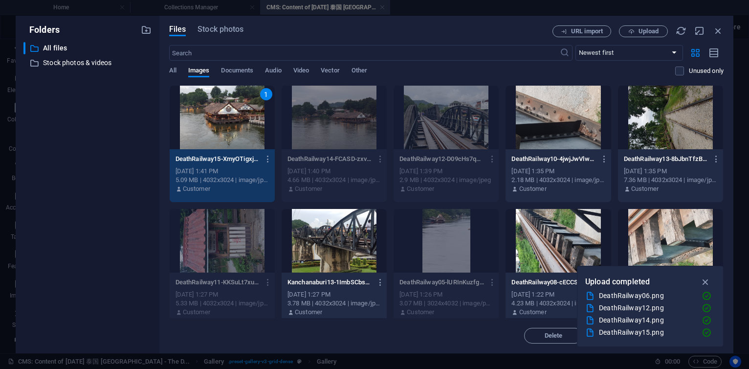
click at [245, 102] on div "1" at bounding box center [222, 118] width 105 height 64
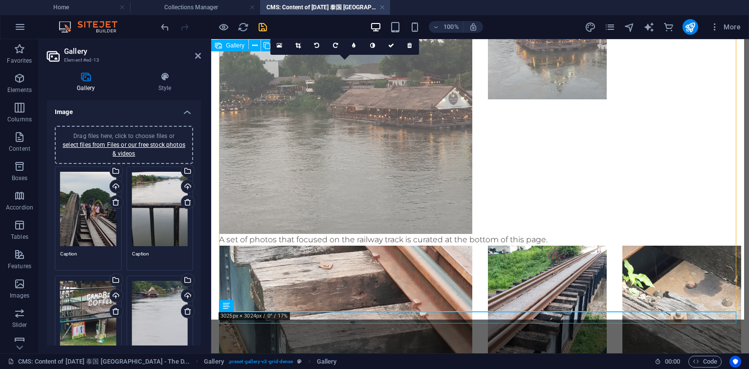
scroll to position [1827, 0]
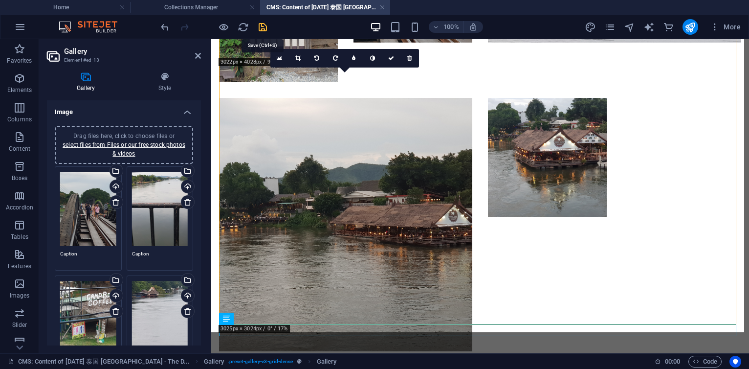
click at [264, 26] on icon "save" at bounding box center [262, 27] width 11 height 11
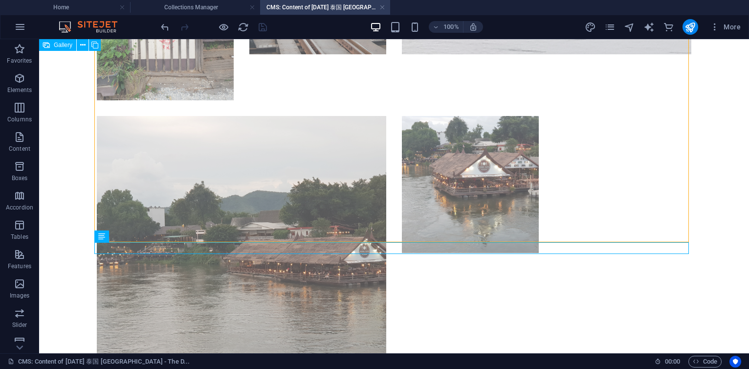
scroll to position [2167, 0]
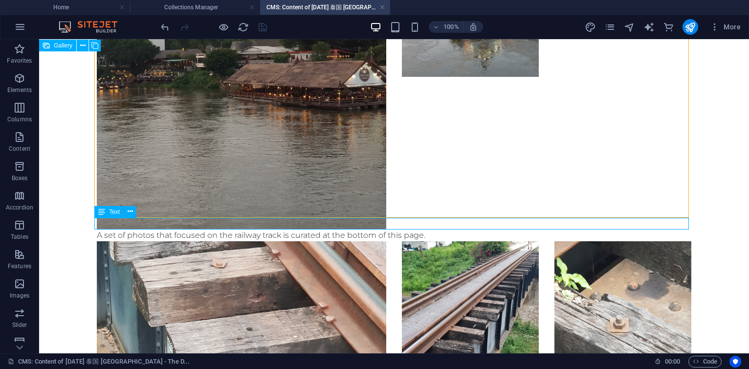
click at [112, 229] on div "A set of photos that focused on the railway track is curated at the bottom of t…" at bounding box center [394, 235] width 594 height 12
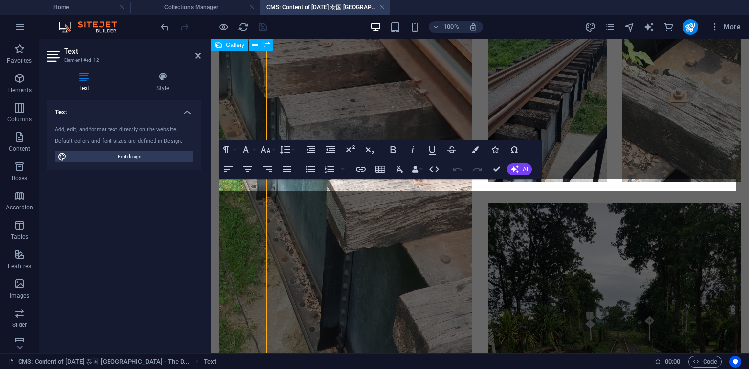
scroll to position [1973, 0]
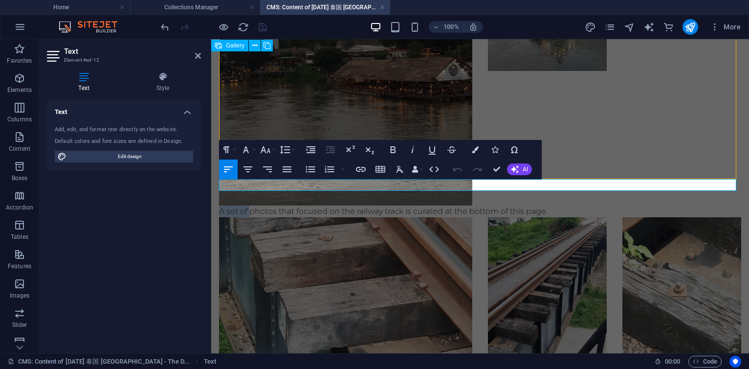
drag, startPoint x: 249, startPoint y: 184, endPoint x: 206, endPoint y: 182, distance: 42.6
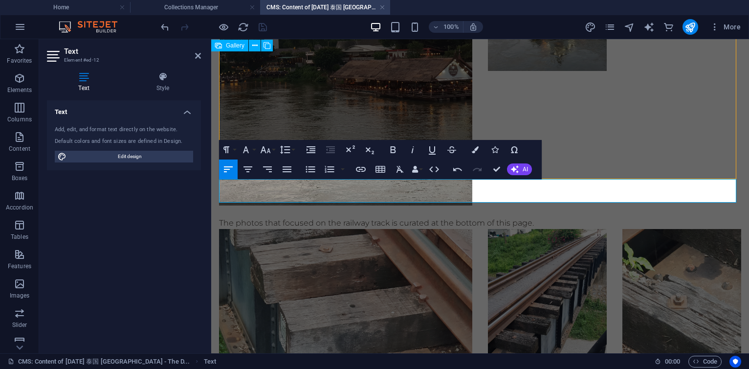
click at [233, 217] on p "The photos that focused on the railway track is curated at the bottom of this p…" at bounding box center [480, 223] width 522 height 12
click at [404, 217] on p "The following photos focus on the railway track itself." at bounding box center [480, 223] width 522 height 12
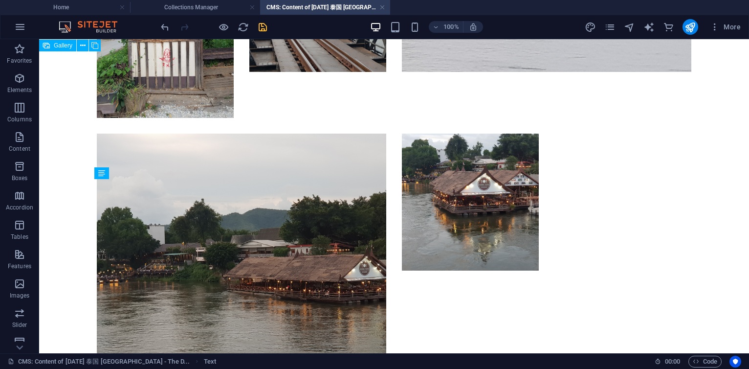
scroll to position [2205, 0]
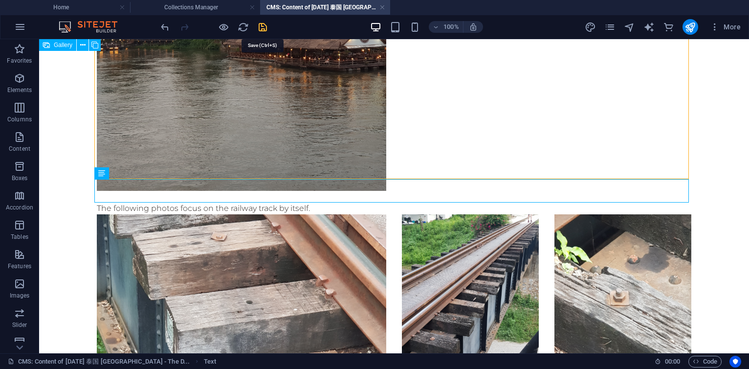
click at [262, 31] on icon "save" at bounding box center [262, 27] width 11 height 11
click at [386, 6] on h4 "CMS: Content of [DATE] 泰国 [GEOGRAPHIC_DATA] - The D..." at bounding box center [325, 7] width 130 height 11
click at [385, 9] on h4 "CMS: Content of [DATE] 泰国 [GEOGRAPHIC_DATA] - The D..." at bounding box center [325, 7] width 130 height 11
click at [212, 12] on h4 "Collections Manager" at bounding box center [195, 7] width 130 height 11
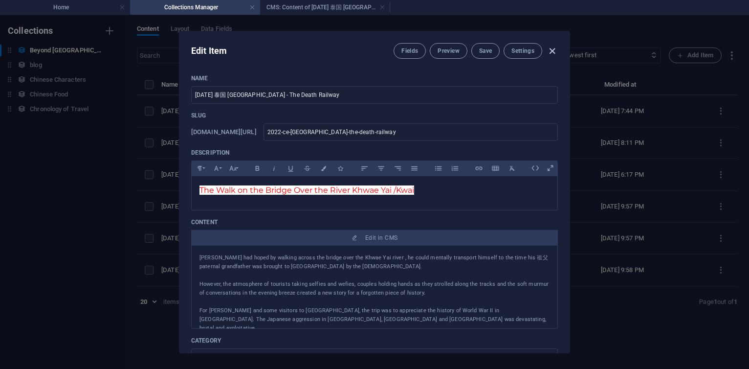
click at [552, 54] on icon "button" at bounding box center [552, 50] width 11 height 11
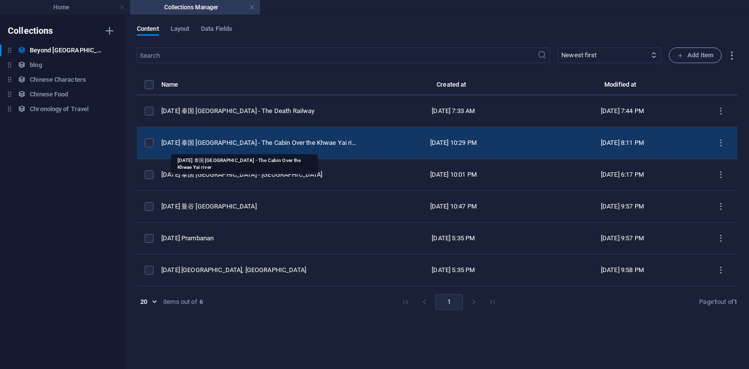
click at [241, 140] on div "[DATE] 泰国 [GEOGRAPHIC_DATA] - The Cabin Over the Khwae Yai river" at bounding box center [260, 142] width 198 height 9
select select "original photos"
select select "[GEOGRAPHIC_DATA]"
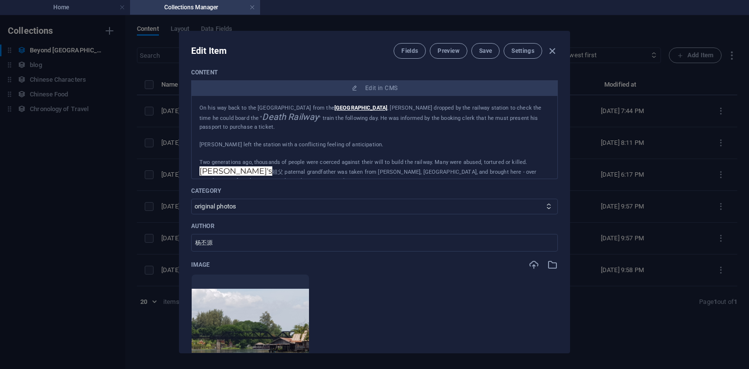
scroll to position [176, 0]
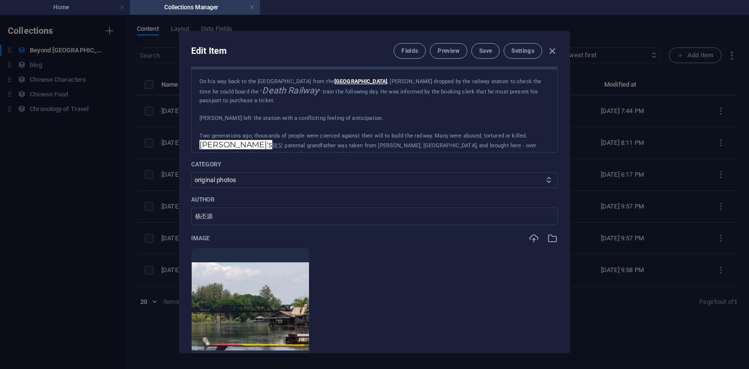
click at [391, 115] on p "[PERSON_NAME] left the station with a conflicting feeling of anticipation." at bounding box center [374, 118] width 350 height 9
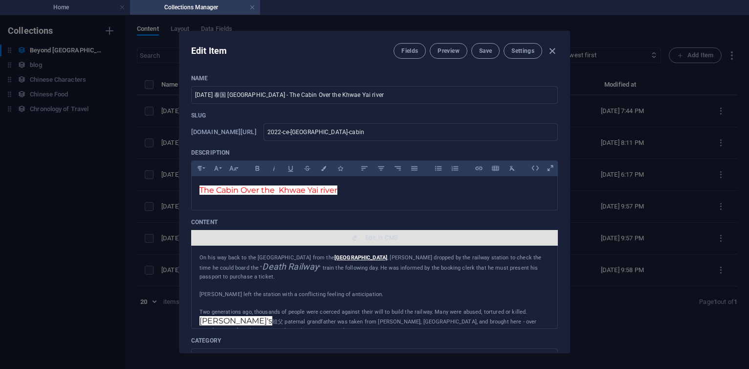
click at [379, 234] on span "Edit in CMS" at bounding box center [381, 238] width 32 height 8
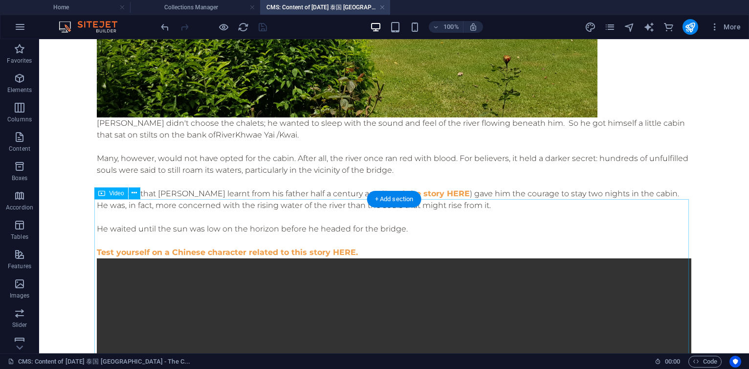
scroll to position [1056, 0]
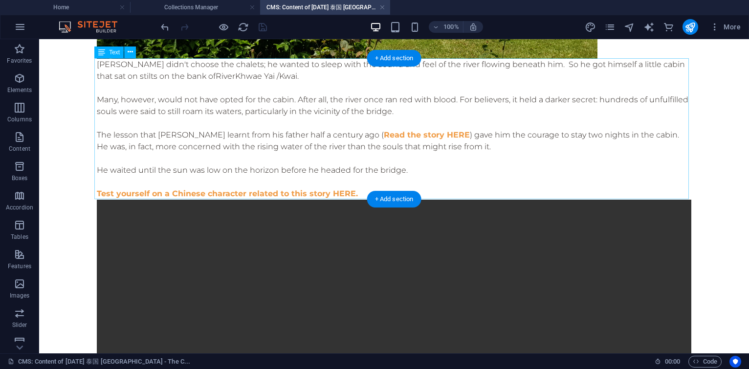
click at [450, 160] on div "[PERSON_NAME] didn't choose the chalets; he wanted to sleep with the sound and …" at bounding box center [394, 129] width 594 height 141
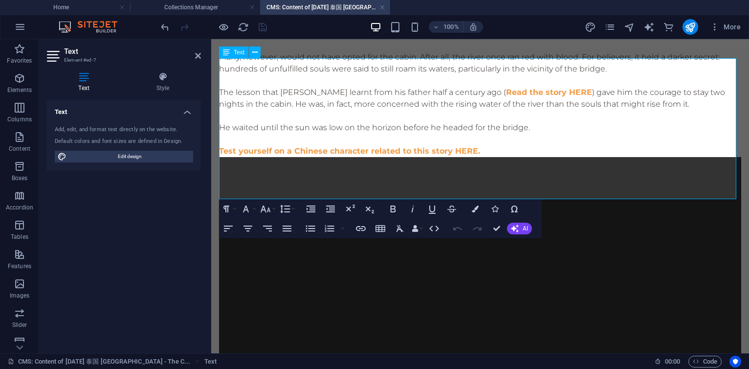
scroll to position [1010, 0]
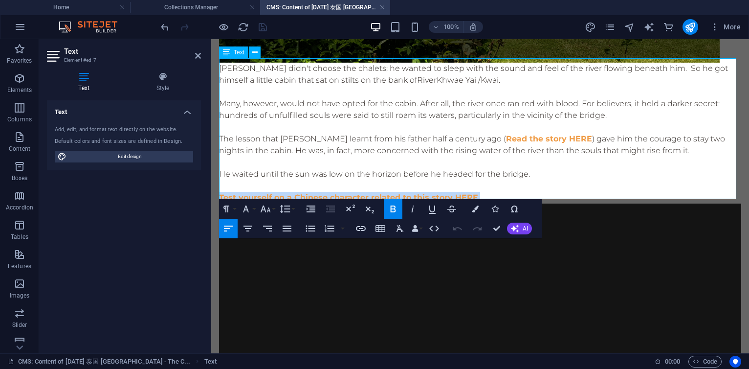
drag, startPoint x: 237, startPoint y: 194, endPoint x: 221, endPoint y: 191, distance: 16.4
click at [221, 192] on p "Test yourself on a Chinese character related to this story HERE." at bounding box center [480, 198] width 522 height 12
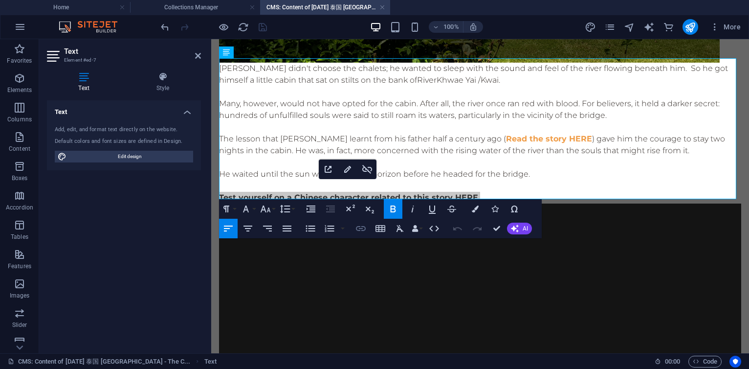
click at [367, 231] on icon "button" at bounding box center [361, 228] width 12 height 12
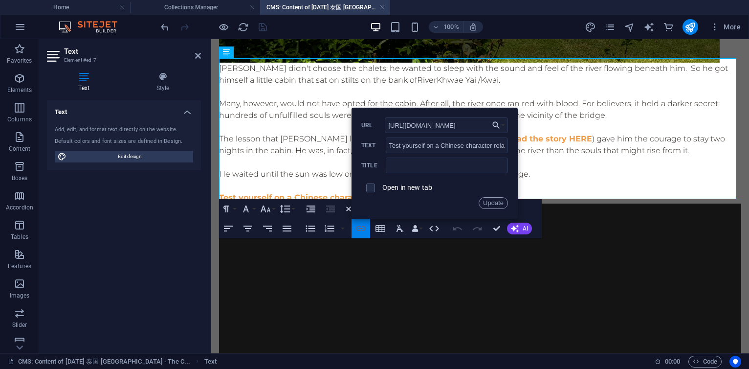
scroll to position [0, 98]
click at [474, 125] on input "[URL][DOMAIN_NAME]" at bounding box center [446, 125] width 123 height 16
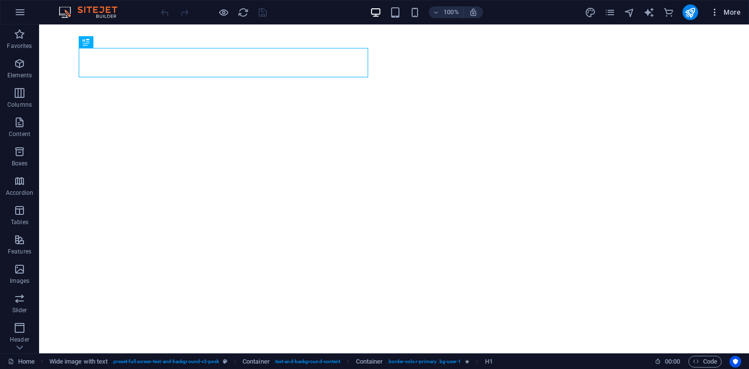
click at [715, 15] on icon "button" at bounding box center [715, 12] width 10 height 10
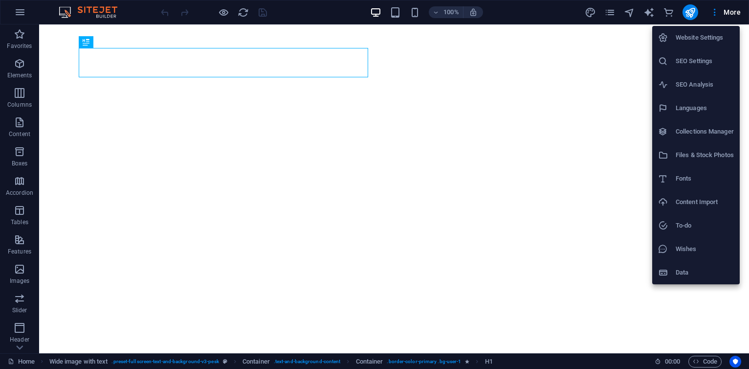
click at [685, 129] on h6 "Collections Manager" at bounding box center [705, 132] width 58 height 12
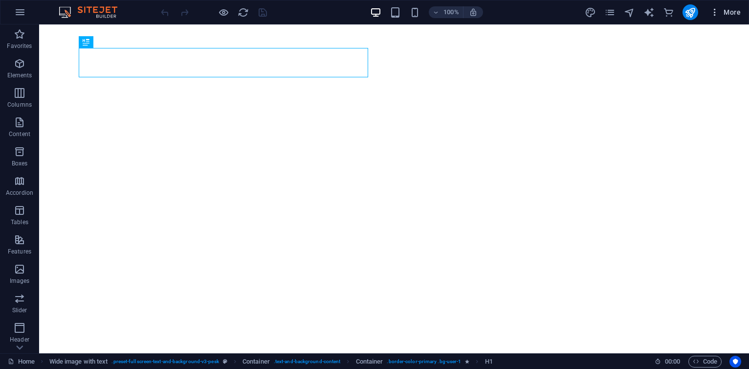
click at [722, 13] on span "More" at bounding box center [725, 12] width 31 height 10
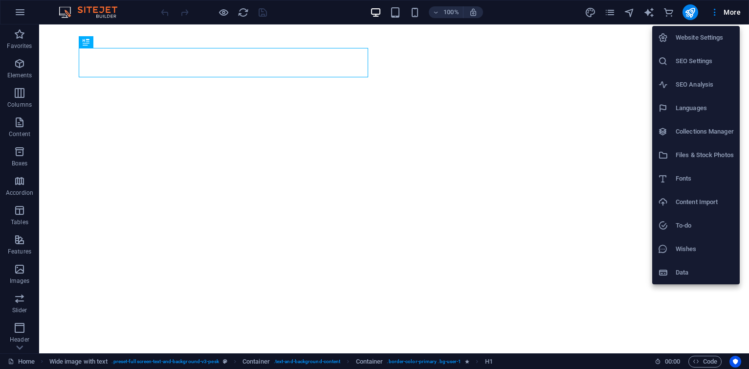
click at [689, 137] on h6 "Collections Manager" at bounding box center [705, 132] width 58 height 12
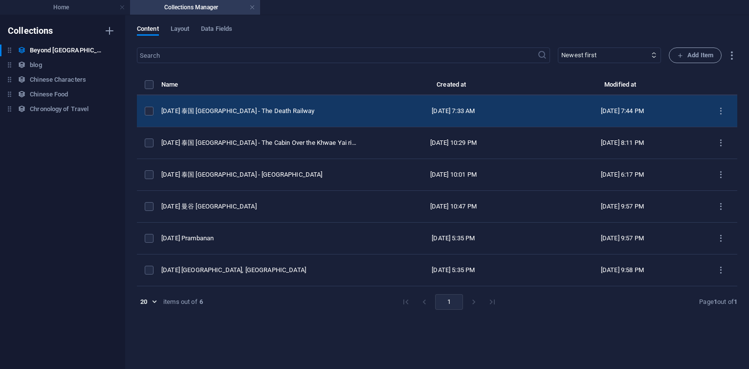
click at [275, 105] on td "[DATE] 泰国 [GEOGRAPHIC_DATA] - The Death Railway" at bounding box center [263, 111] width 205 height 32
select select "original photos"
select select "[GEOGRAPHIC_DATA]"
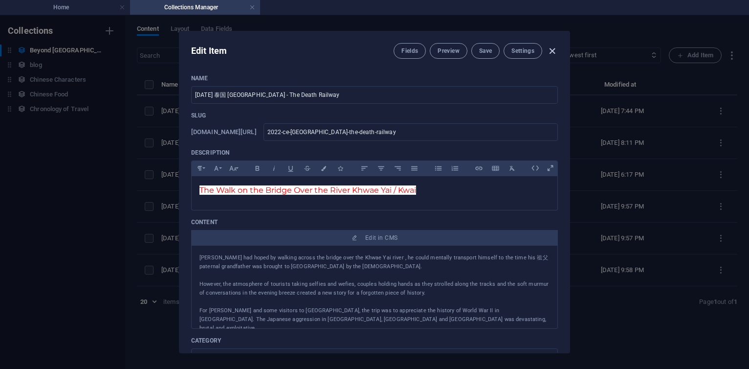
click at [552, 56] on button "button" at bounding box center [552, 51] width 12 height 12
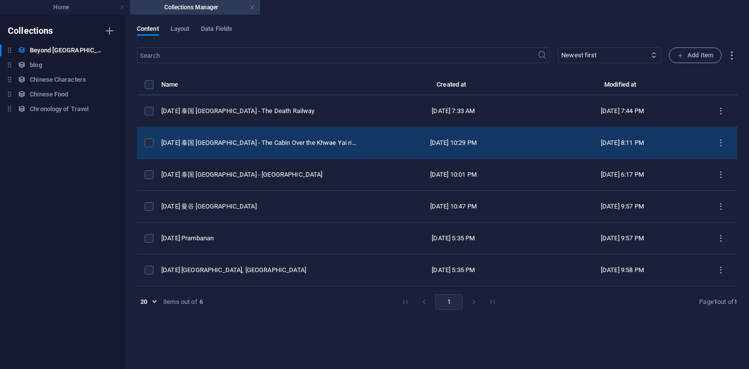
click at [222, 150] on td "[DATE] 泰国 [GEOGRAPHIC_DATA] - The Cabin Over the Khwae Yai river" at bounding box center [263, 143] width 205 height 32
select select "original photos"
select select "[GEOGRAPHIC_DATA]"
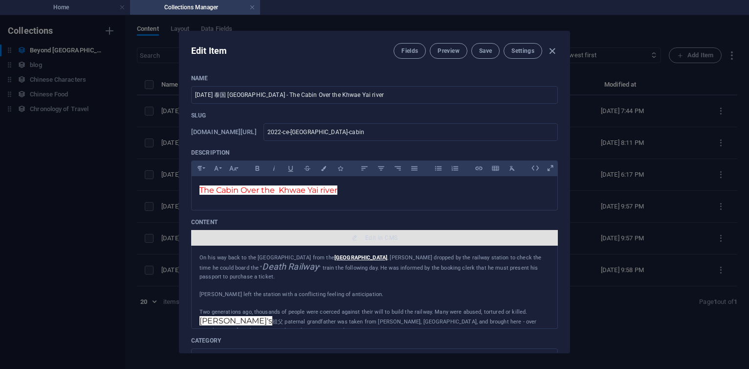
click at [374, 235] on span "Edit in CMS" at bounding box center [381, 238] width 32 height 8
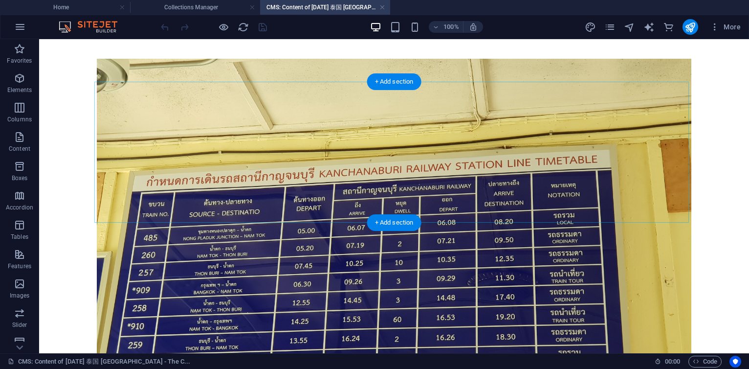
scroll to position [235, 0]
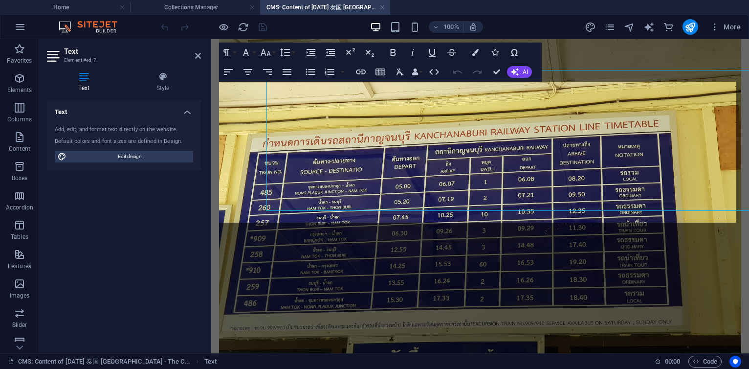
scroll to position [246, 0]
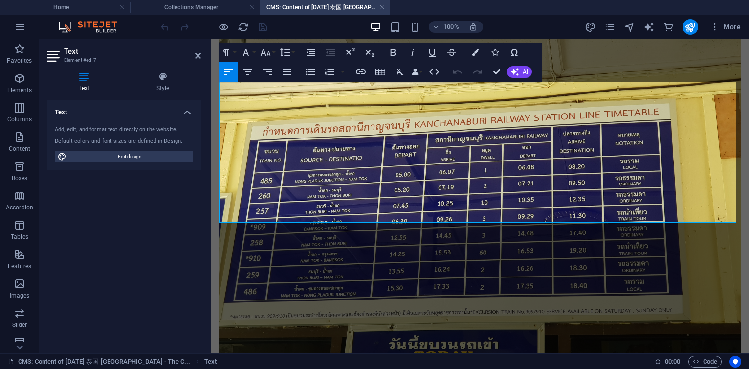
drag, startPoint x: 486, startPoint y: 218, endPoint x: 218, endPoint y: 215, distance: 267.9
click at [366, 70] on icon "button" at bounding box center [361, 72] width 12 height 12
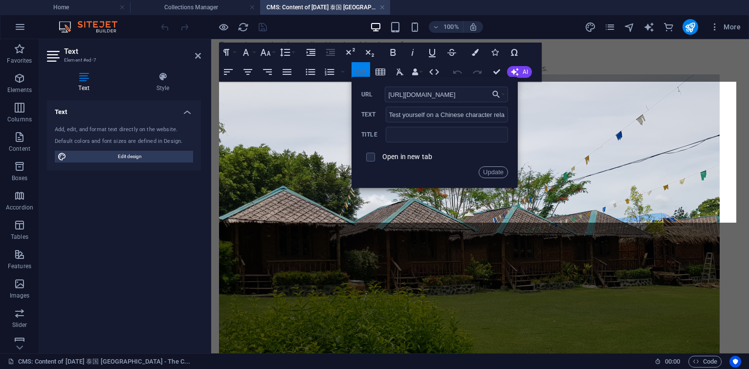
scroll to position [0, 98]
click at [473, 98] on input "[URL][DOMAIN_NAME]" at bounding box center [446, 95] width 123 height 16
click at [473, 95] on input "[URL][DOMAIN_NAME]" at bounding box center [446, 95] width 123 height 16
type input "https://suidaizhishi.com/WGames/%E7%A5%96memorymatch.html"
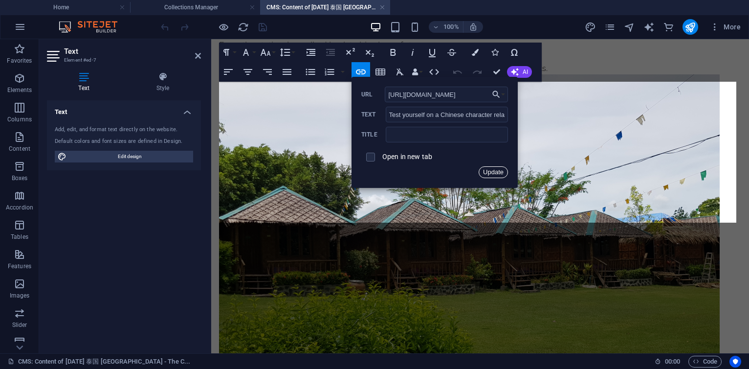
click at [493, 171] on button "Update" at bounding box center [493, 172] width 29 height 12
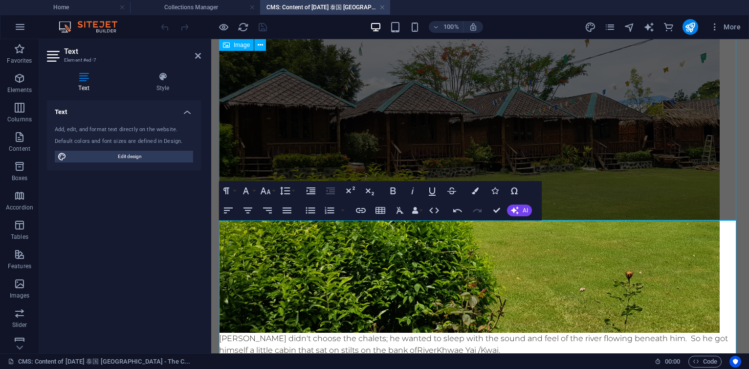
scroll to position [916, 0]
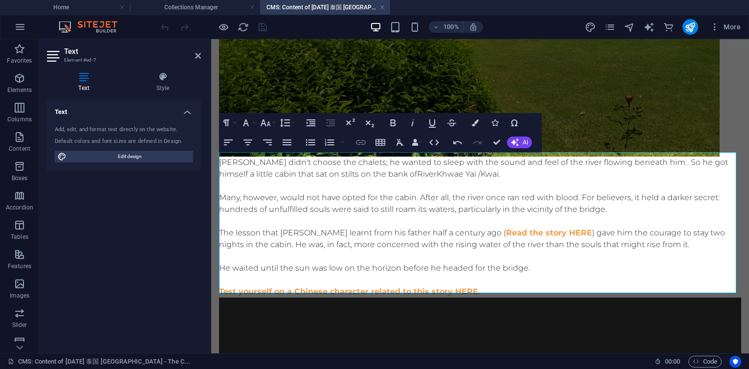
click at [363, 143] on icon "button" at bounding box center [361, 142] width 12 height 12
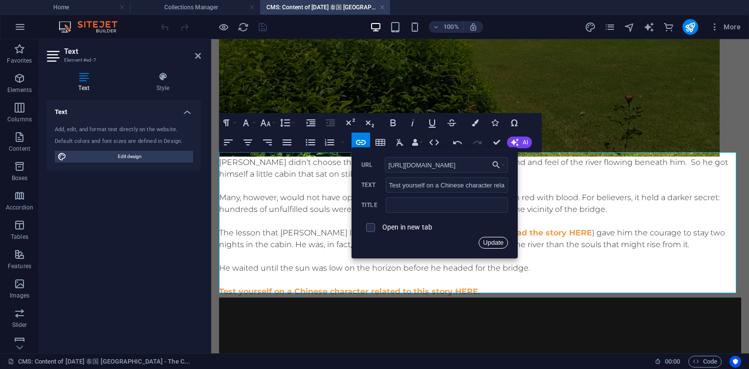
click at [491, 244] on button "Update" at bounding box center [493, 243] width 29 height 12
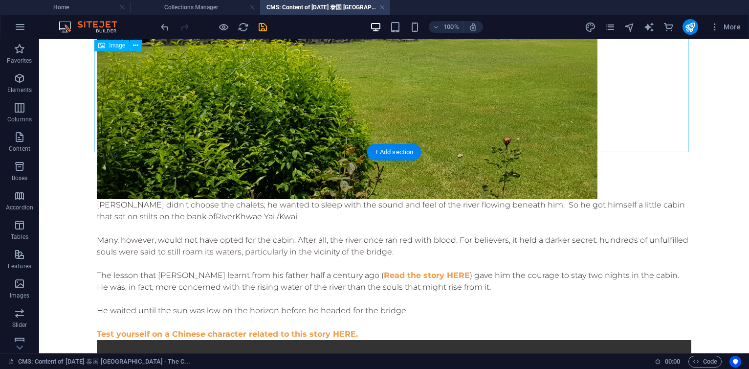
scroll to position [962, 0]
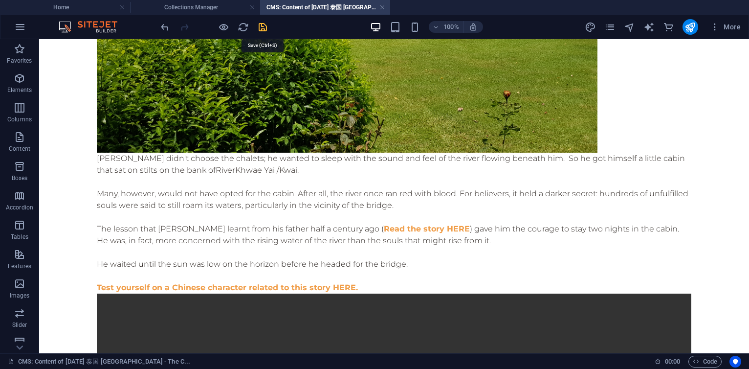
click at [264, 26] on icon "save" at bounding box center [262, 27] width 11 height 11
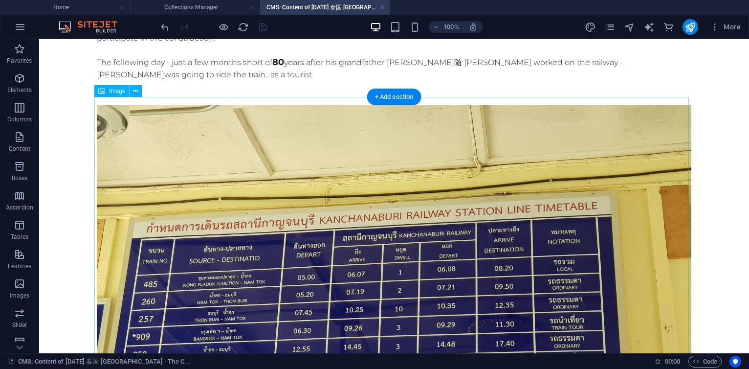
scroll to position [141, 0]
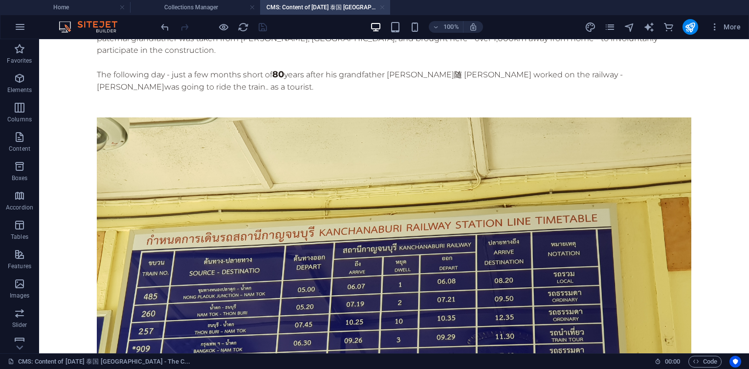
click at [382, 6] on link at bounding box center [382, 7] width 6 height 9
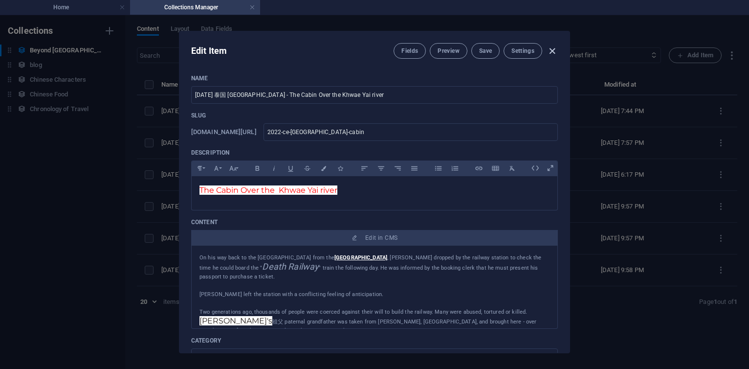
click at [549, 53] on icon "button" at bounding box center [552, 50] width 11 height 11
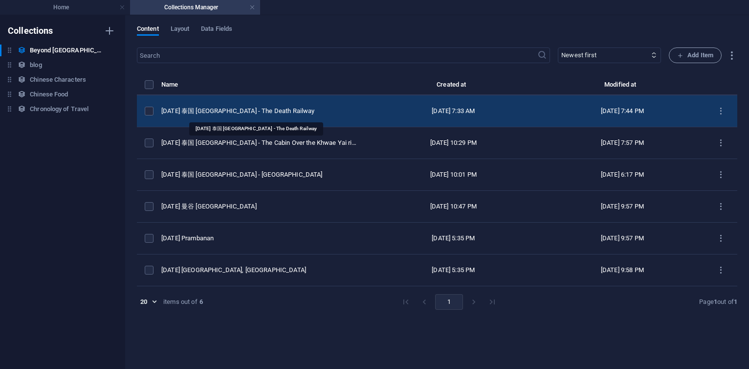
click at [278, 113] on div "[DATE] 泰国 [GEOGRAPHIC_DATA] - The Death Railway" at bounding box center [260, 111] width 198 height 9
select select "original photos"
select select "[GEOGRAPHIC_DATA]"
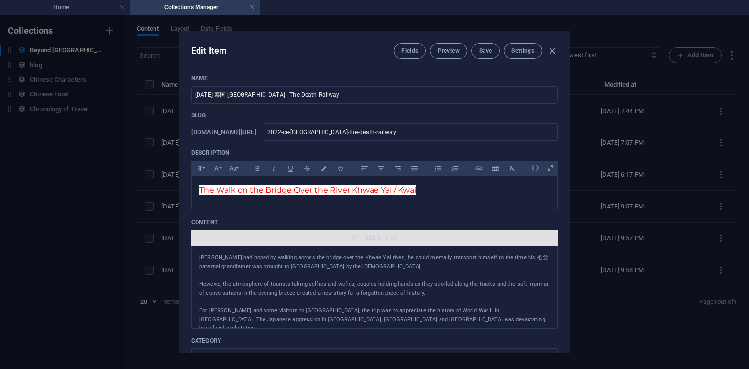
click at [374, 237] on span "Edit in CMS" at bounding box center [381, 238] width 32 height 8
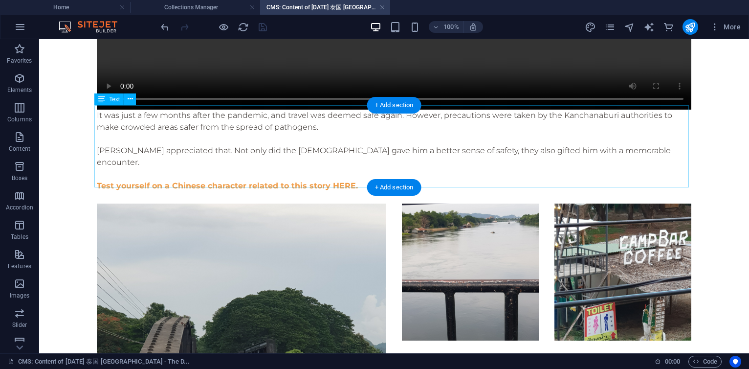
scroll to position [1408, 0]
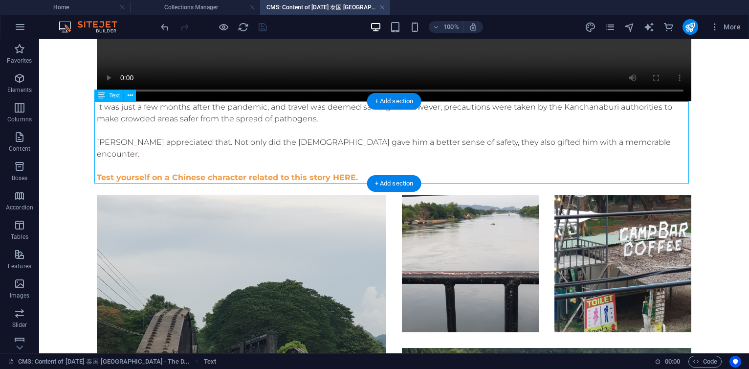
drag, startPoint x: 333, startPoint y: 168, endPoint x: 133, endPoint y: 165, distance: 200.0
click at [133, 165] on div "It was just a few months after the pandemic, and travel was deemed safe again. …" at bounding box center [394, 148] width 594 height 94
click at [236, 156] on div "It was just a few months after the pandemic, and travel was deemed safe again. …" at bounding box center [394, 148] width 594 height 94
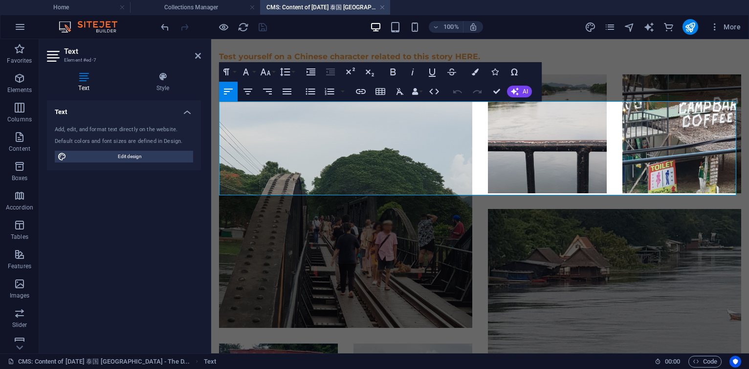
scroll to position [1267, 0]
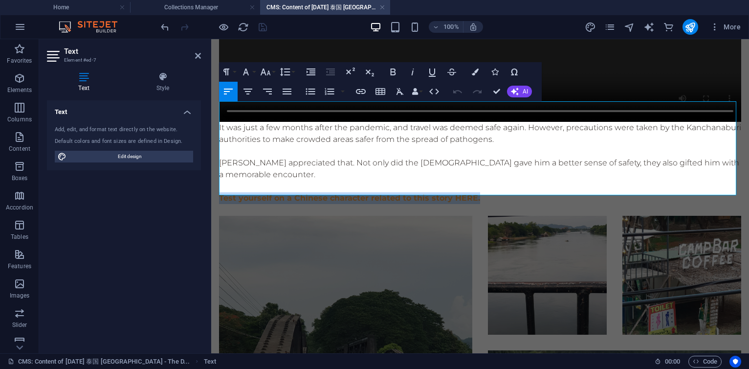
drag, startPoint x: 220, startPoint y: 177, endPoint x: 489, endPoint y: 179, distance: 268.9
click at [489, 192] on p "Test yourself on a Chinese character related to this story HERE." at bounding box center [480, 198] width 522 height 12
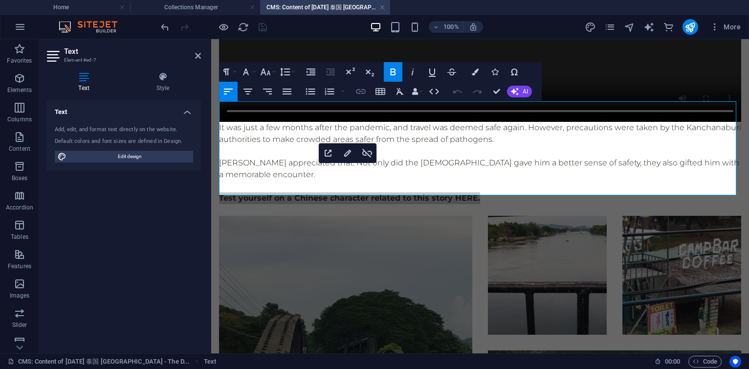
click at [360, 92] on icon "button" at bounding box center [361, 92] width 12 height 12
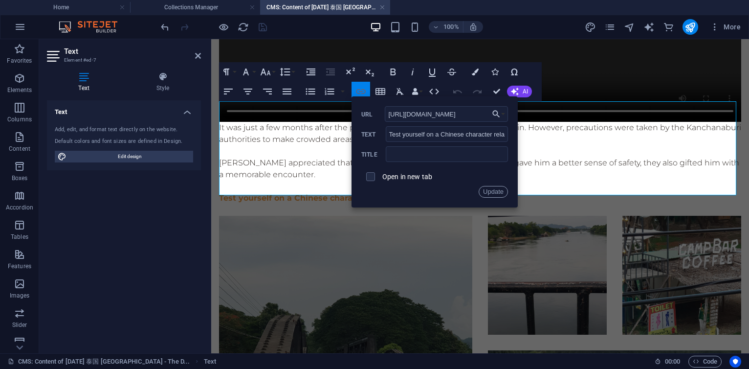
scroll to position [0, 0]
click at [389, 111] on input "[URL][DOMAIN_NAME]" at bounding box center [446, 114] width 123 height 16
paste input "9%93%81memorymatch"
type input "https://suidaizhishi.com/WGames/%E9%93%81memorymatch.html"
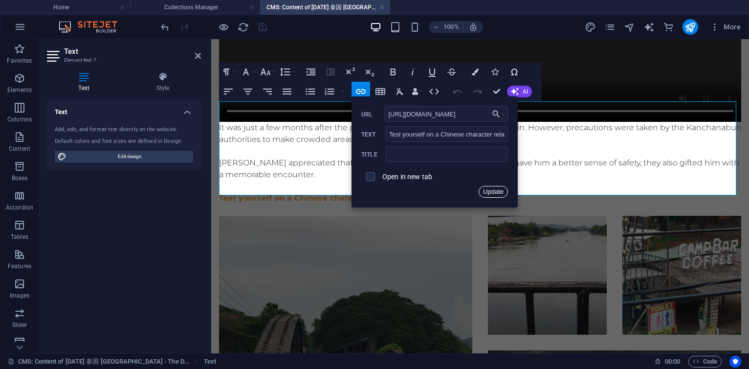
click at [499, 192] on button "Update" at bounding box center [493, 192] width 29 height 12
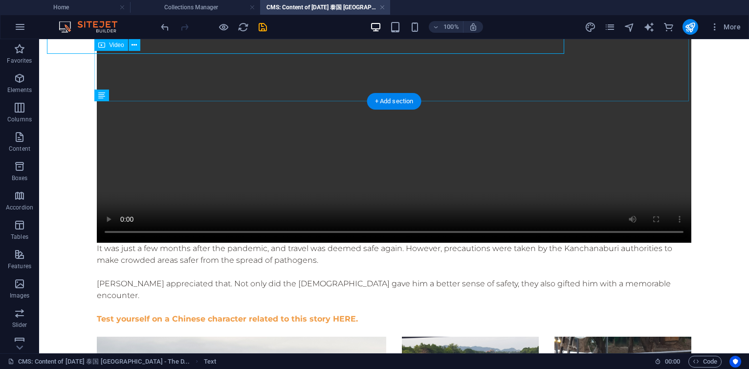
scroll to position [1408, 0]
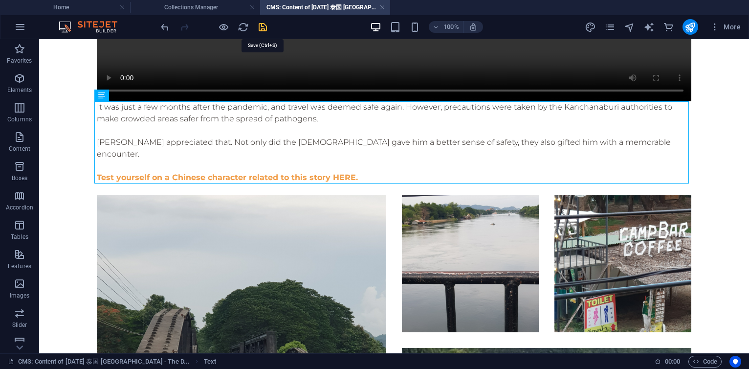
click at [261, 27] on icon "save" at bounding box center [262, 27] width 11 height 11
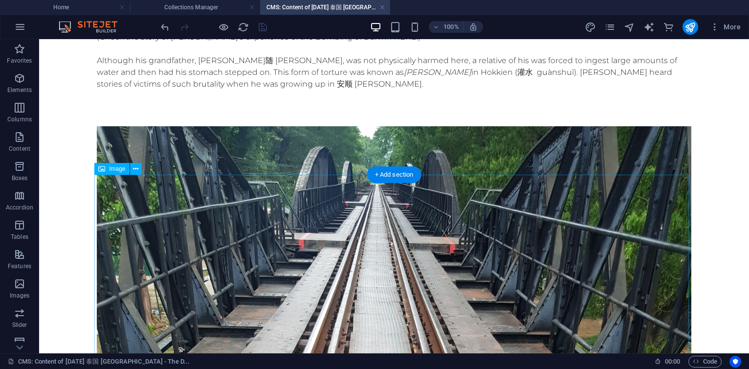
scroll to position [0, 0]
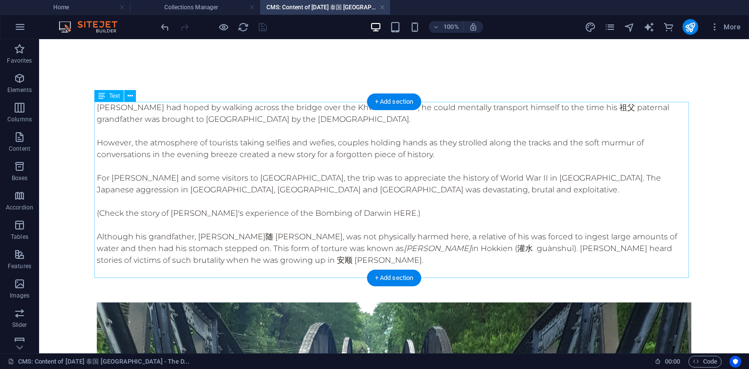
click at [306, 204] on div "杨丕源 Yang Piyuan had hoped by walking across the bridge over the Khwae Yai river…" at bounding box center [394, 190] width 594 height 176
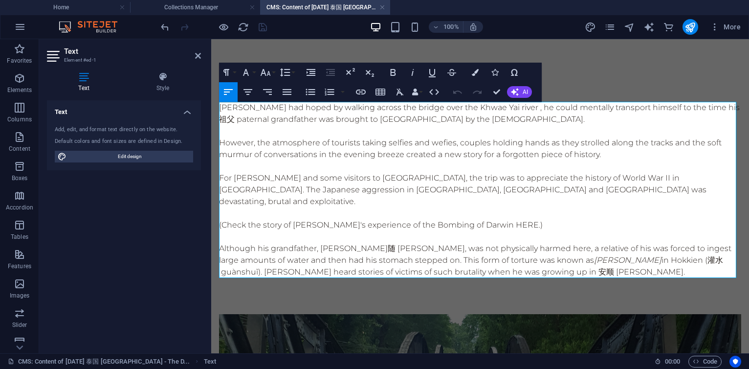
click at [395, 248] on p "Although his grandfather, 杨有随 Yang Yousui, was not physically harmed here, a re…" at bounding box center [480, 259] width 522 height 35
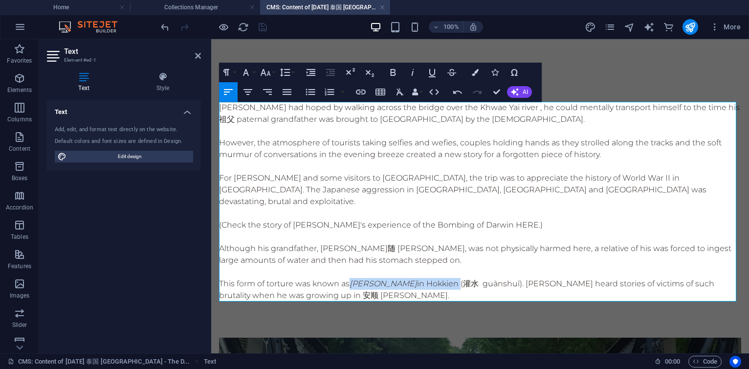
drag, startPoint x: 353, startPoint y: 272, endPoint x: 432, endPoint y: 272, distance: 78.7
click at [432, 278] on p "This form of torture was known as kuan chui in Hokkien (灌水 guànshuǐ). 杨丕源 Yang …" at bounding box center [480, 289] width 522 height 23
click at [392, 75] on icon "button" at bounding box center [393, 72] width 5 height 7
click at [415, 74] on icon "button" at bounding box center [413, 72] width 12 height 12
click at [413, 71] on icon "button" at bounding box center [413, 72] width 2 height 7
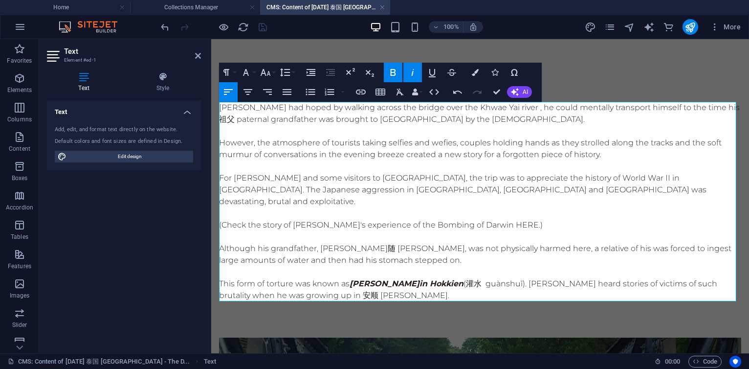
click at [376, 176] on p "For [PERSON_NAME] and some visitors to [GEOGRAPHIC_DATA], the trip was to appre…" at bounding box center [480, 189] width 522 height 35
drag, startPoint x: 394, startPoint y: 272, endPoint x: 422, endPoint y: 256, distance: 32.2
click at [438, 278] on p "This form of torture was known as kuan chui in Hokkien (灌水 guànshuǐ). 杨丕源 Yang …" at bounding box center [480, 289] width 522 height 23
click at [395, 71] on icon "button" at bounding box center [393, 72] width 5 height 7
click at [412, 70] on icon "button" at bounding box center [413, 72] width 12 height 12
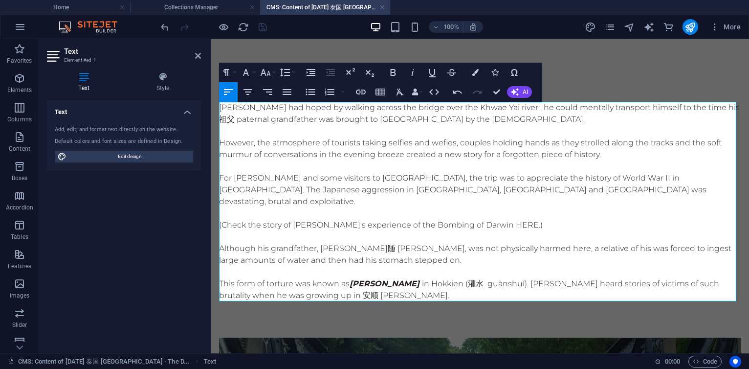
click at [384, 175] on p "For [PERSON_NAME] and some visitors to [GEOGRAPHIC_DATA], the trip was to appre…" at bounding box center [480, 189] width 522 height 35
click at [502, 278] on p "This form of torture was known as kuan chui in Hokkien (灌水 guànshuǐ). 杨丕源 Yang …" at bounding box center [480, 289] width 522 height 23
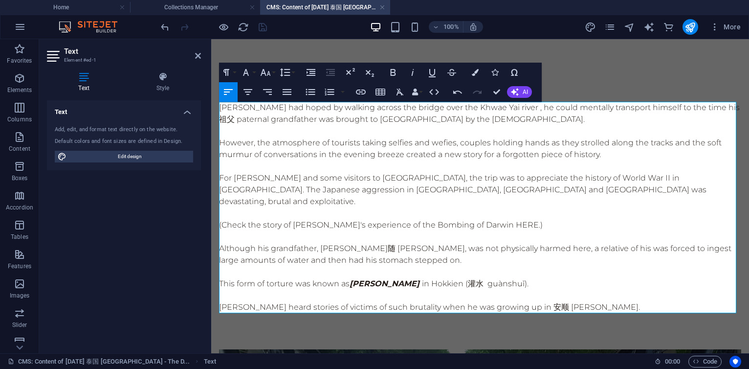
click at [219, 278] on p "This form of torture was known as kuan chui in Hokkien (灌水 guànshuǐ)." at bounding box center [480, 284] width 522 height 12
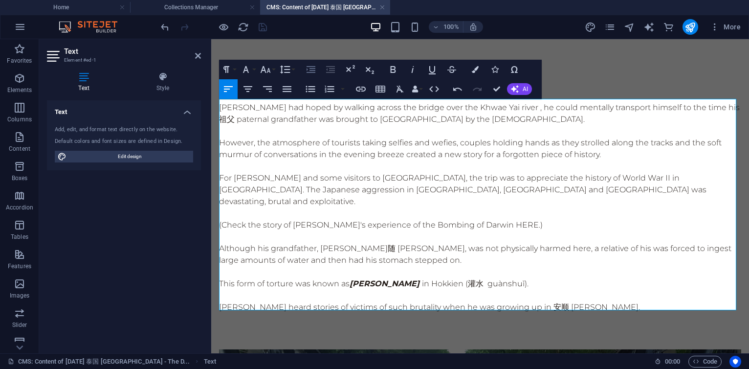
scroll to position [59, 0]
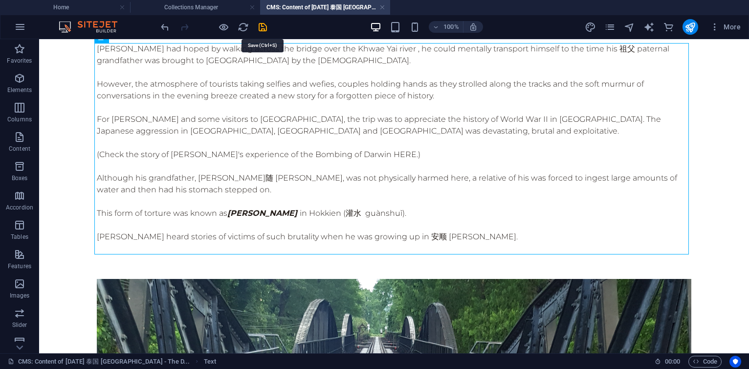
click at [262, 26] on icon "save" at bounding box center [262, 27] width 11 height 11
